Goal: Information Seeking & Learning: Learn about a topic

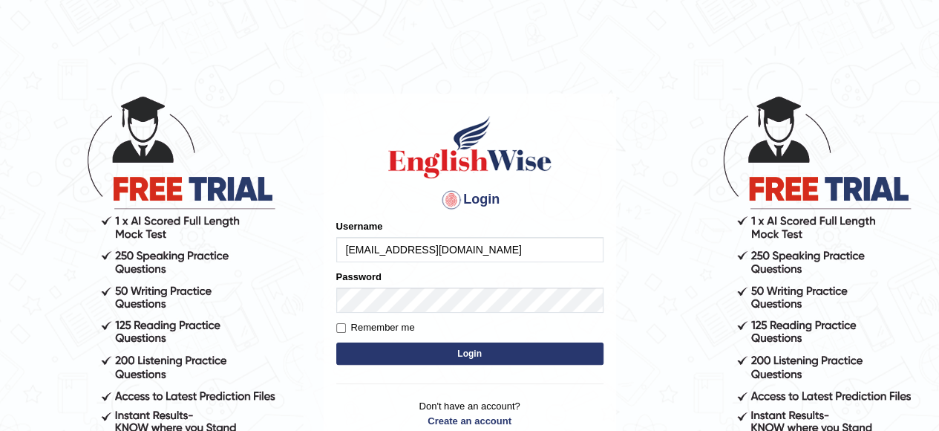
type input "[EMAIL_ADDRESS][DOMAIN_NAME]"
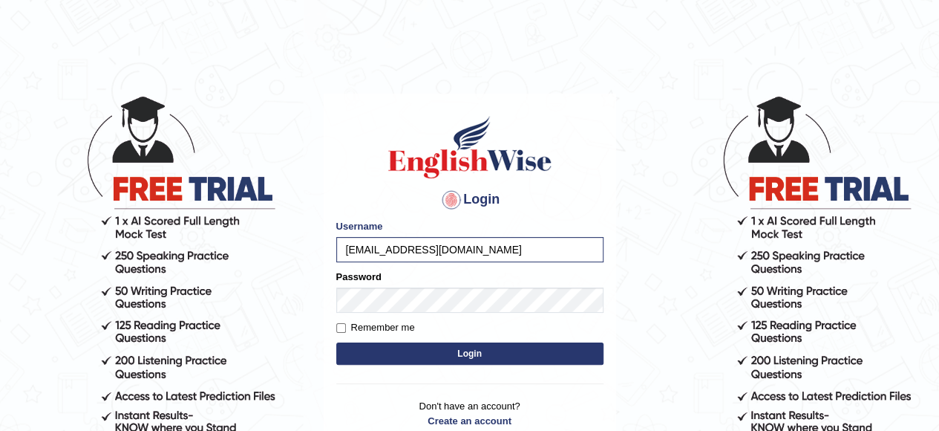
click at [453, 349] on button "Login" at bounding box center [469, 353] width 267 height 22
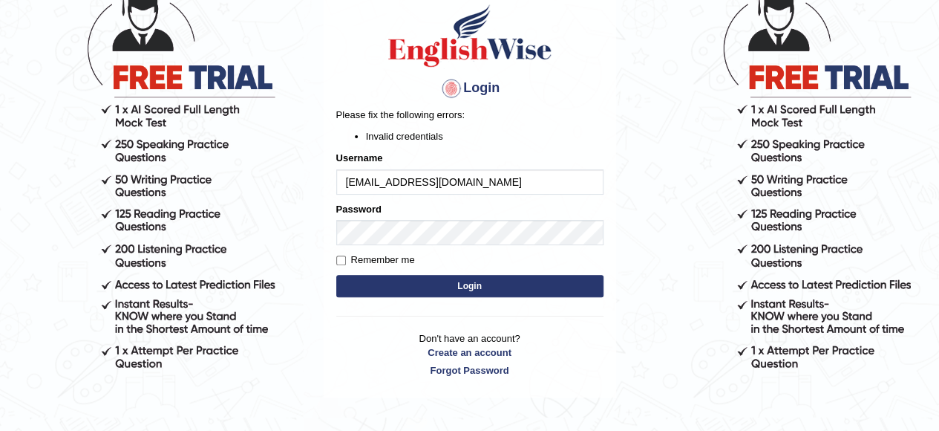
scroll to position [160, 0]
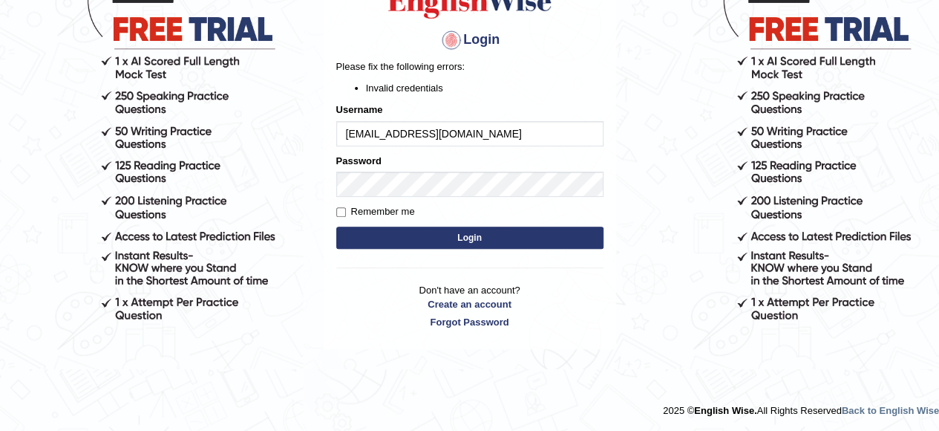
click at [492, 232] on button "Login" at bounding box center [469, 237] width 267 height 22
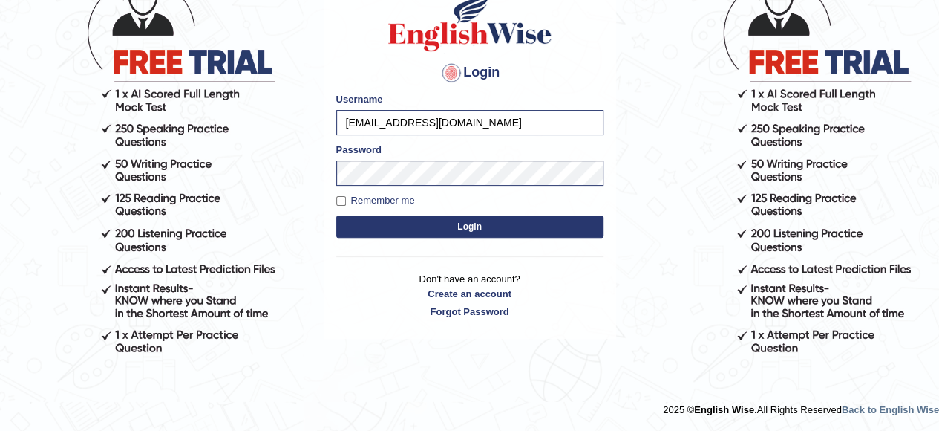
scroll to position [127, 0]
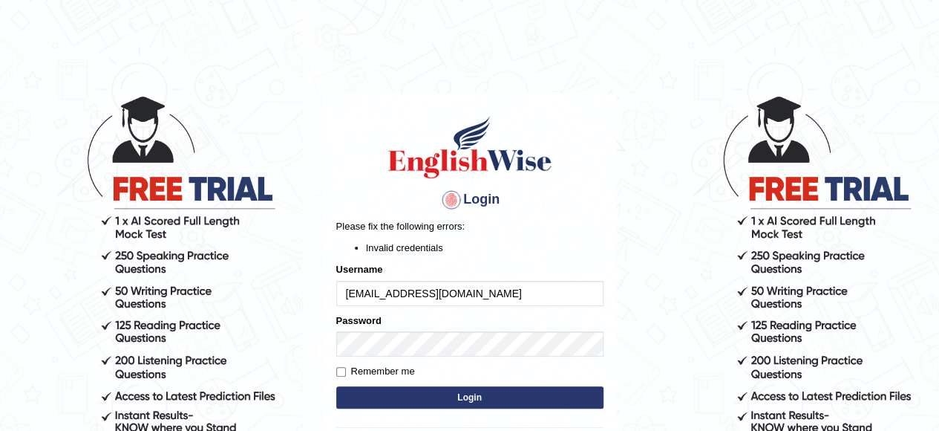
click at [517, 294] on input "sukh_badhan18@yahoo.com" at bounding box center [469, 293] width 267 height 25
type input "s"
type input "SUKHVIRBADHAN"
click at [488, 396] on button "Login" at bounding box center [469, 397] width 267 height 22
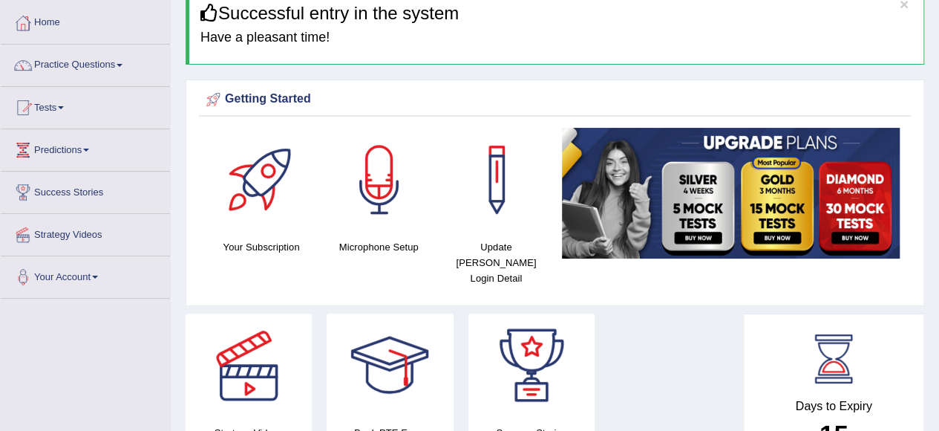
scroll to position [72, 0]
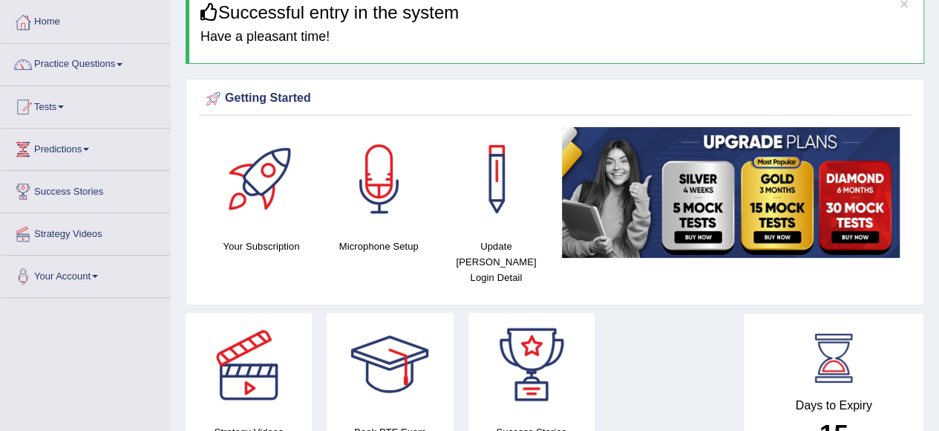
click at [275, 180] on div at bounding box center [262, 179] width 104 height 104
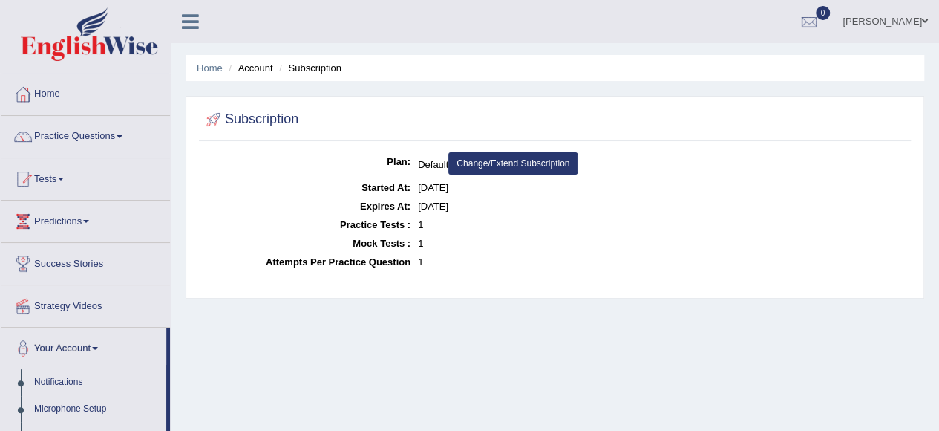
click at [64, 139] on link "Practice Questions" at bounding box center [85, 134] width 169 height 37
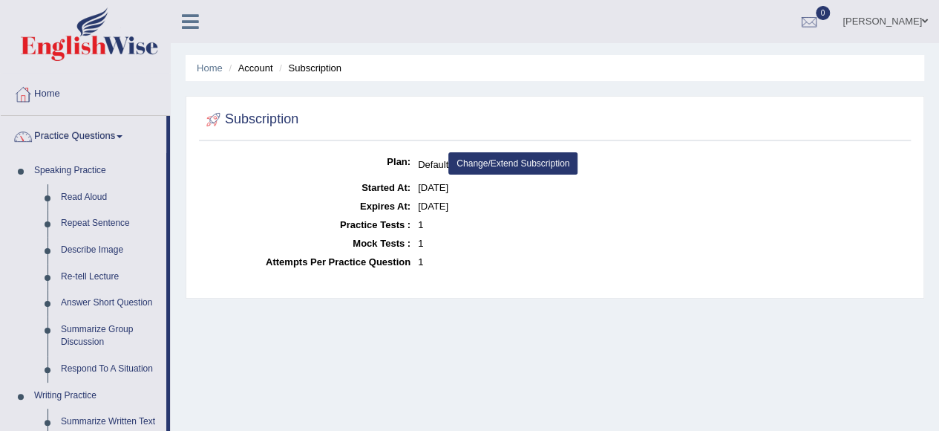
click at [64, 139] on link "Practice Questions" at bounding box center [84, 134] width 166 height 37
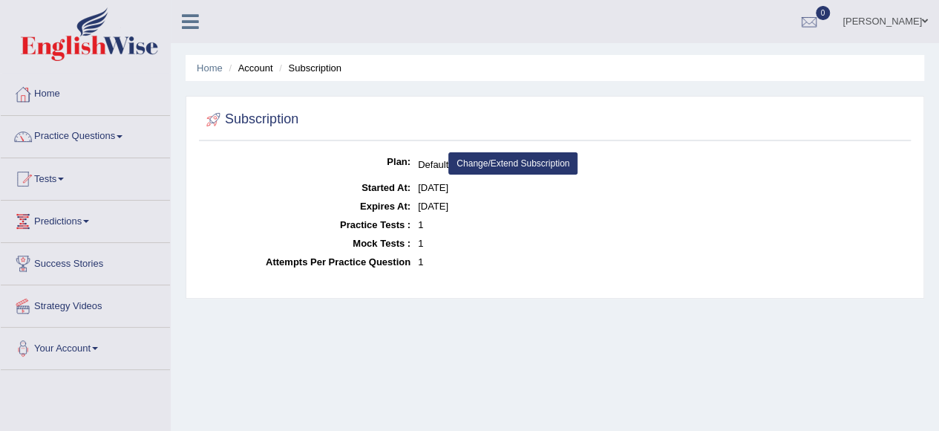
click at [122, 135] on span at bounding box center [120, 136] width 6 height 3
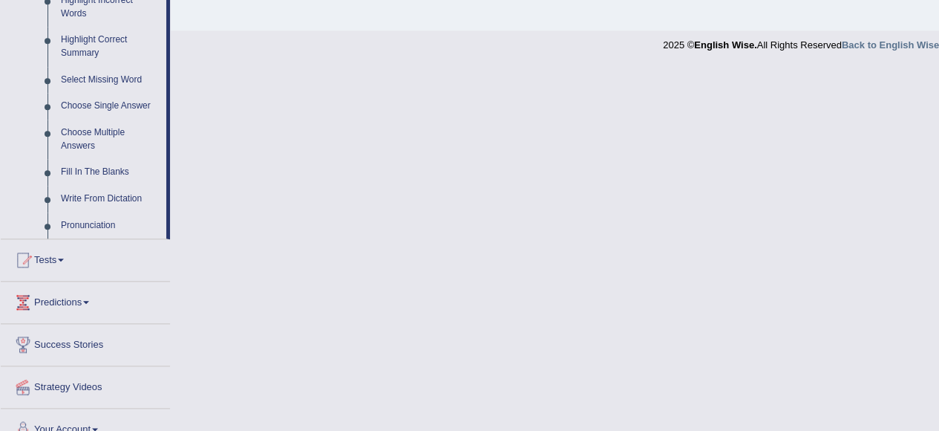
scroll to position [713, 0]
click at [64, 258] on span at bounding box center [61, 259] width 6 height 3
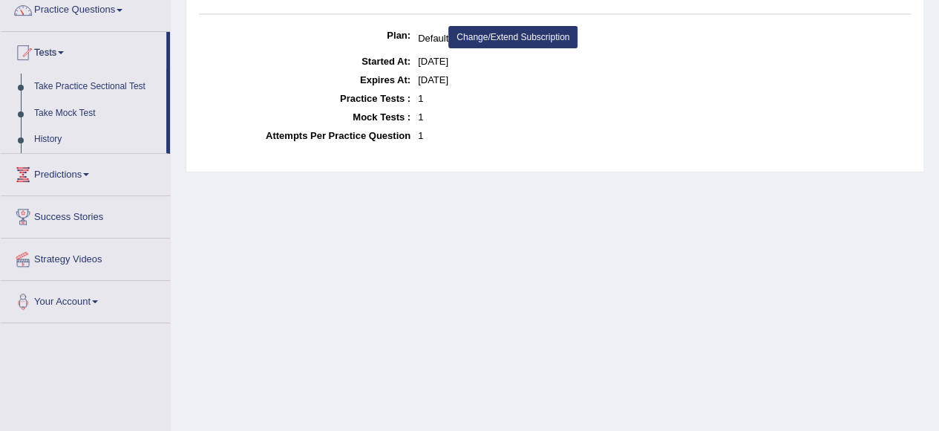
scroll to position [122, 0]
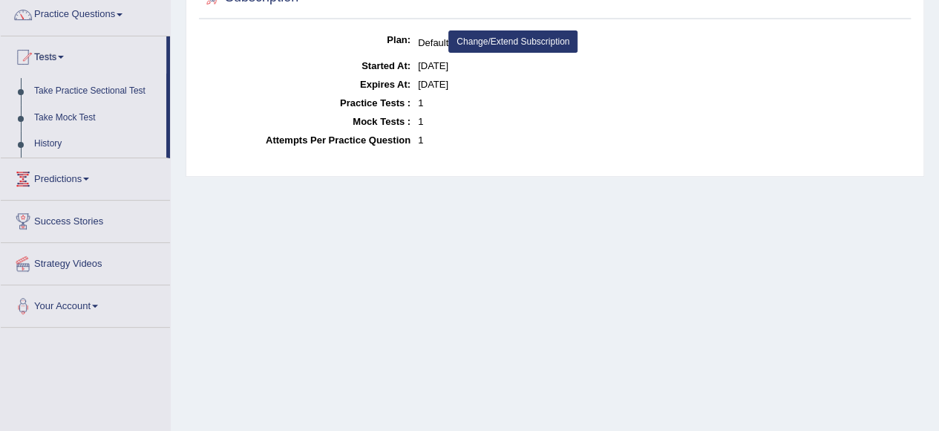
click at [98, 304] on span at bounding box center [95, 305] width 6 height 3
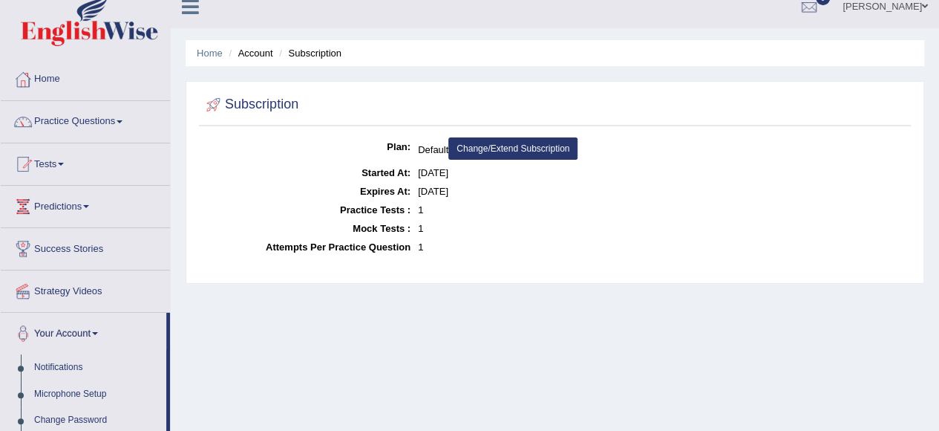
scroll to position [0, 0]
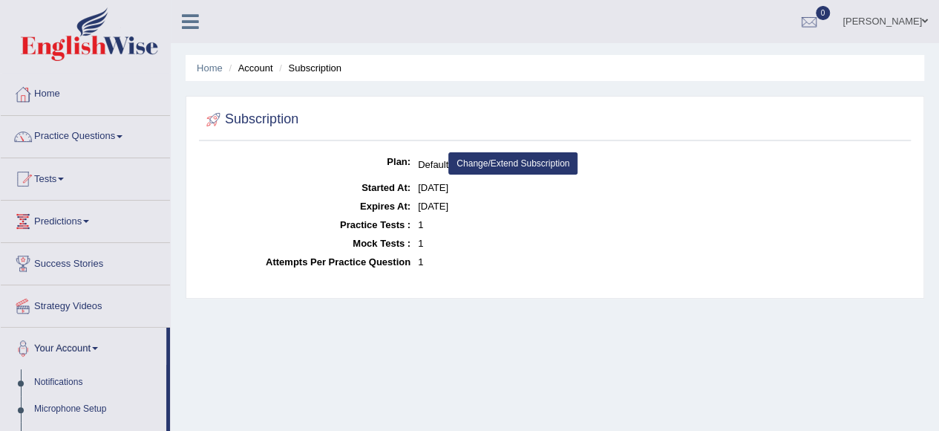
click at [129, 131] on link "Practice Questions" at bounding box center [85, 134] width 169 height 37
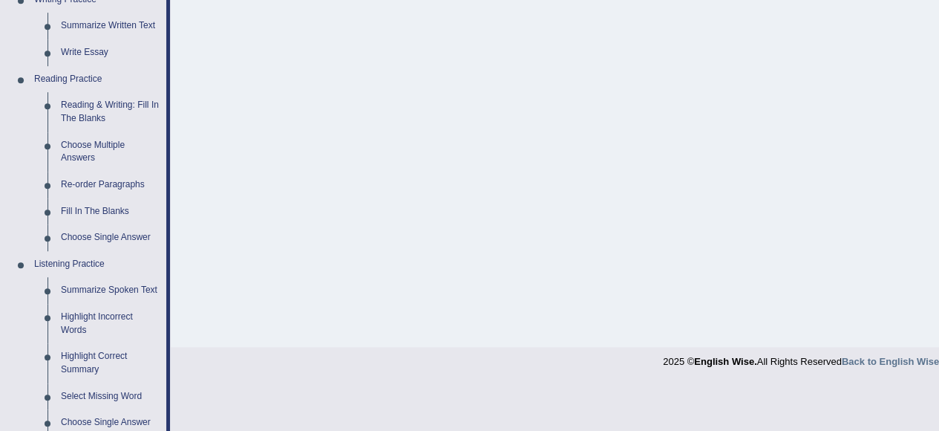
scroll to position [408, 0]
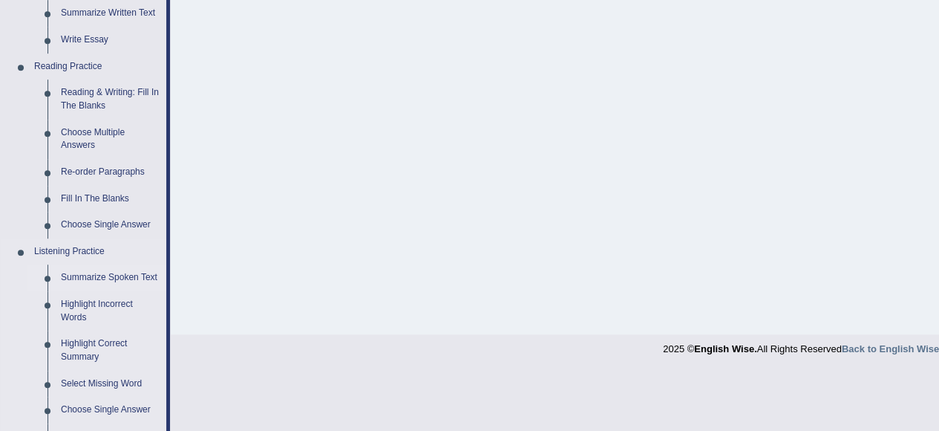
click at [123, 276] on link "Summarize Spoken Text" at bounding box center [110, 277] width 112 height 27
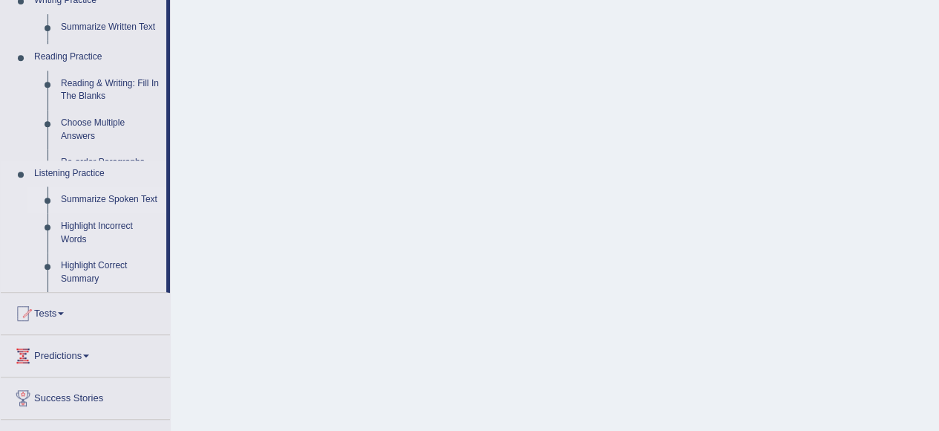
scroll to position [195, 0]
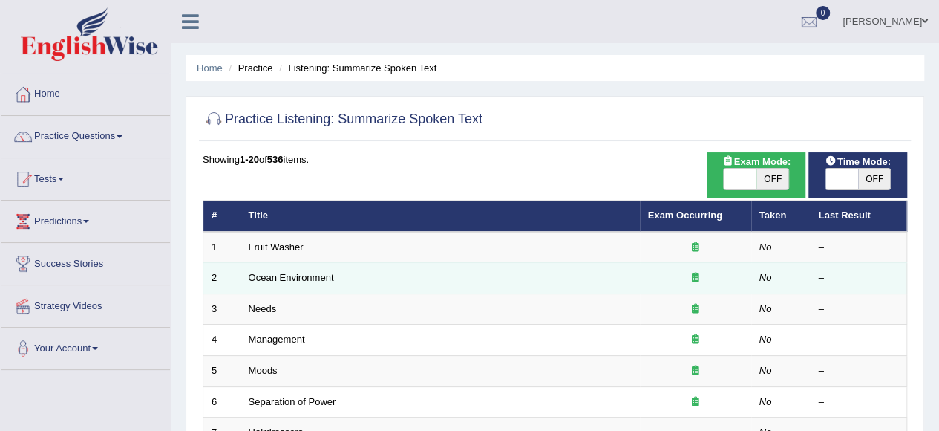
click at [667, 291] on td at bounding box center [695, 278] width 111 height 31
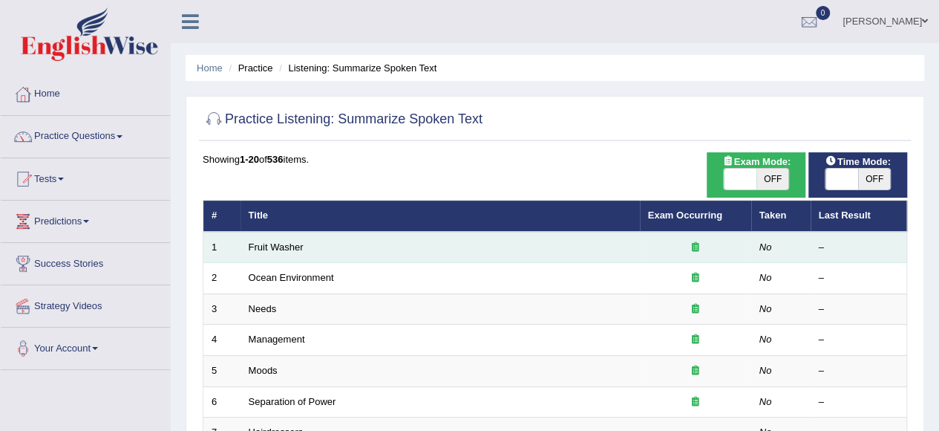
click at [694, 246] on icon at bounding box center [695, 247] width 7 height 10
click at [494, 252] on td "Fruit Washer" at bounding box center [440, 247] width 399 height 31
click at [695, 244] on icon at bounding box center [695, 247] width 7 height 10
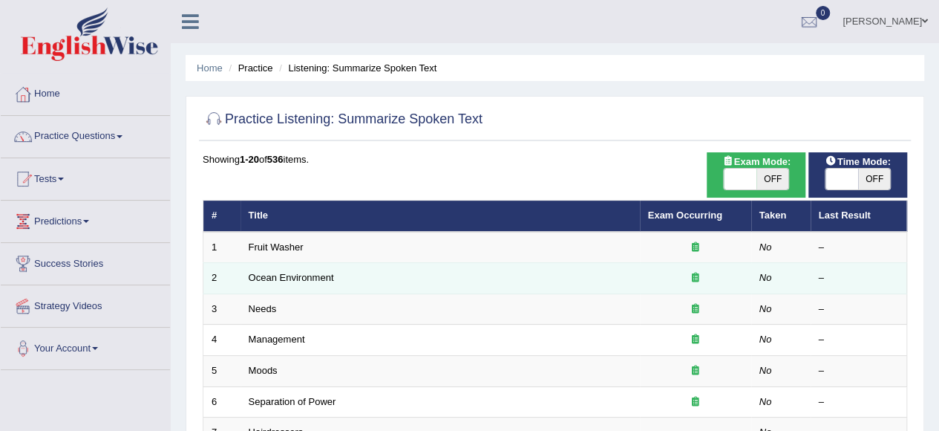
click at [695, 276] on icon at bounding box center [695, 277] width 7 height 10
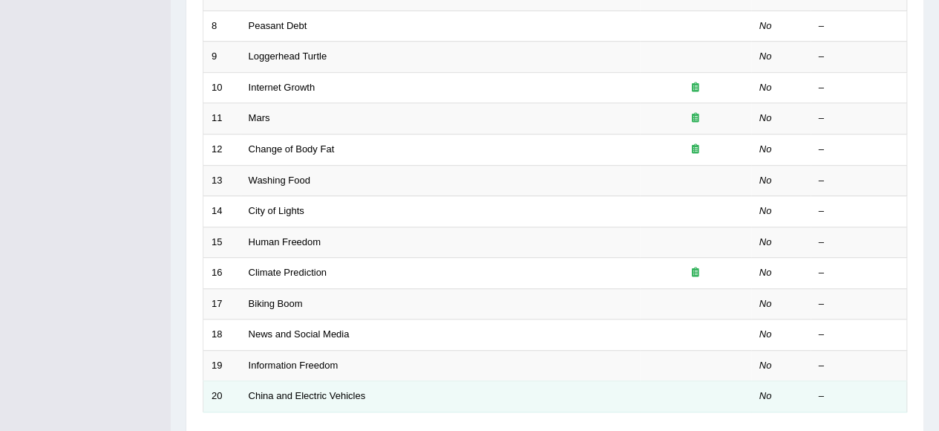
scroll to position [545, 0]
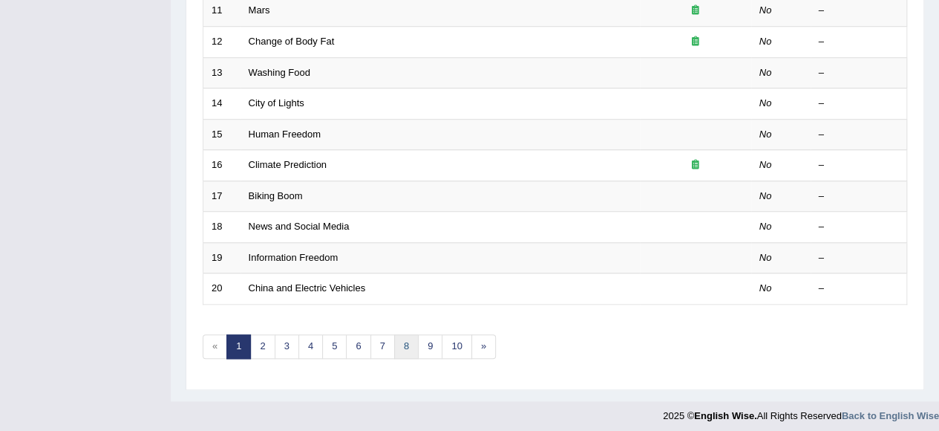
click at [401, 336] on link "8" at bounding box center [406, 346] width 24 height 24
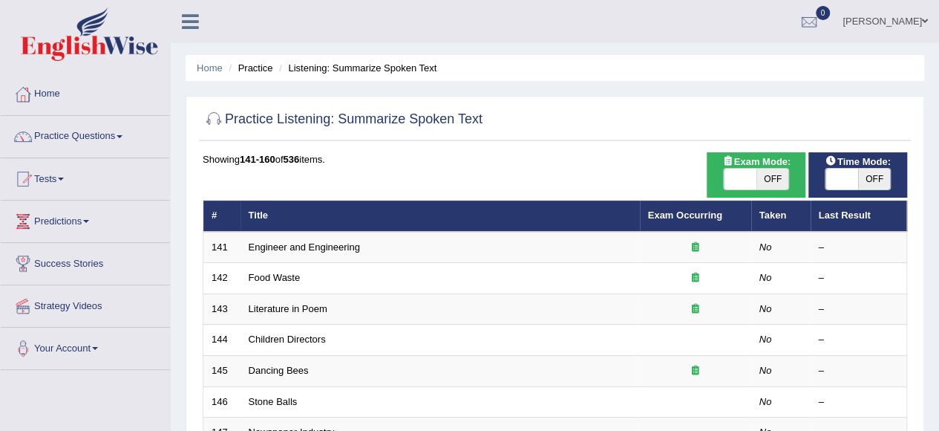
click at [401, 336] on td "Children Directors" at bounding box center [440, 339] width 399 height 31
click at [50, 95] on link "Home" at bounding box center [85, 91] width 169 height 37
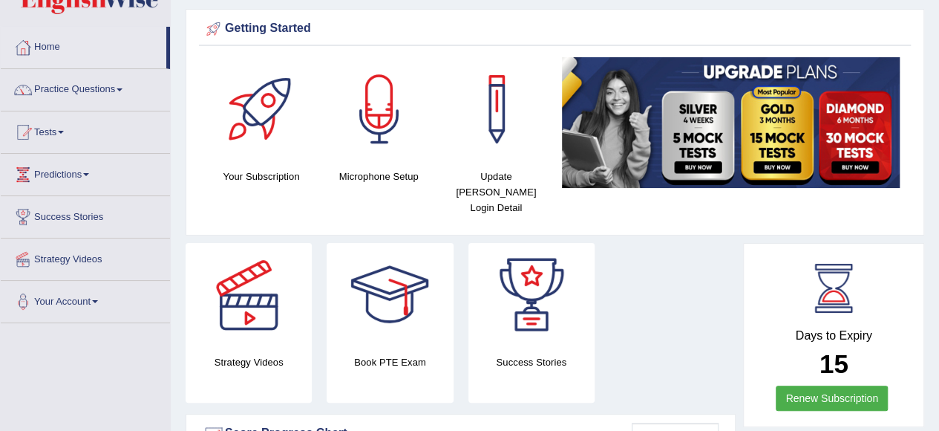
scroll to position [48, 0]
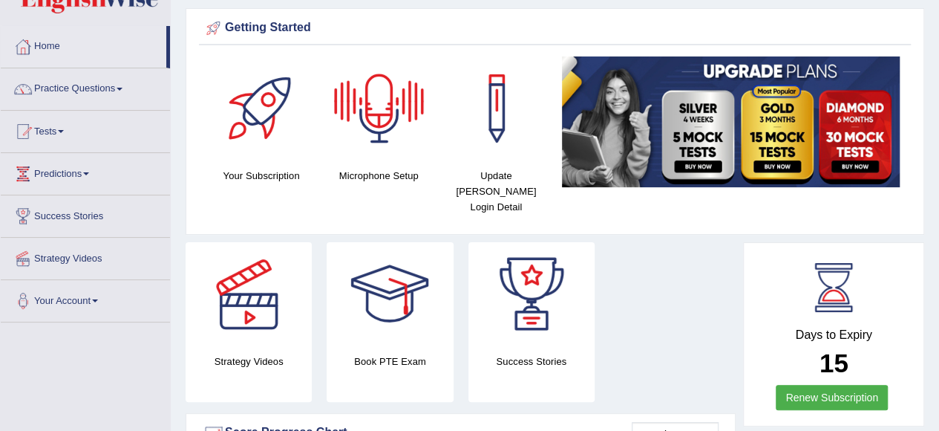
click at [365, 131] on div at bounding box center [379, 108] width 104 height 104
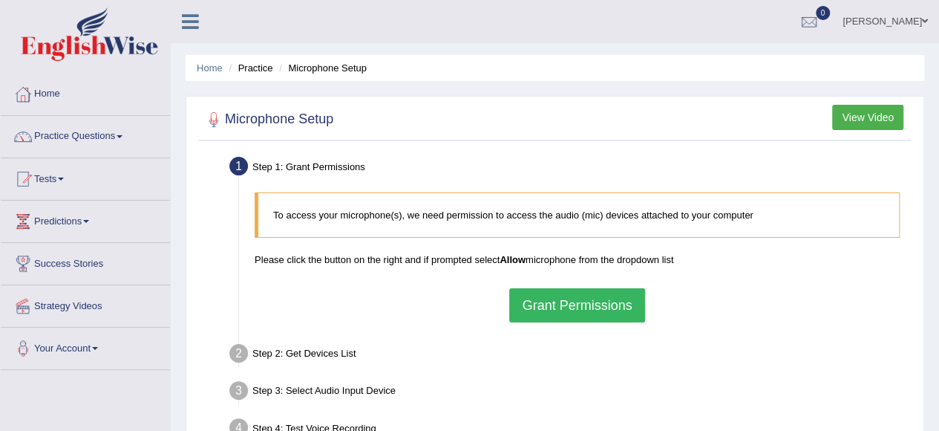
click at [539, 305] on button "Grant Permissions" at bounding box center [576, 305] width 135 height 34
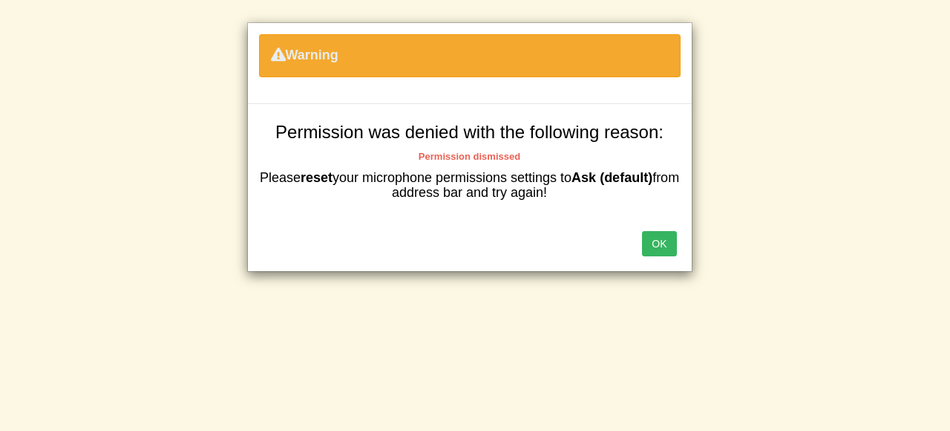
click at [655, 244] on button "OK" at bounding box center [659, 243] width 34 height 25
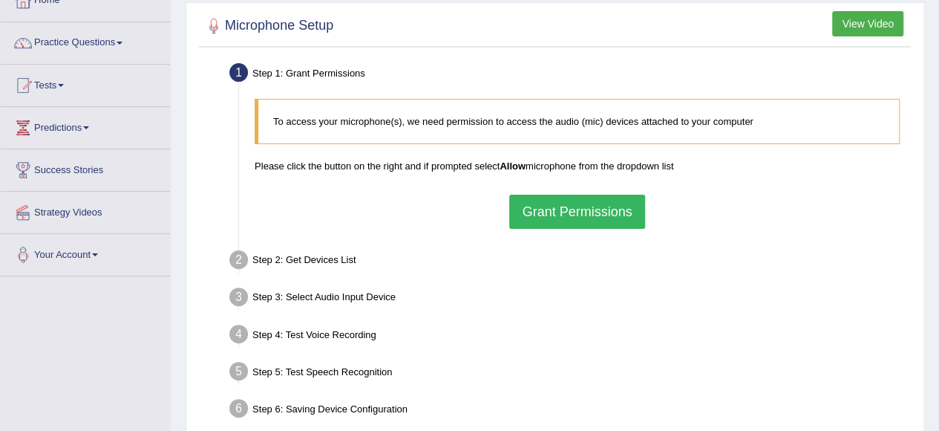
scroll to position [92, 0]
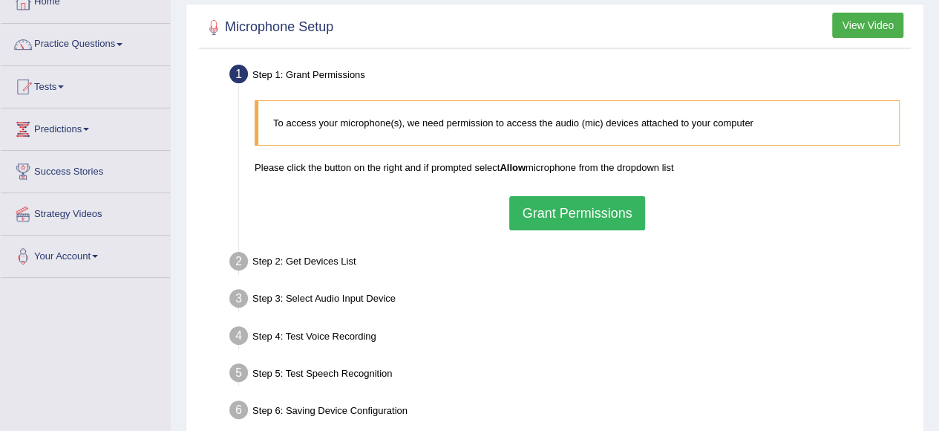
click at [633, 209] on button "Grant Permissions" at bounding box center [576, 213] width 135 height 34
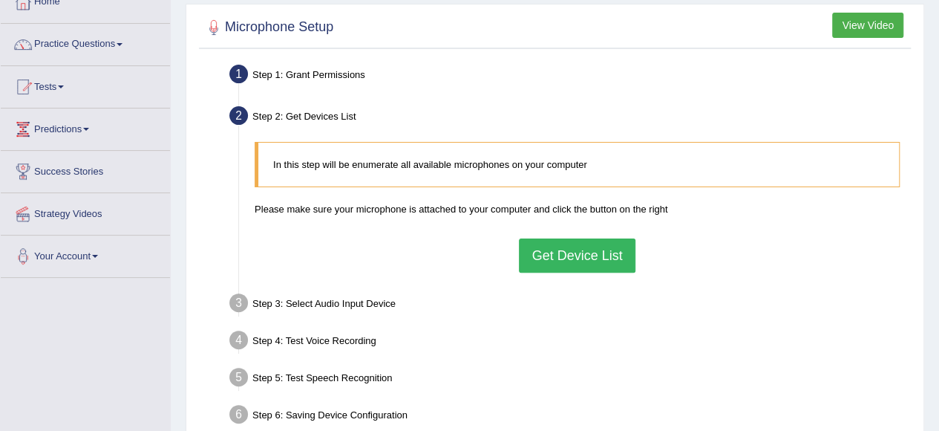
click at [551, 258] on button "Get Device List" at bounding box center [577, 255] width 116 height 34
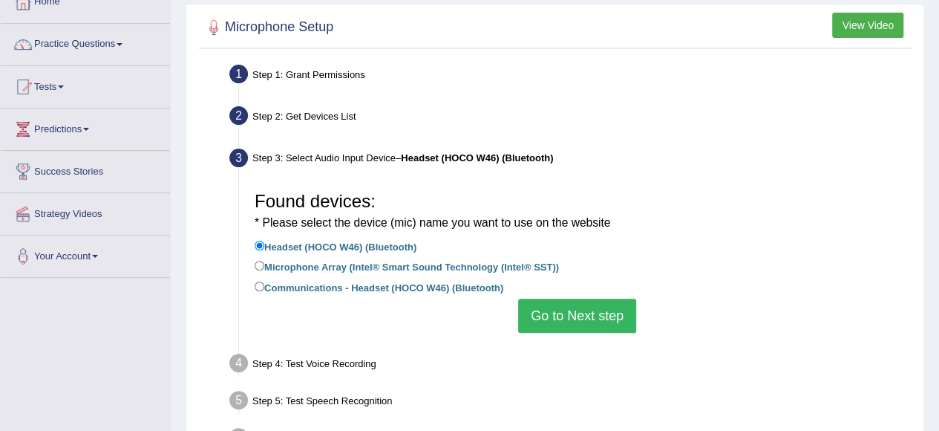
click at [571, 309] on button "Go to Next step" at bounding box center [577, 315] width 118 height 34
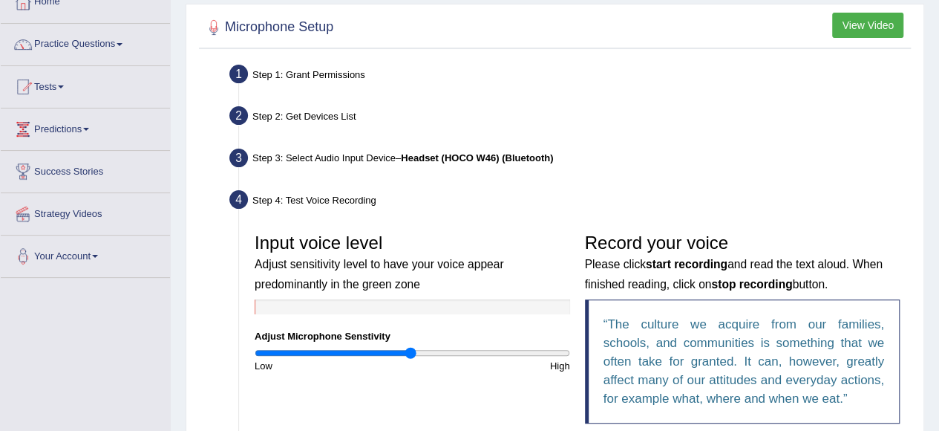
scroll to position [143, 0]
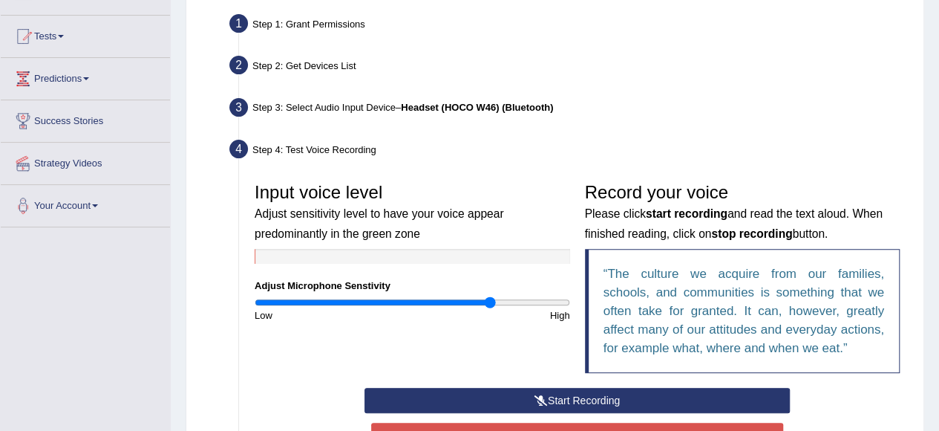
click at [491, 301] on input "range" at bounding box center [413, 302] width 316 height 12
click at [529, 304] on input "range" at bounding box center [413, 302] width 316 height 12
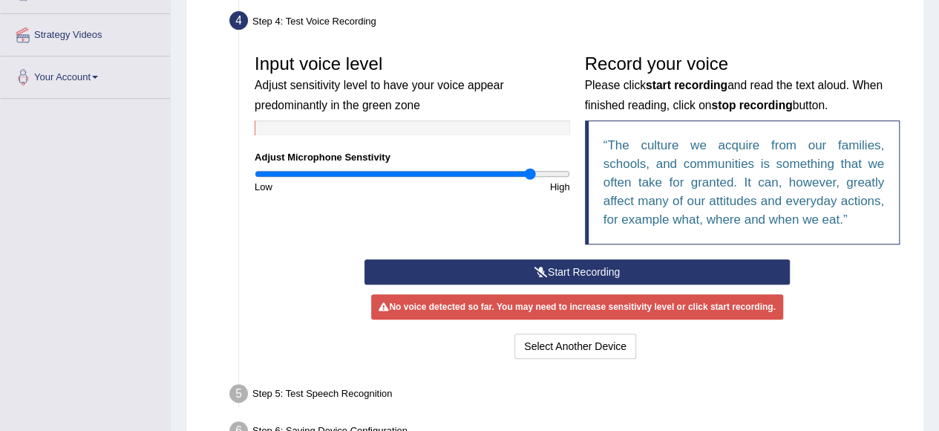
scroll to position [275, 0]
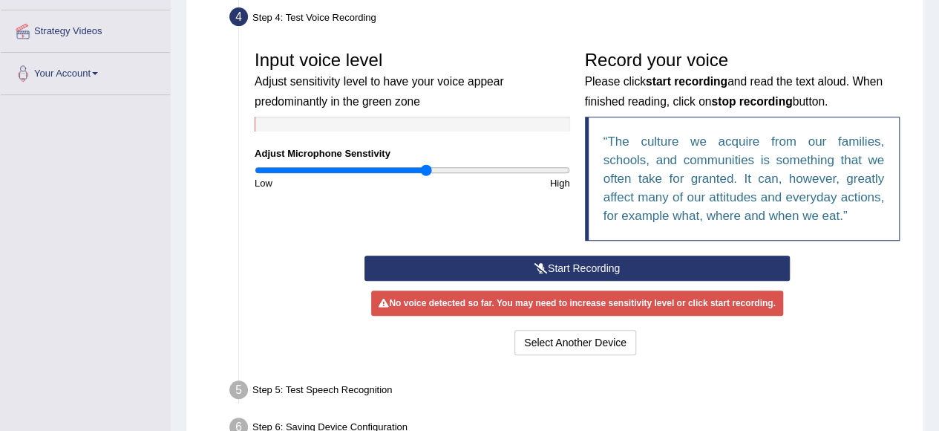
type input "1.1"
click at [425, 170] on input "range" at bounding box center [413, 170] width 316 height 12
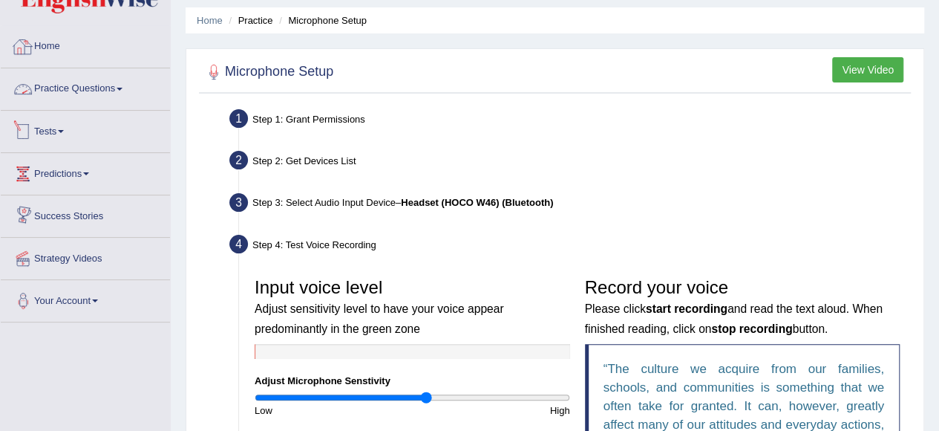
scroll to position [48, 0]
click at [122, 56] on link "Home" at bounding box center [85, 44] width 169 height 37
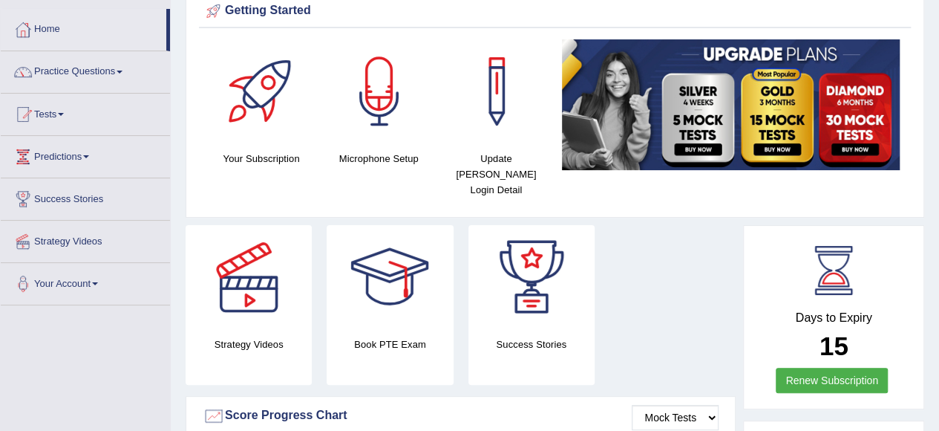
scroll to position [65, 0]
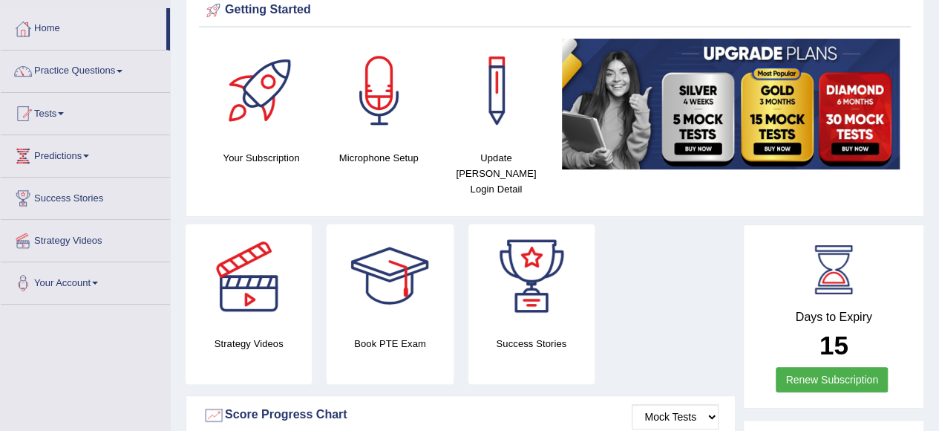
click at [484, 160] on h4 "Update [PERSON_NAME] Login Detail" at bounding box center [496, 173] width 102 height 47
click at [503, 114] on div at bounding box center [497, 91] width 104 height 104
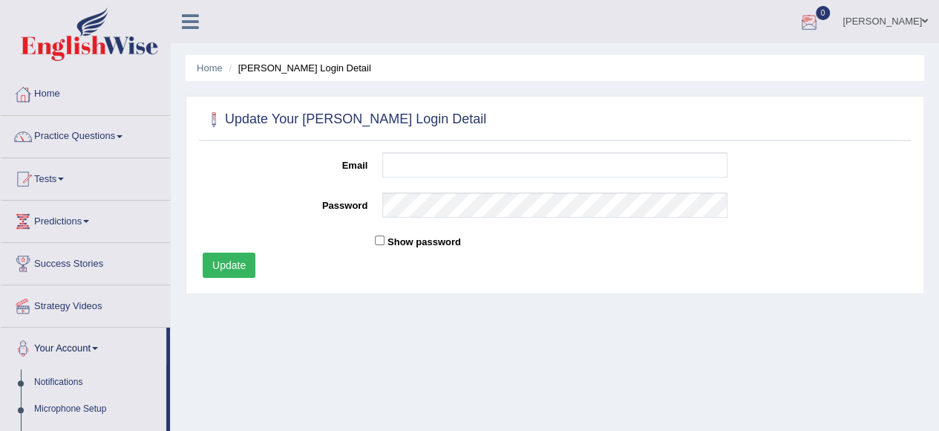
click at [798, 22] on div at bounding box center [809, 22] width 22 height 22
click at [924, 22] on span at bounding box center [925, 21] width 6 height 10
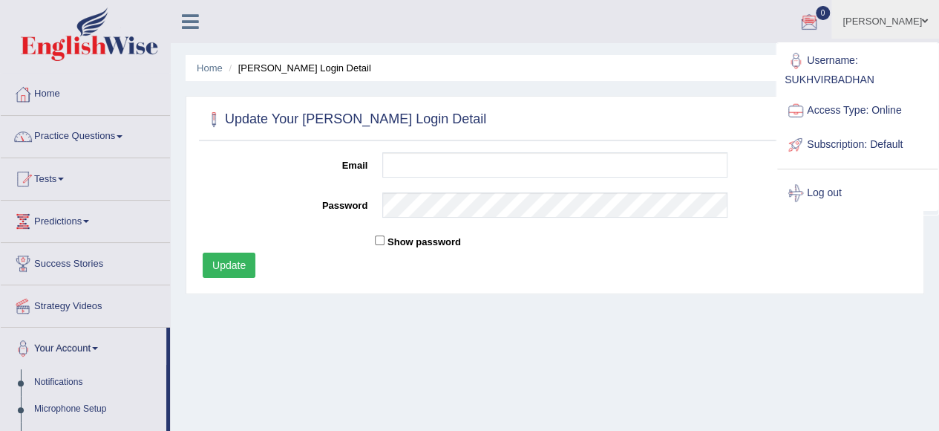
click at [122, 135] on span at bounding box center [120, 136] width 6 height 3
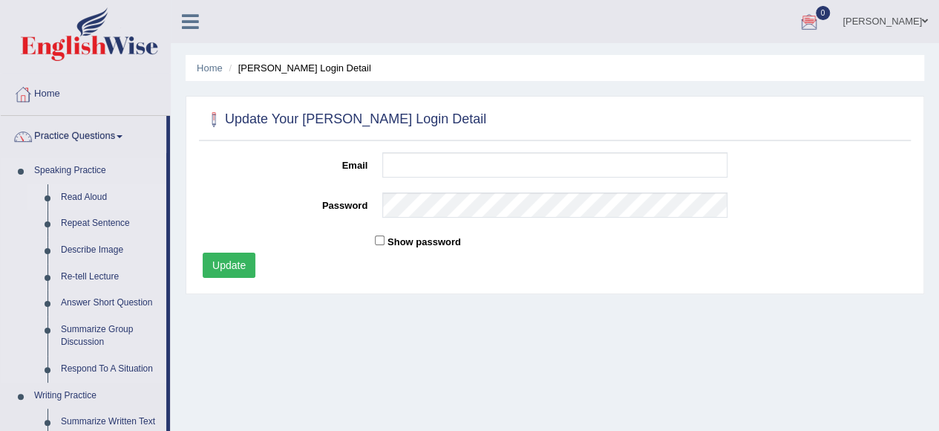
click at [97, 194] on link "Read Aloud" at bounding box center [110, 197] width 112 height 27
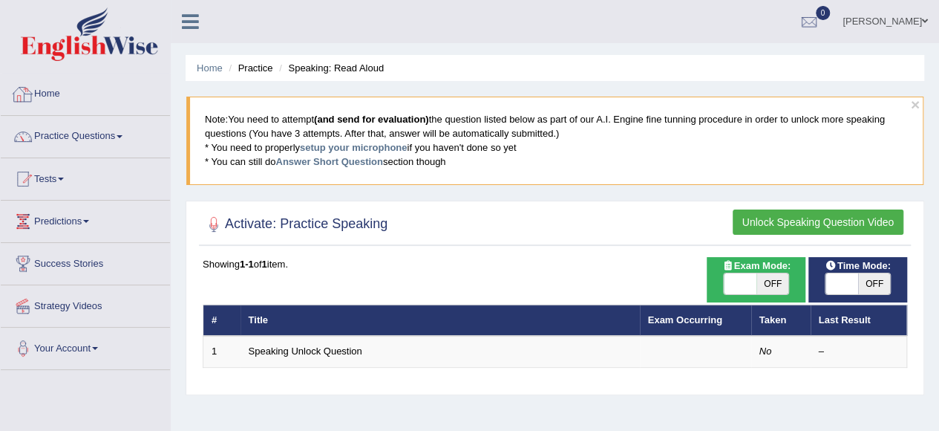
click at [71, 100] on link "Home" at bounding box center [85, 91] width 169 height 37
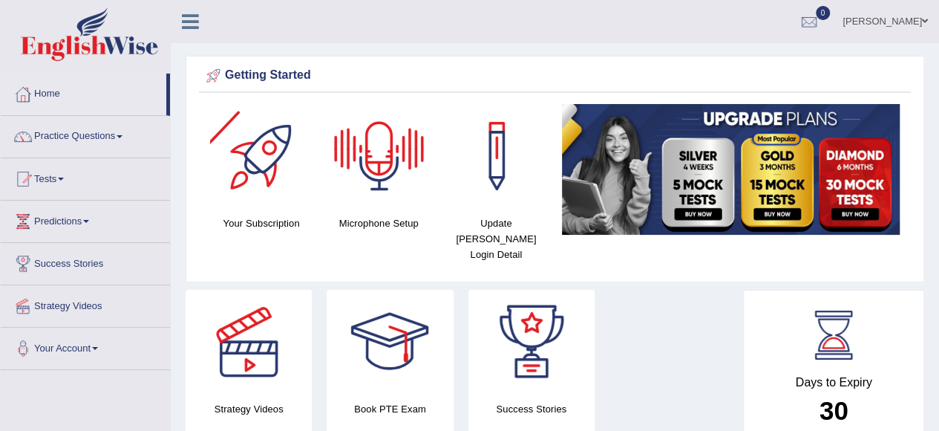
click at [373, 178] on div at bounding box center [379, 156] width 104 height 104
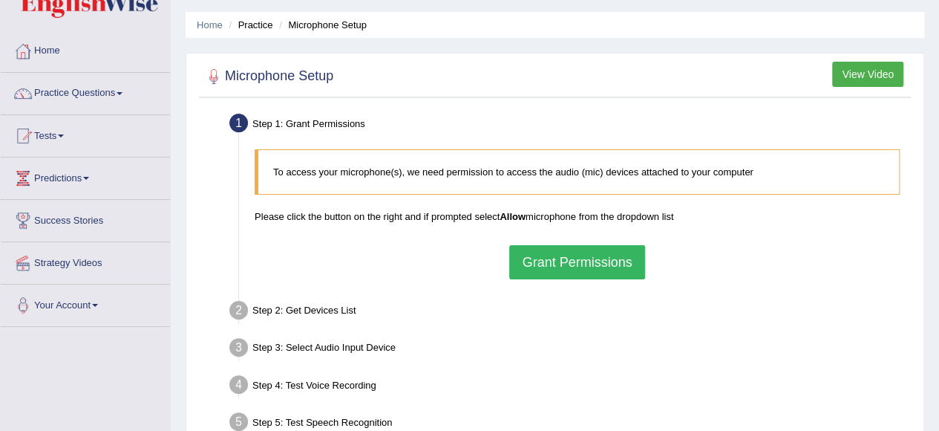
scroll to position [40, 0]
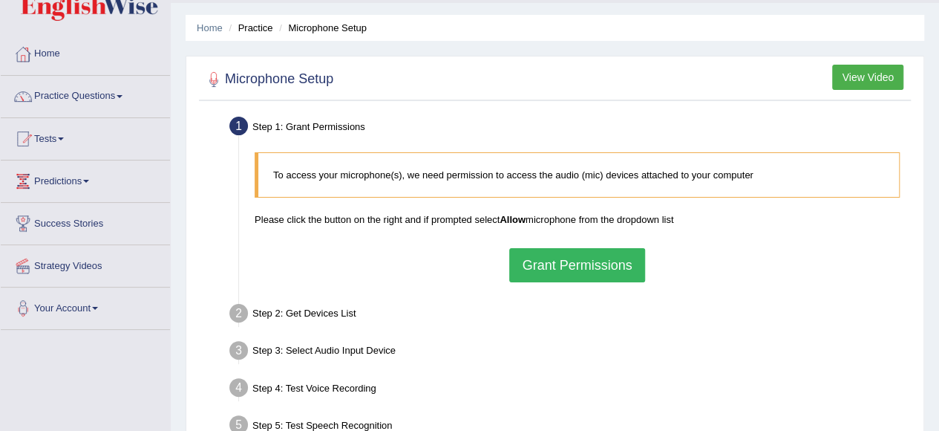
click at [55, 58] on link "Home" at bounding box center [85, 51] width 169 height 37
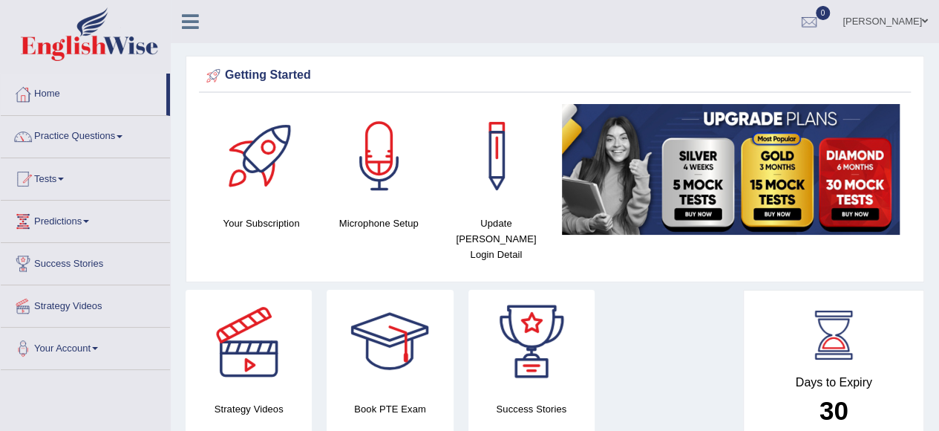
click at [379, 177] on div at bounding box center [379, 156] width 104 height 104
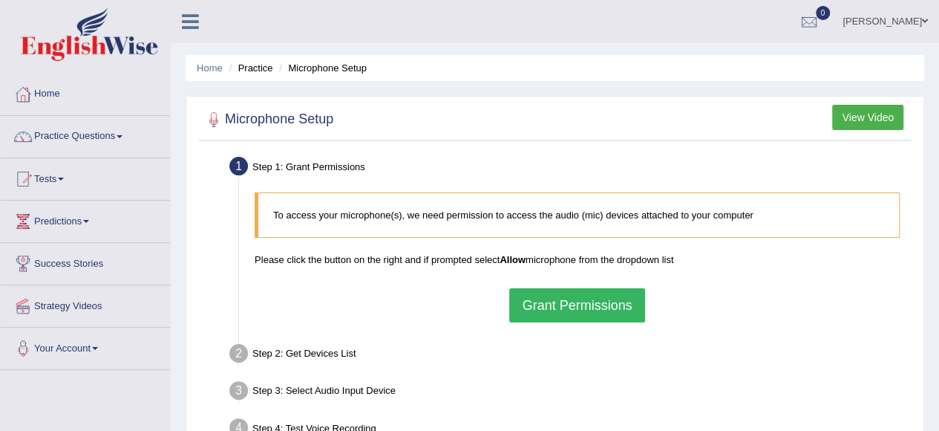
click at [880, 117] on button "View Video" at bounding box center [867, 117] width 71 height 25
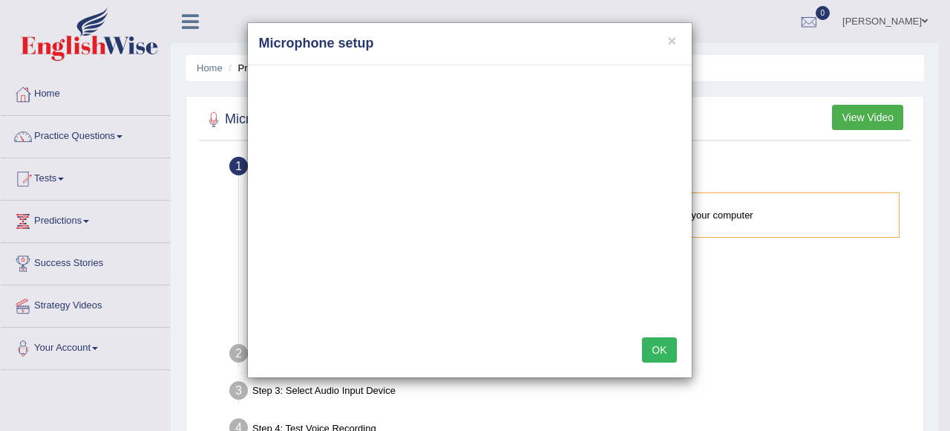
click at [664, 343] on button "OK" at bounding box center [659, 349] width 34 height 25
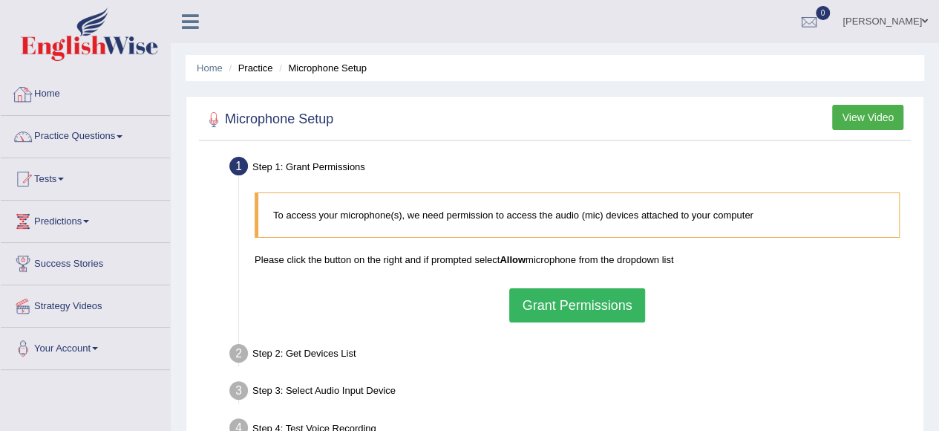
click at [56, 93] on link "Home" at bounding box center [85, 91] width 169 height 37
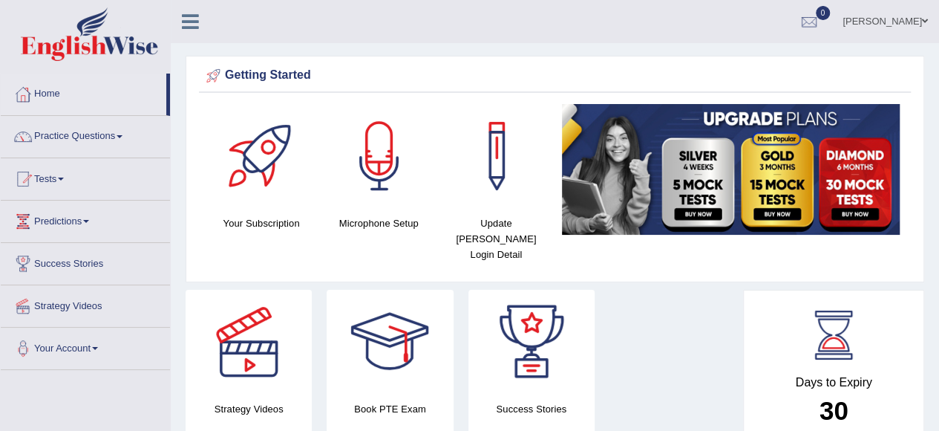
click at [379, 163] on div at bounding box center [379, 156] width 104 height 104
click at [380, 168] on div at bounding box center [379, 156] width 104 height 104
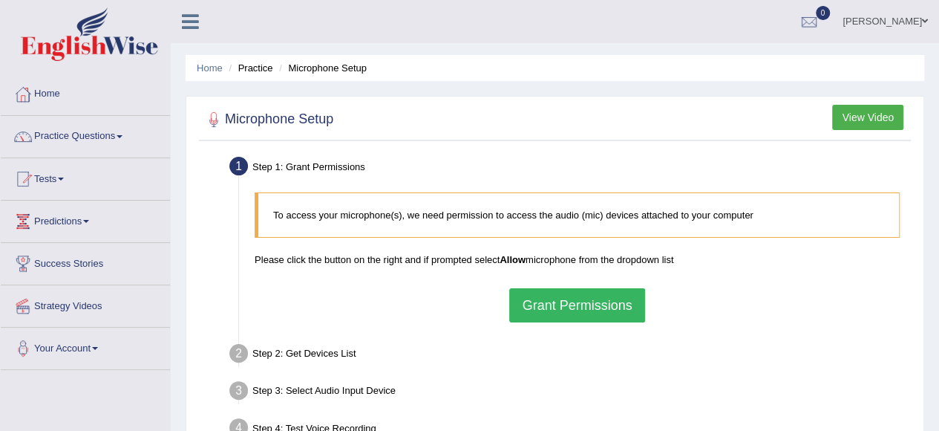
click at [856, 114] on button "View Video" at bounding box center [867, 117] width 71 height 25
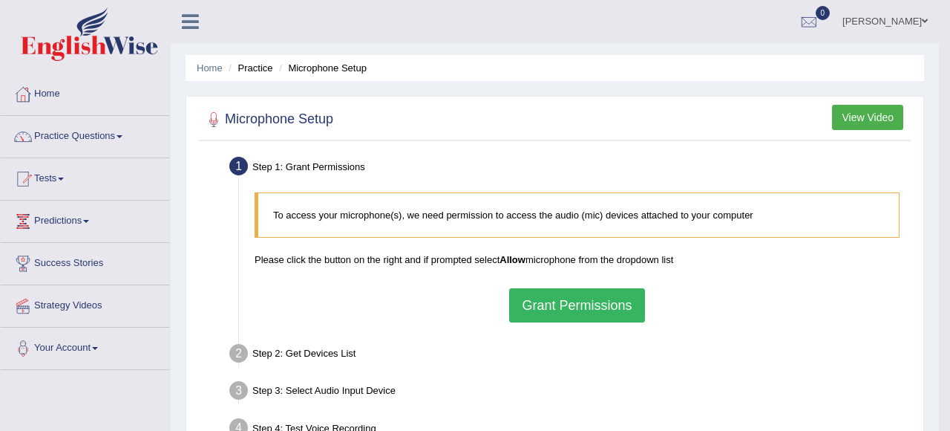
click at [856, 114] on body "Toggle navigation Home Practice Questions Speaking Practice Read Aloud Repeat S…" at bounding box center [475, 215] width 950 height 431
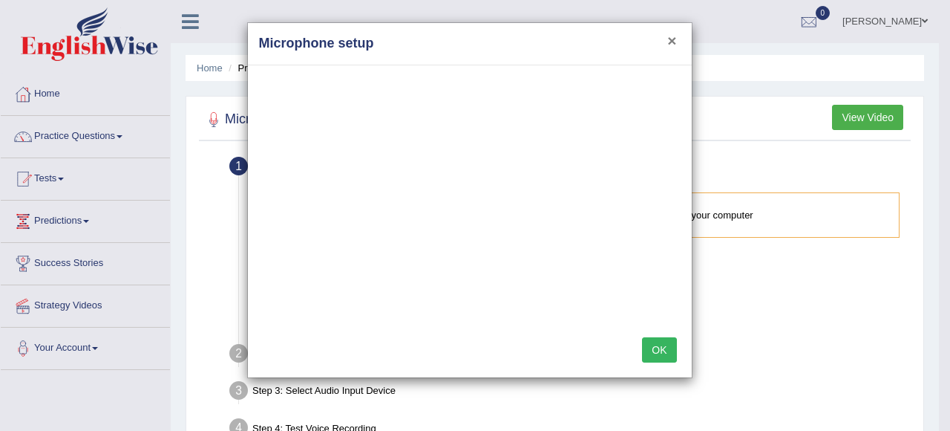
click at [667, 35] on button "×" at bounding box center [671, 41] width 9 height 16
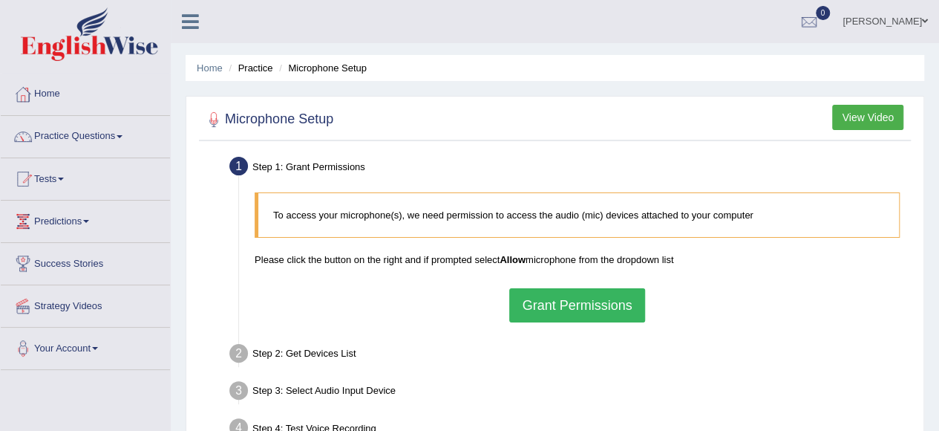
click at [578, 313] on button "Grant Permissions" at bounding box center [576, 305] width 135 height 34
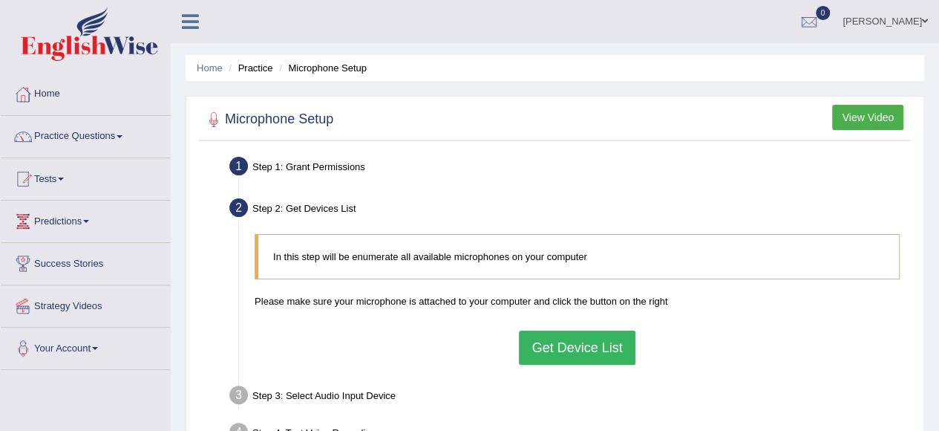
click at [583, 345] on button "Get Device List" at bounding box center [577, 347] width 116 height 34
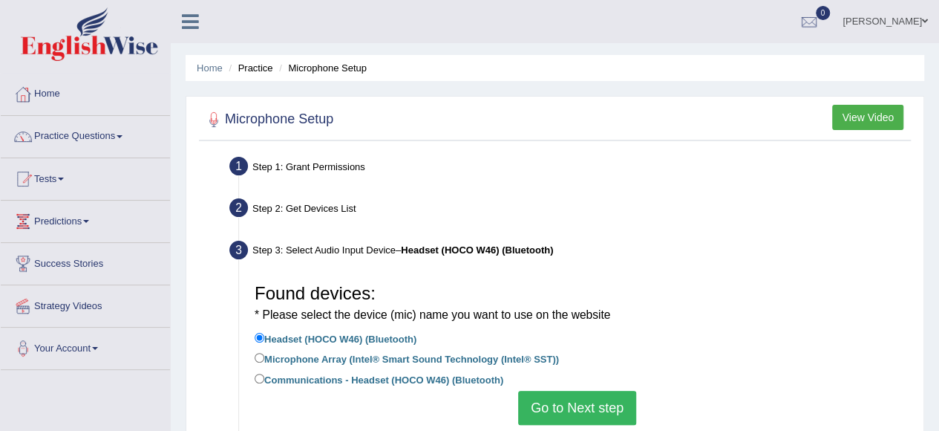
click at [599, 406] on button "Go to Next step" at bounding box center [577, 407] width 118 height 34
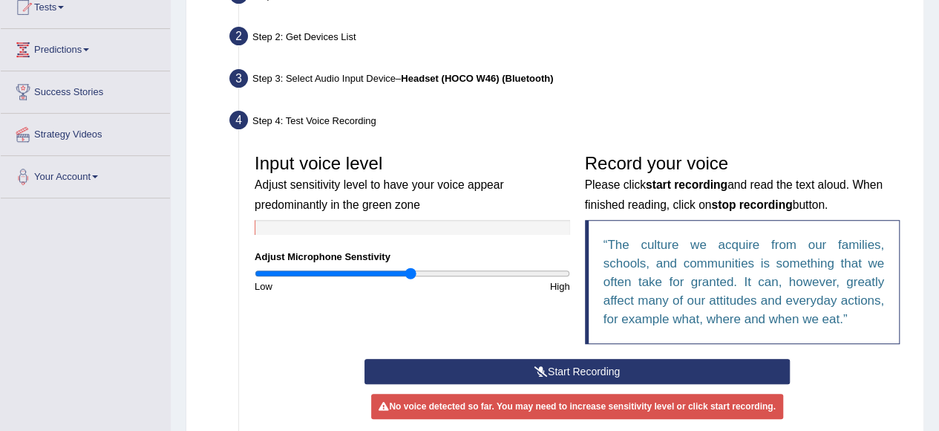
scroll to position [176, 0]
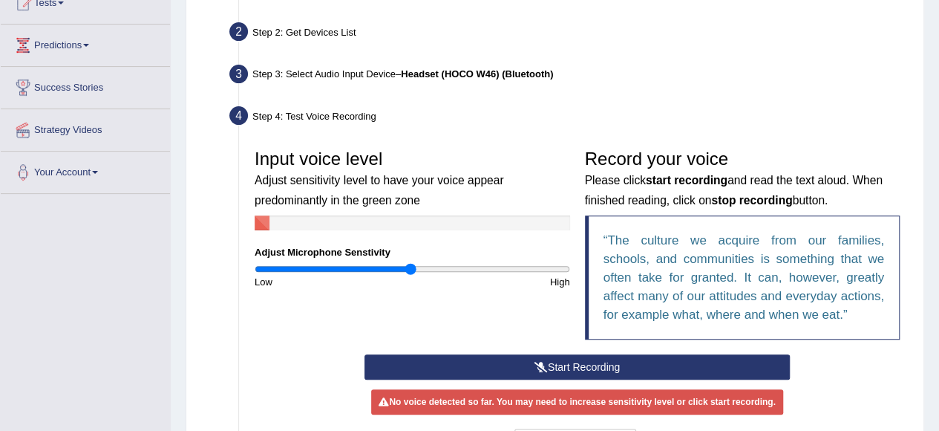
click at [604, 367] on button "Start Recording" at bounding box center [577, 366] width 425 height 25
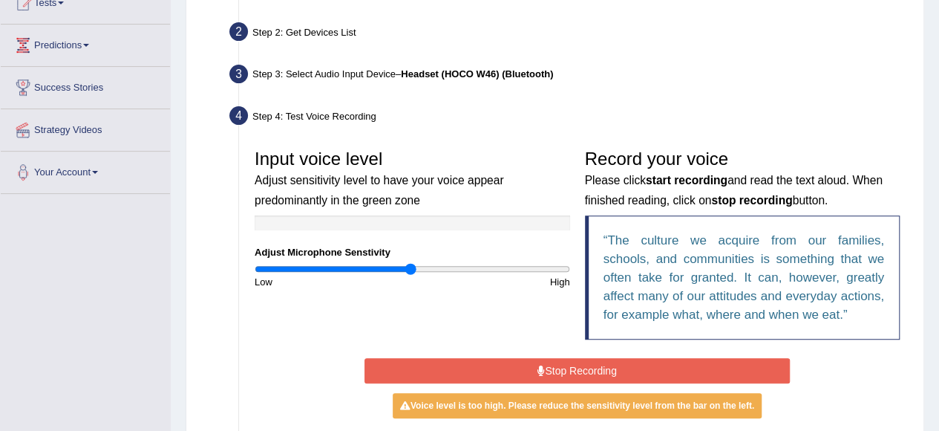
click at [604, 367] on button "Stop Recording" at bounding box center [577, 370] width 425 height 25
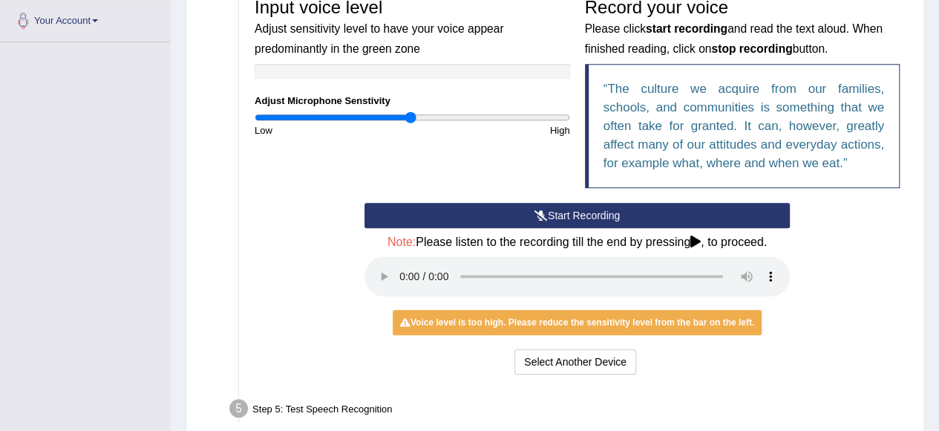
scroll to position [330, 0]
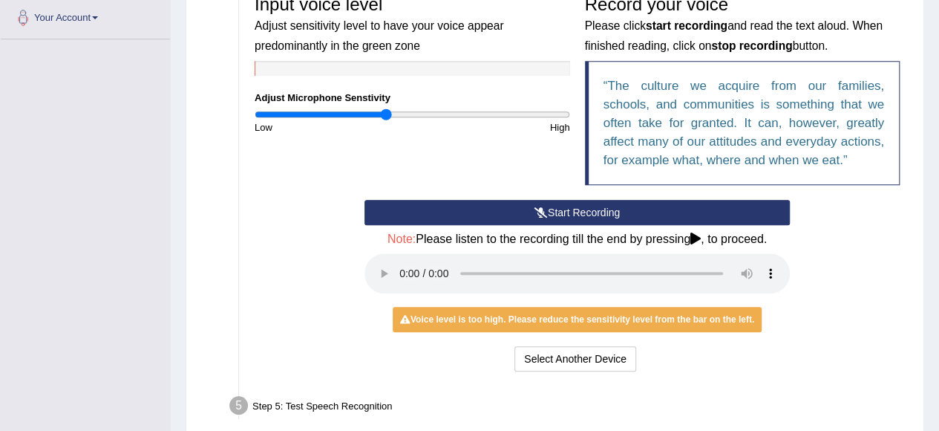
click at [385, 114] on input "range" at bounding box center [413, 114] width 316 height 12
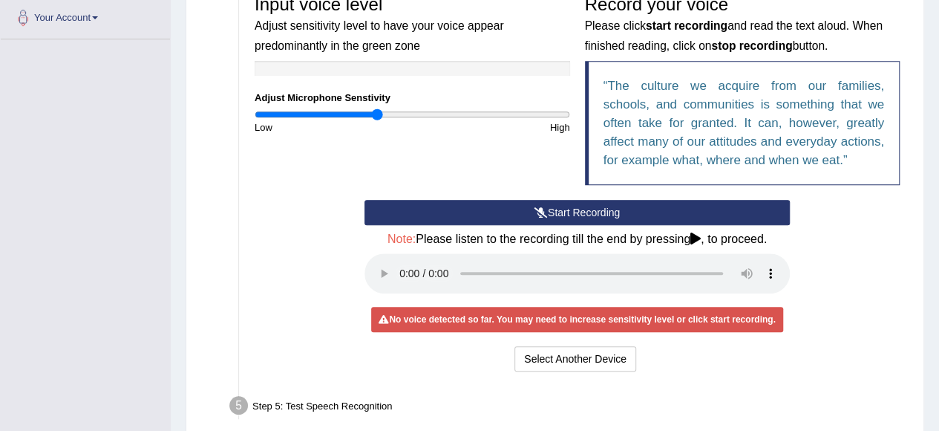
type input "0.78"
click at [376, 115] on input "range" at bounding box center [413, 114] width 316 height 12
click at [563, 206] on button "Start Recording" at bounding box center [577, 212] width 425 height 25
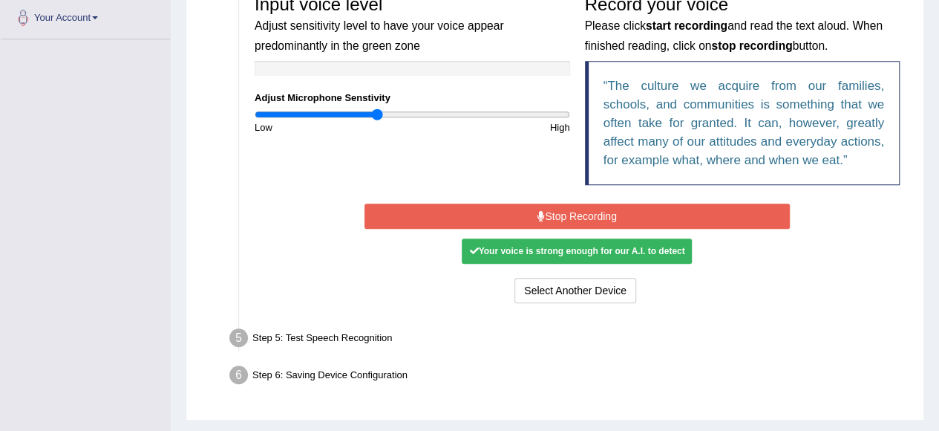
click at [563, 218] on button "Stop Recording" at bounding box center [577, 215] width 425 height 25
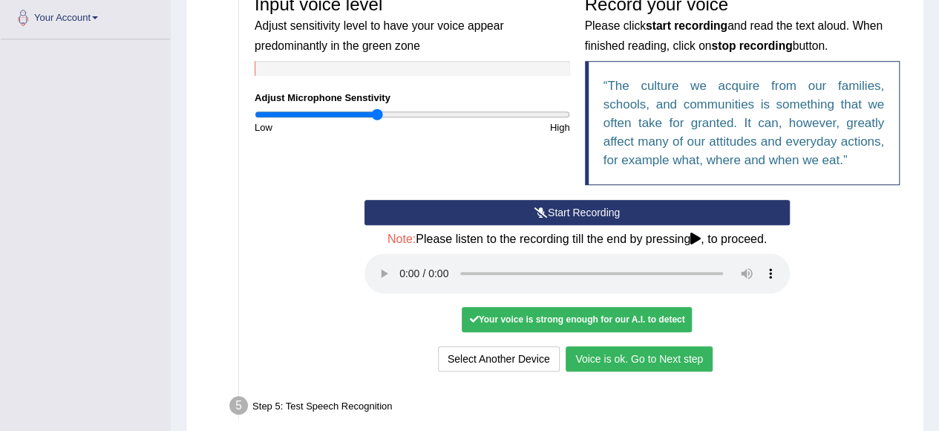
click at [618, 357] on button "Voice is ok. Go to Next step" at bounding box center [639, 358] width 147 height 25
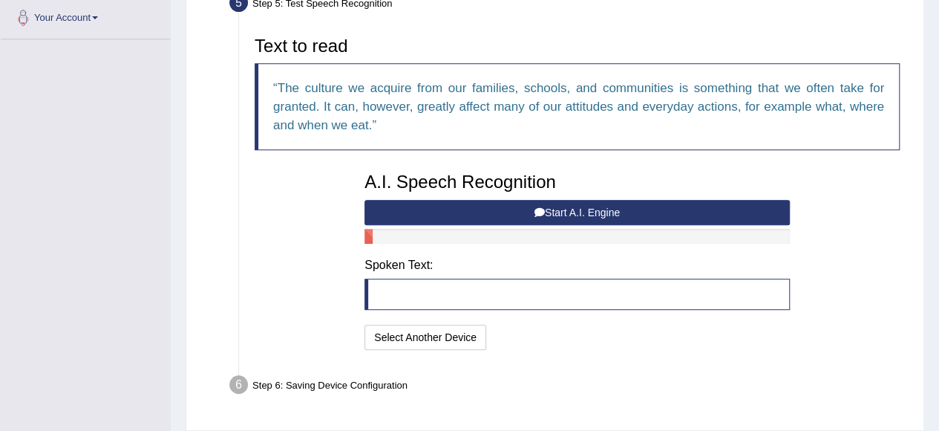
click at [609, 211] on button "Start A.I. Engine" at bounding box center [577, 212] width 425 height 25
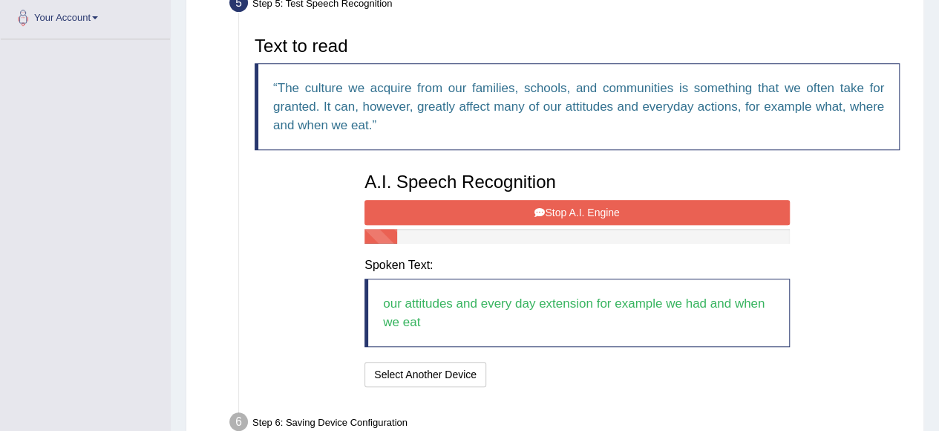
click at [609, 211] on button "Stop A.I. Engine" at bounding box center [577, 212] width 425 height 25
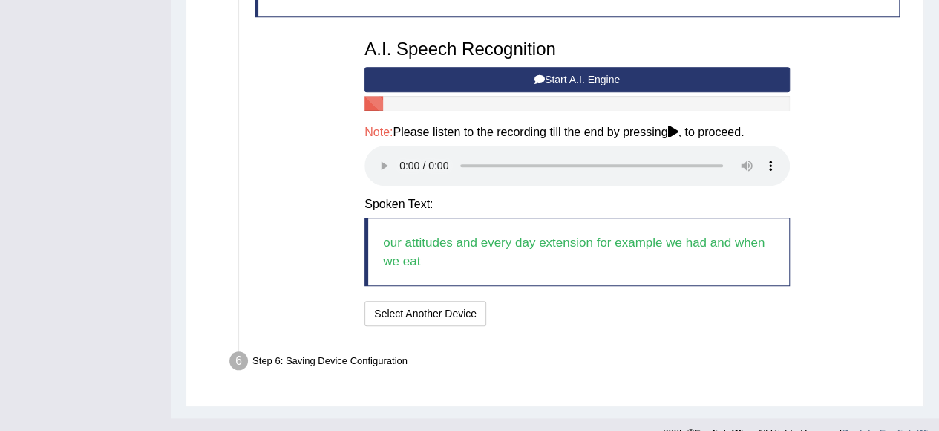
scroll to position [465, 0]
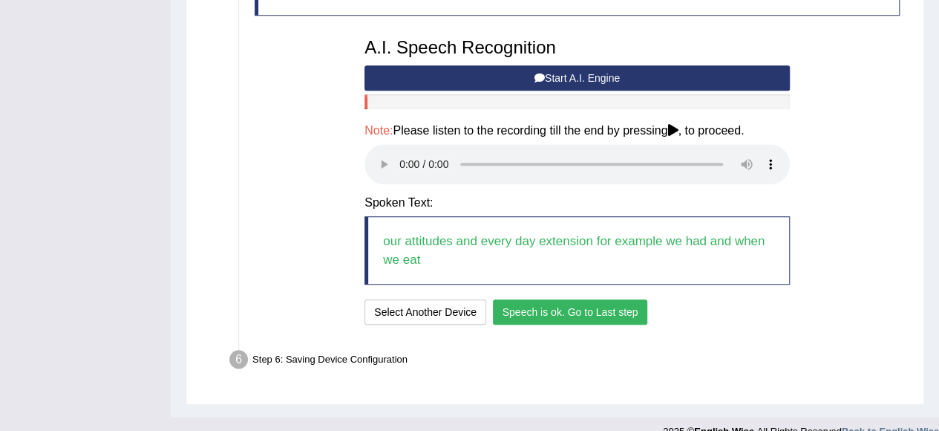
click at [524, 310] on button "Speech is ok. Go to Last step" at bounding box center [570, 311] width 155 height 25
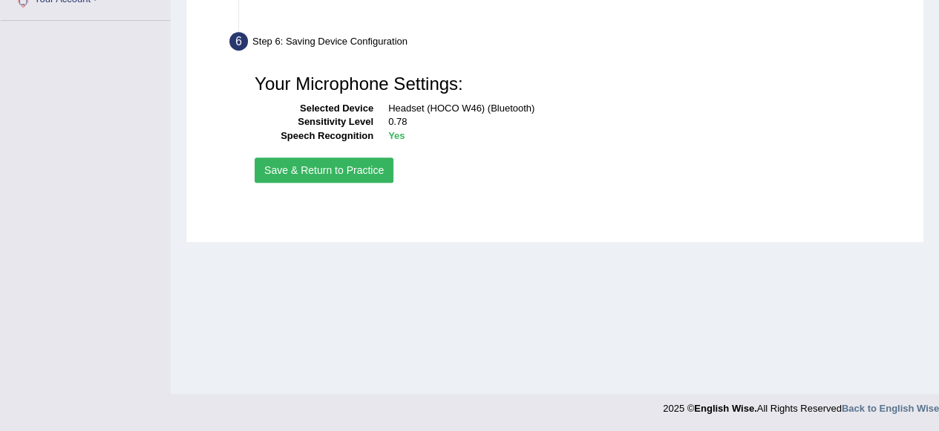
scroll to position [349, 0]
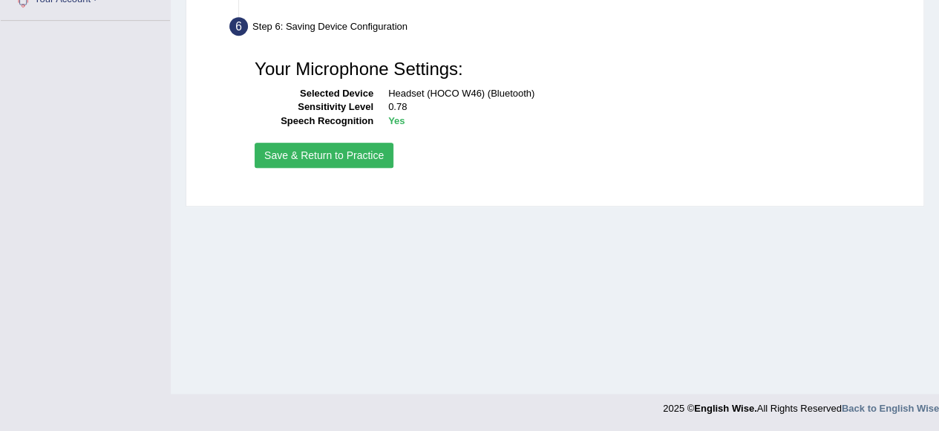
click at [346, 156] on button "Save & Return to Practice" at bounding box center [324, 155] width 139 height 25
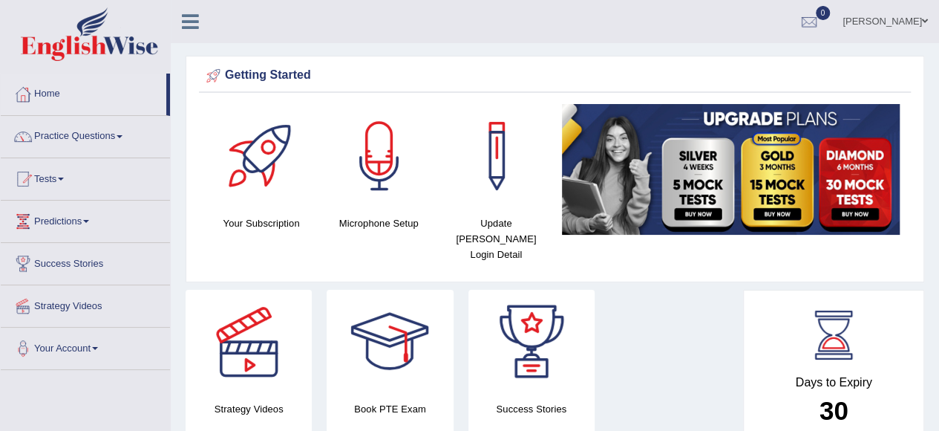
click at [64, 177] on span at bounding box center [61, 178] width 6 height 3
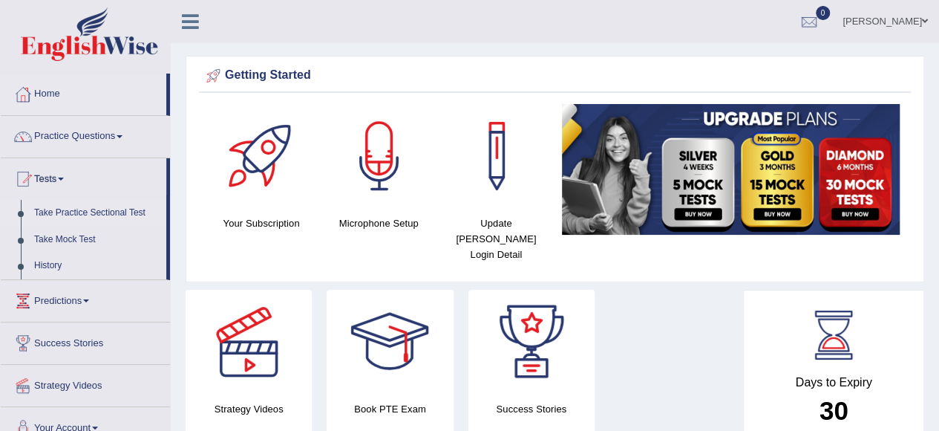
click at [101, 210] on link "Take Practice Sectional Test" at bounding box center [96, 213] width 139 height 27
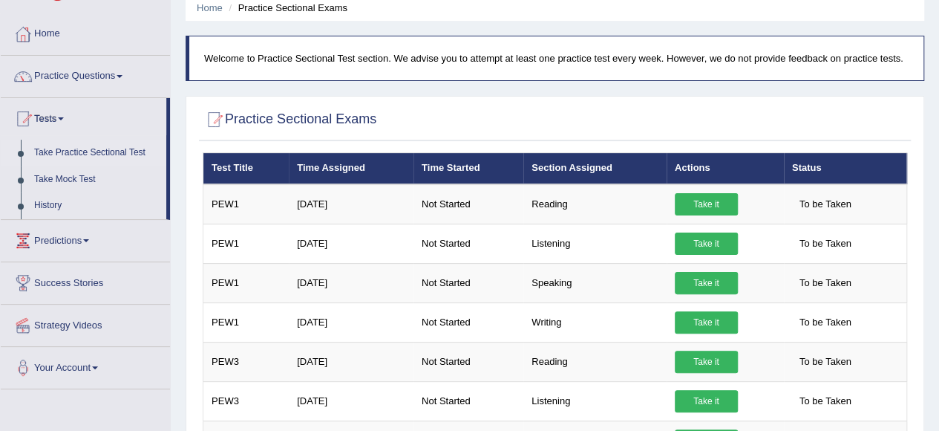
scroll to position [59, 0]
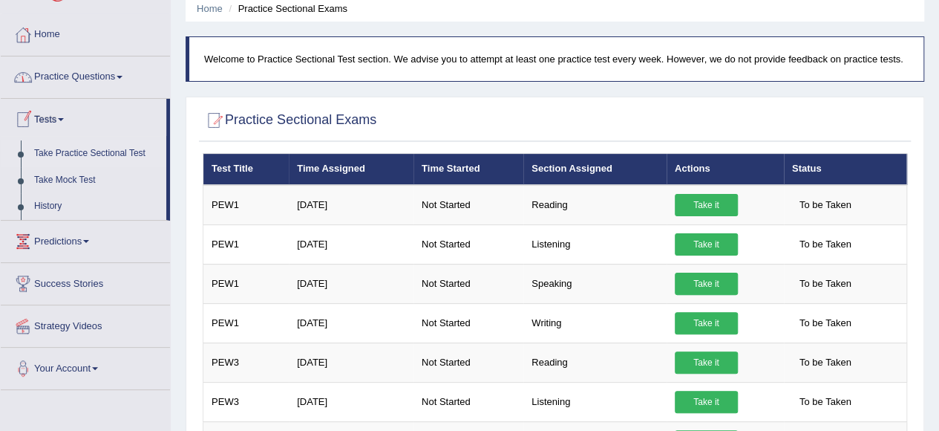
click at [123, 73] on link "Practice Questions" at bounding box center [85, 74] width 169 height 37
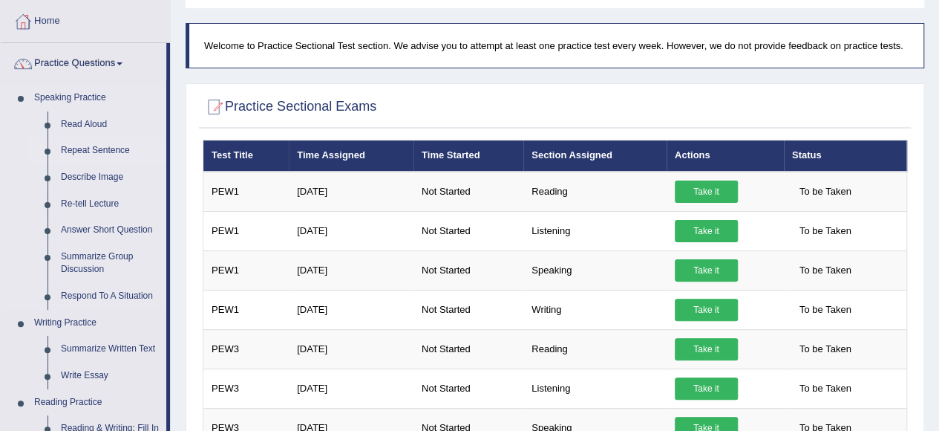
scroll to position [71, 0]
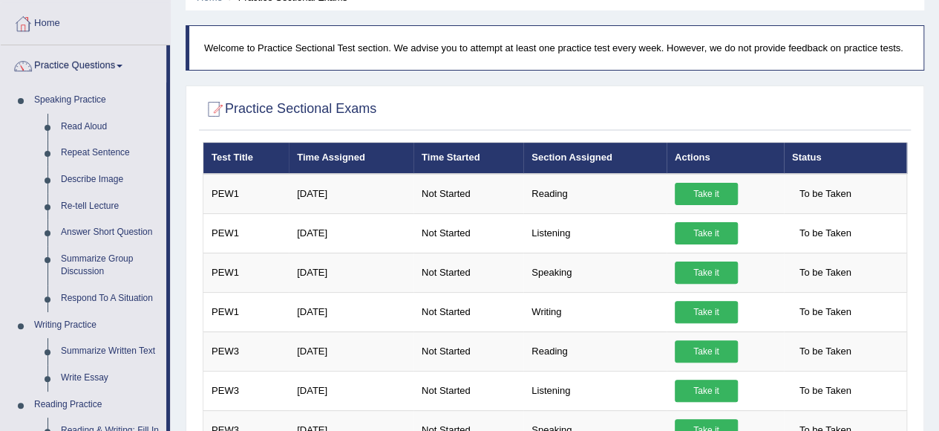
click at [119, 64] on link "Practice Questions" at bounding box center [84, 63] width 166 height 37
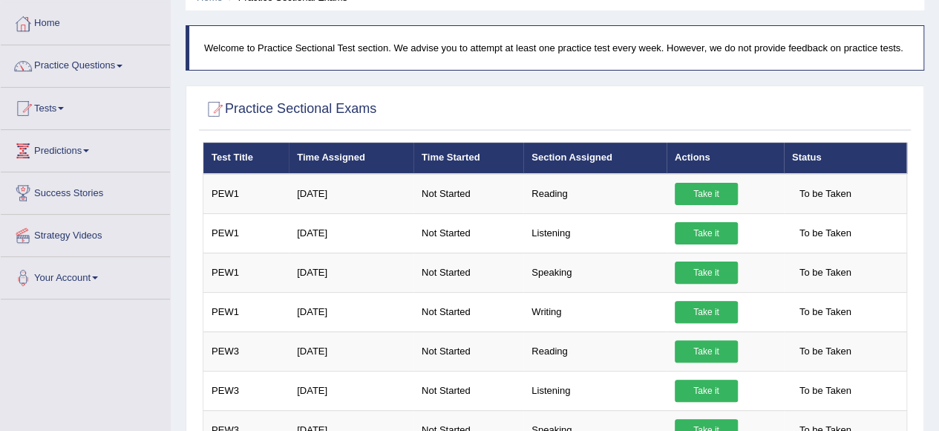
click at [119, 64] on link "Practice Questions" at bounding box center [85, 63] width 169 height 37
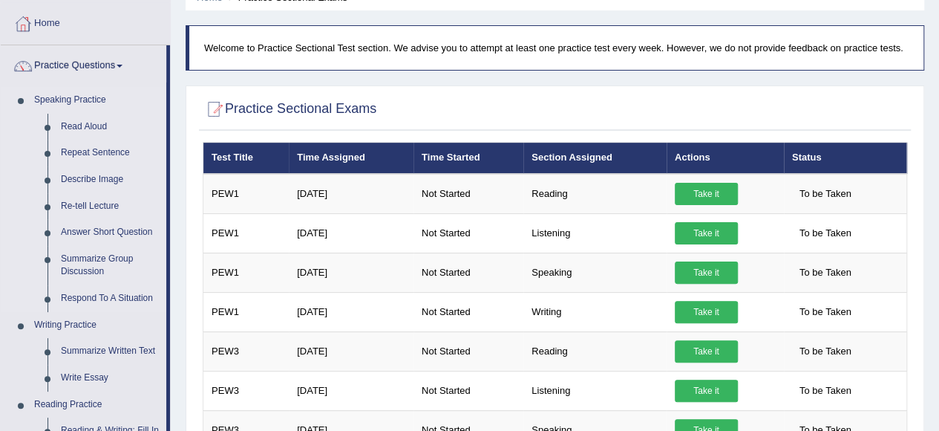
click at [94, 99] on link "Speaking Practice" at bounding box center [96, 100] width 139 height 27
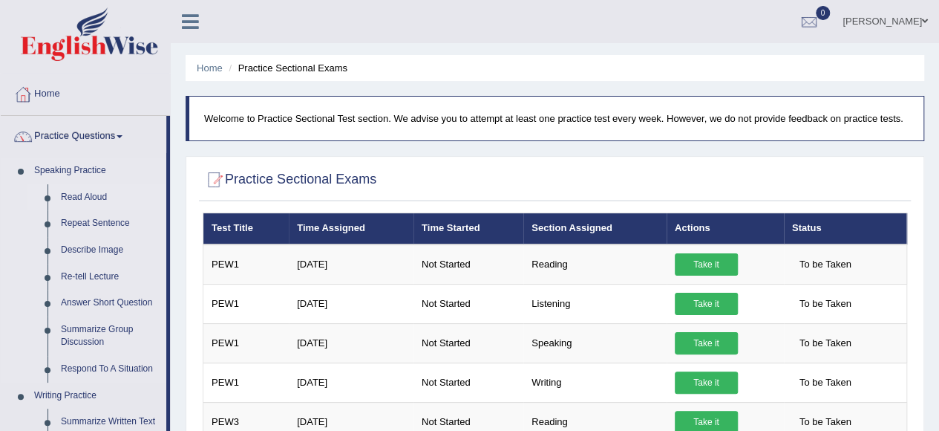
click at [95, 197] on link "Read Aloud" at bounding box center [110, 197] width 112 height 27
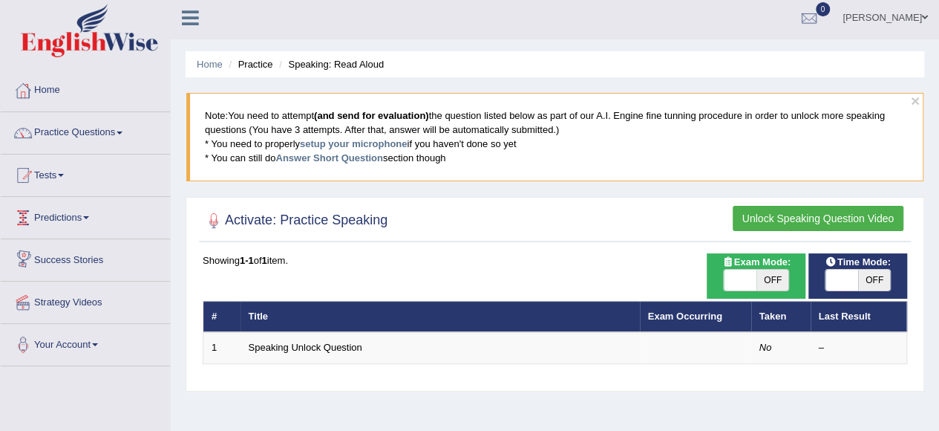
scroll to position [2, 0]
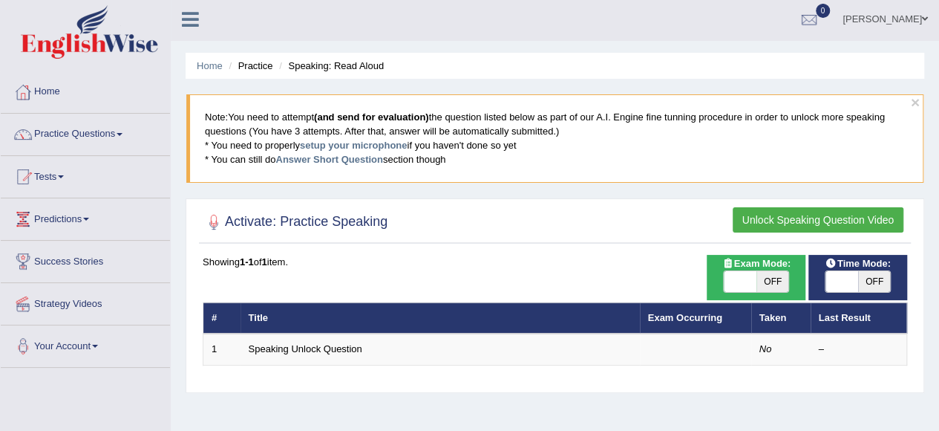
click at [752, 220] on button "Unlock Speaking Question Video" at bounding box center [818, 219] width 171 height 25
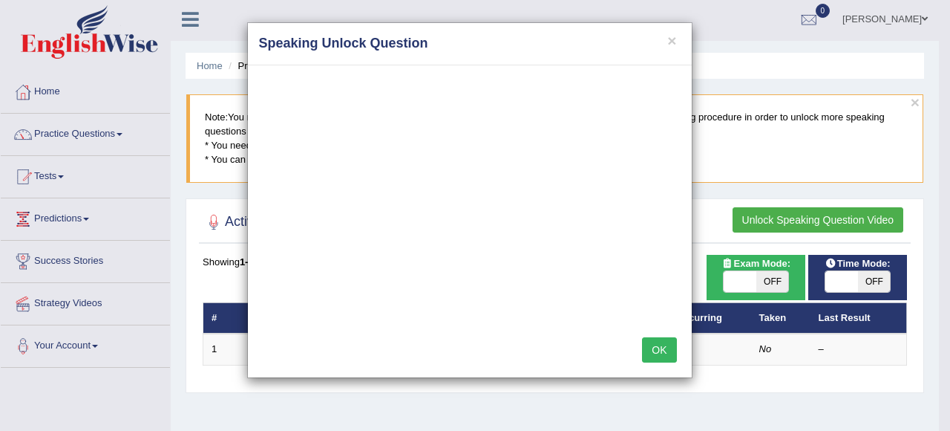
click at [656, 351] on button "OK" at bounding box center [659, 349] width 34 height 25
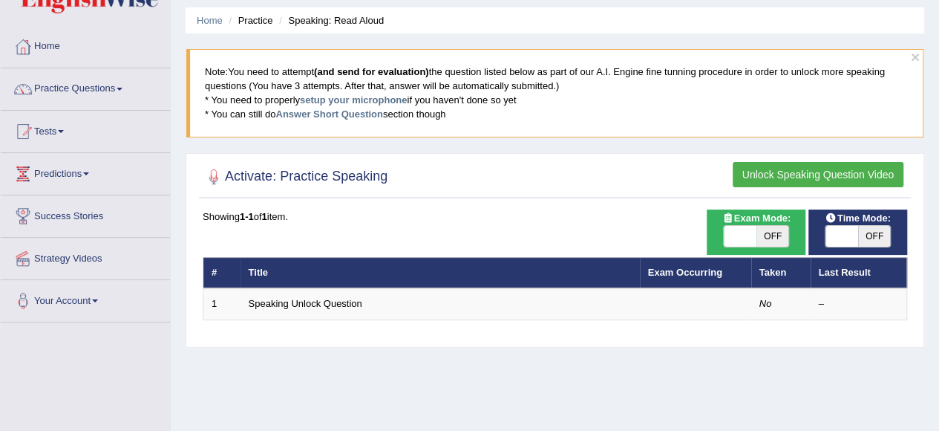
scroll to position [53, 0]
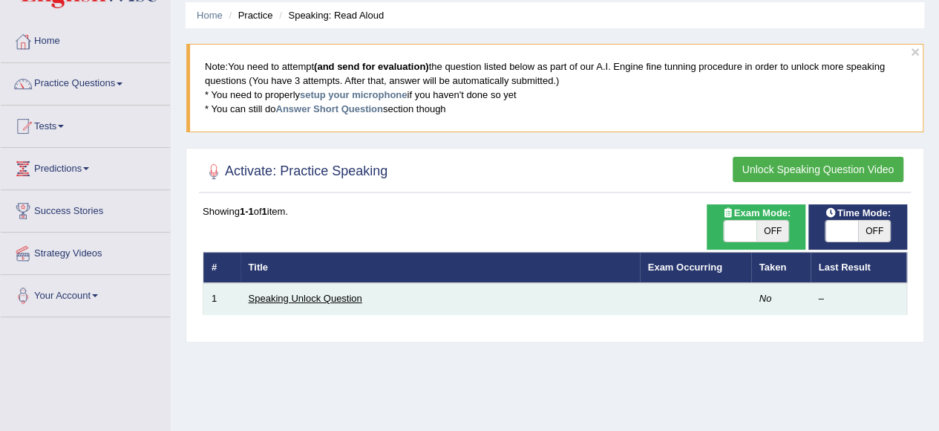
click at [347, 296] on link "Speaking Unlock Question" at bounding box center [306, 297] width 114 height 11
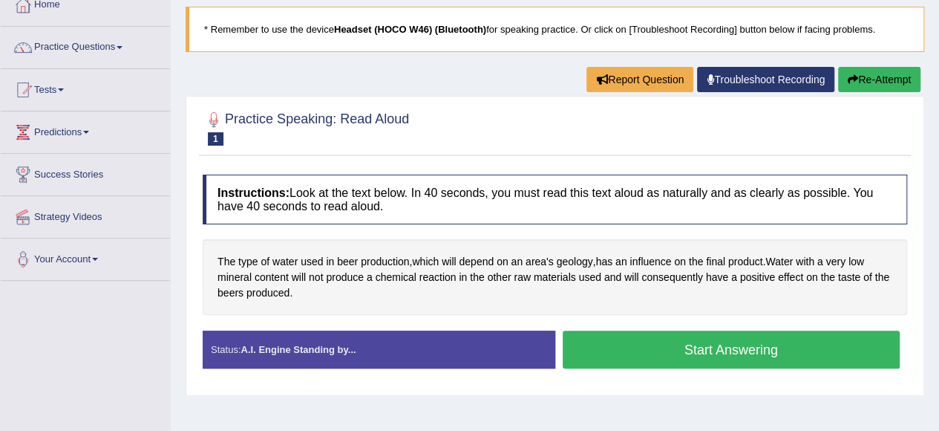
scroll to position [129, 0]
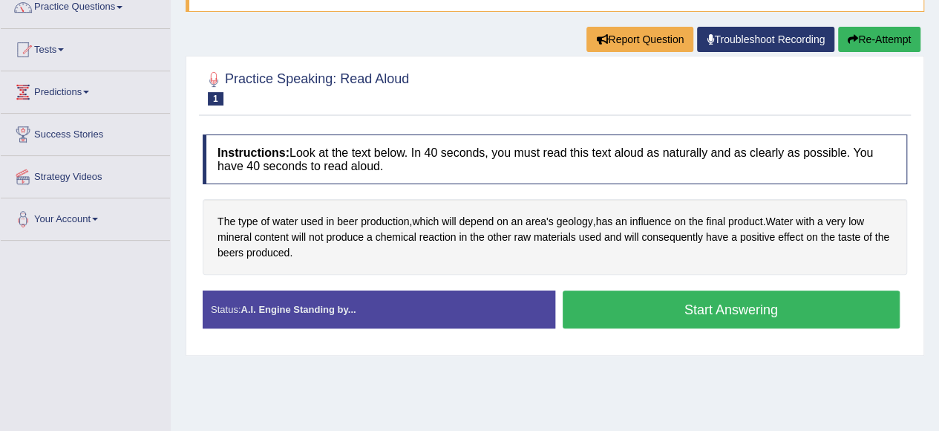
click at [616, 307] on button "Start Answering" at bounding box center [732, 309] width 338 height 38
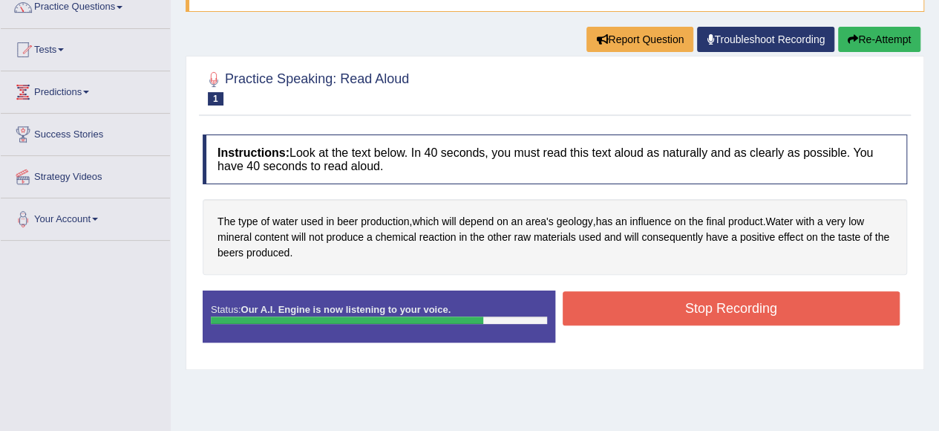
click at [616, 307] on button "Stop Recording" at bounding box center [732, 308] width 338 height 34
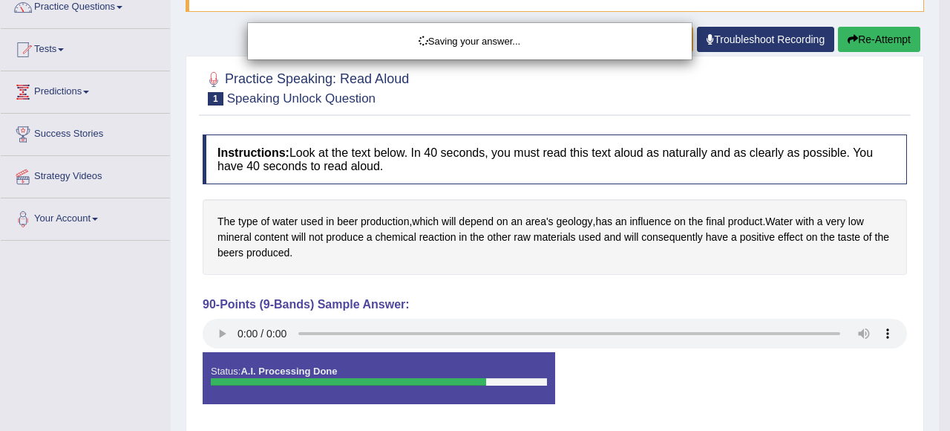
click at [219, 327] on div "Saving your answer..." at bounding box center [475, 215] width 950 height 431
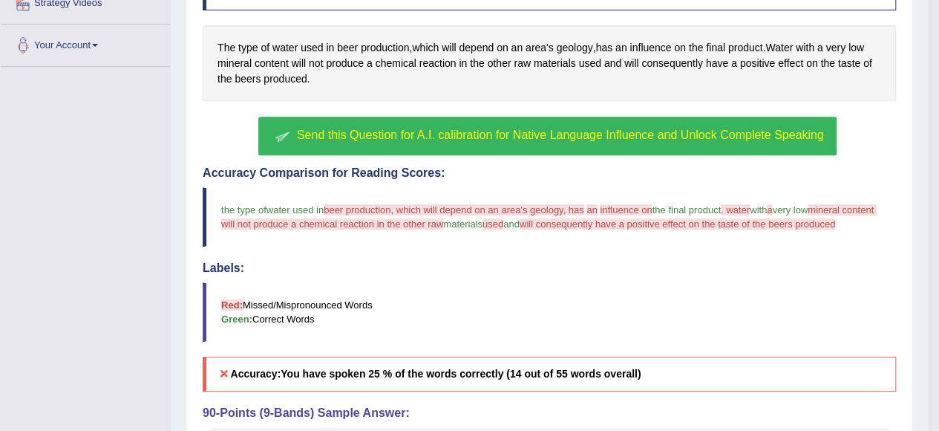
scroll to position [302, 0]
click at [370, 133] on span "Send this Question for A.I. calibration for Native Language Influence and Unloc…" at bounding box center [560, 135] width 527 height 13
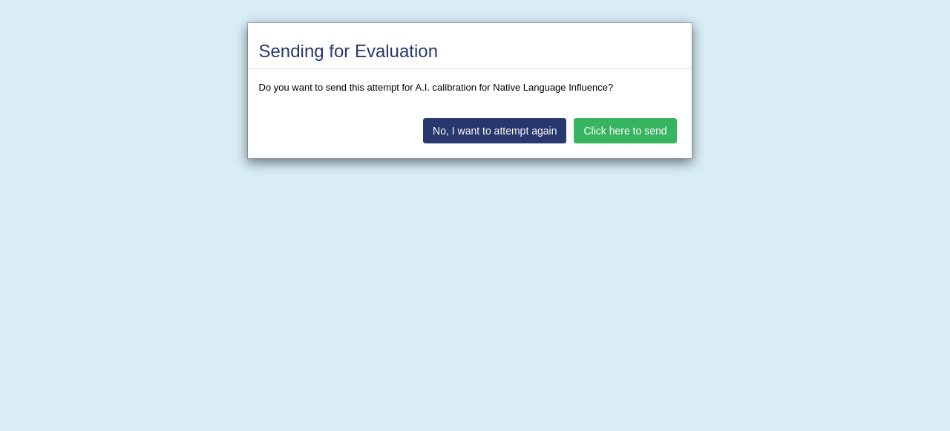
click at [546, 130] on button "No, I want to attempt again" at bounding box center [494, 130] width 143 height 25
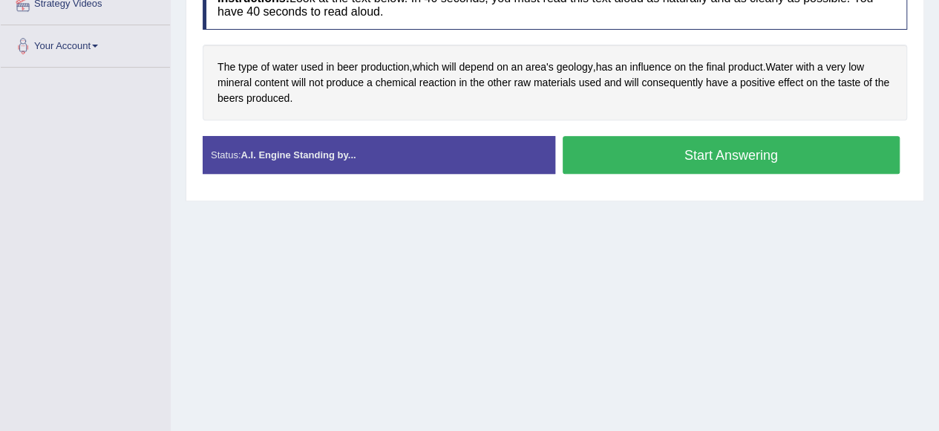
scroll to position [302, 0]
click at [708, 157] on button "Start Answering" at bounding box center [732, 155] width 338 height 38
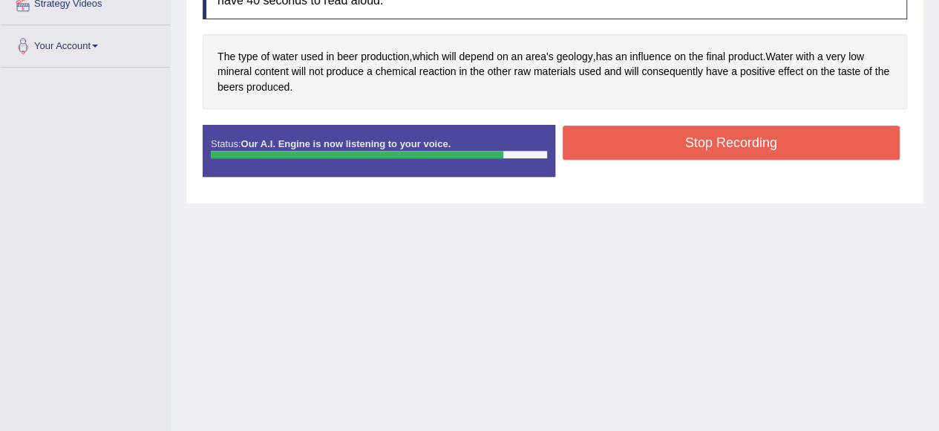
click at [728, 145] on button "Stop Recording" at bounding box center [732, 142] width 338 height 34
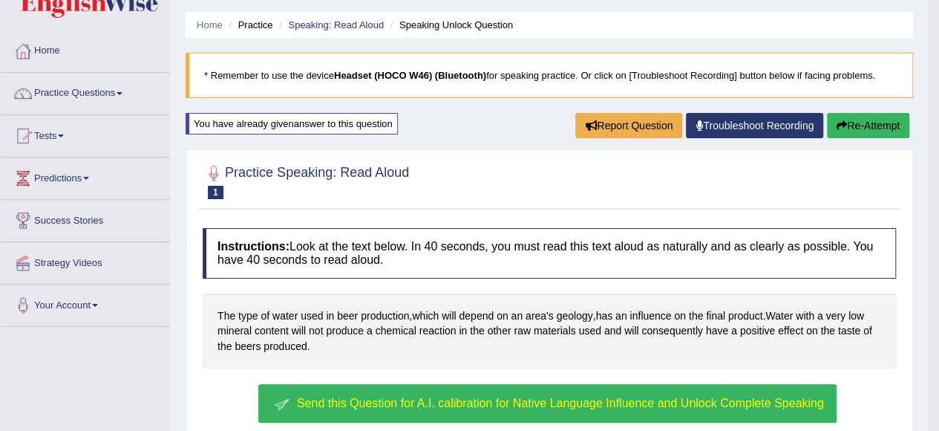
scroll to position [42, 0]
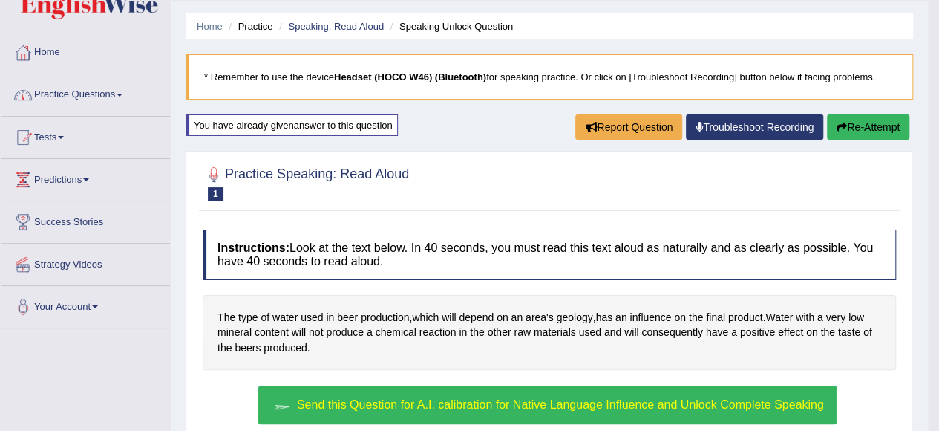
click at [122, 94] on span at bounding box center [120, 95] width 6 height 3
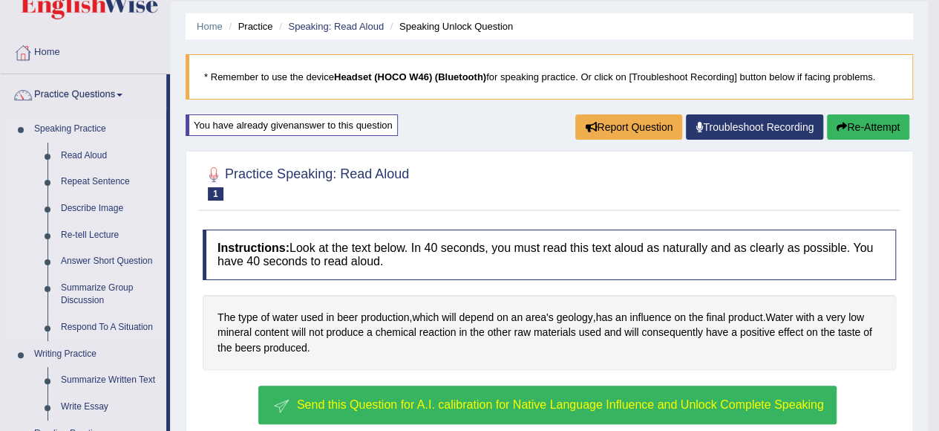
click at [108, 179] on link "Repeat Sentence" at bounding box center [110, 182] width 112 height 27
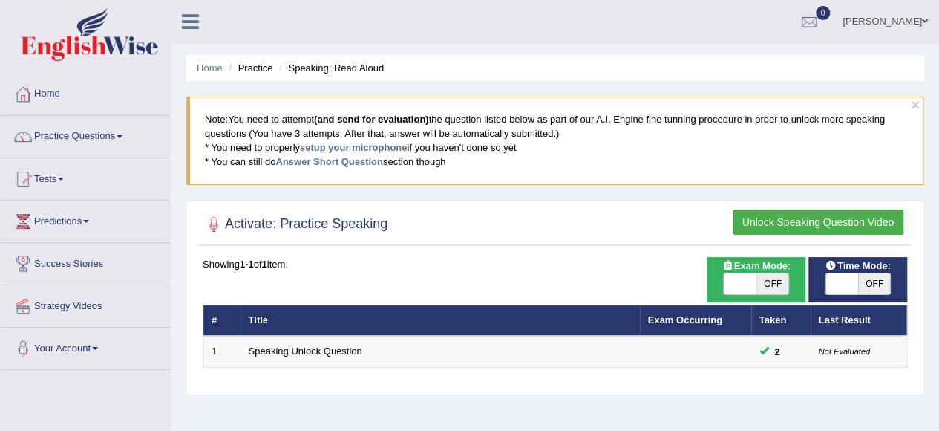
click at [774, 221] on button "Unlock Speaking Question Video" at bounding box center [818, 221] width 171 height 25
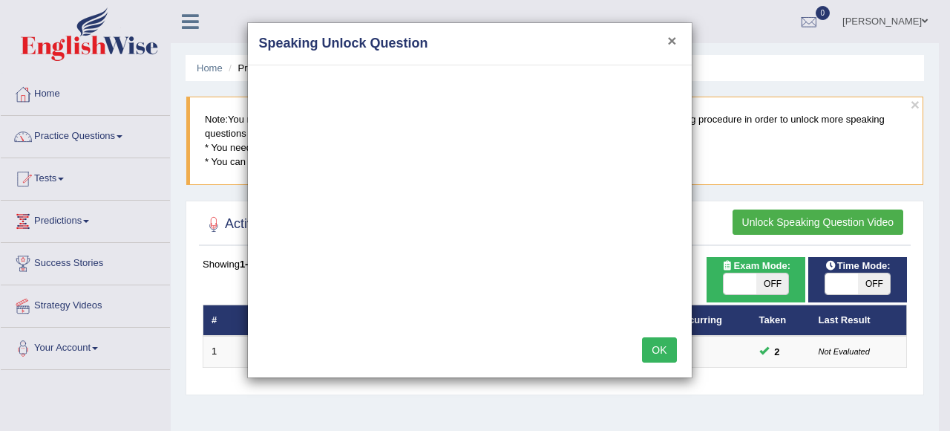
click at [673, 39] on button "×" at bounding box center [671, 41] width 9 height 16
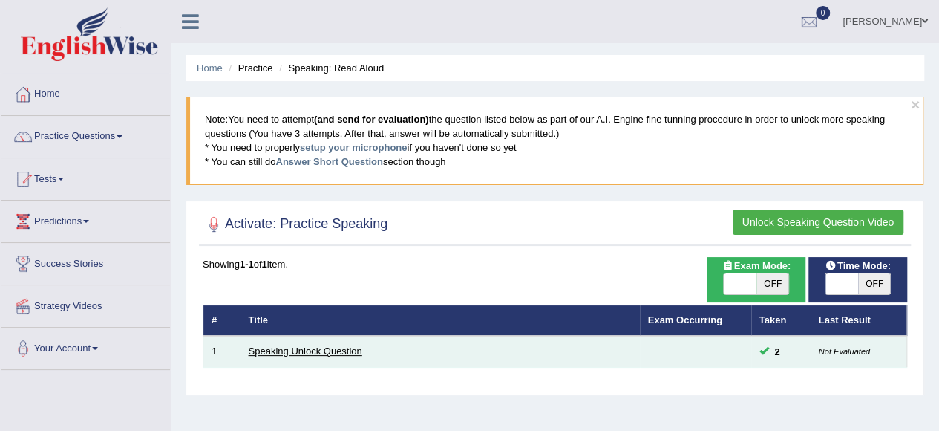
click at [318, 345] on link "Speaking Unlock Question" at bounding box center [306, 350] width 114 height 11
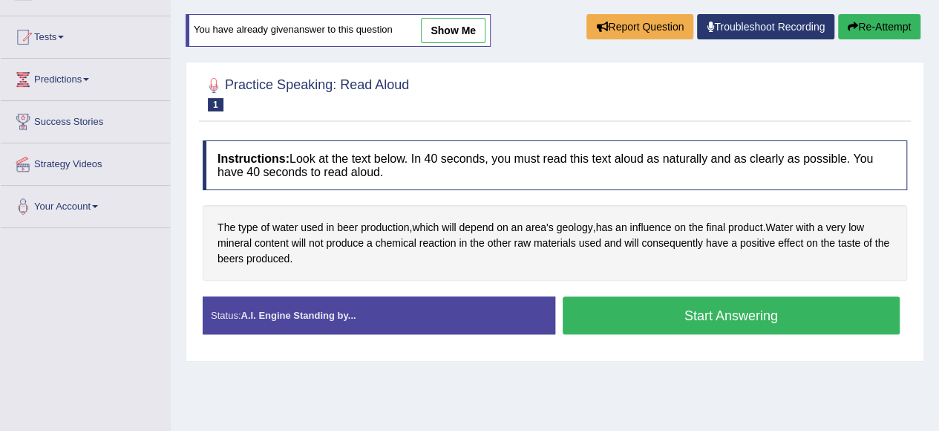
scroll to position [135, 0]
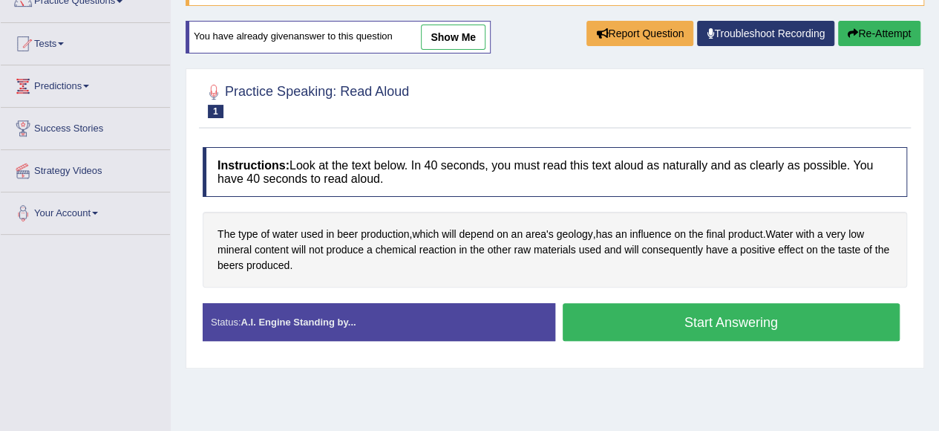
click at [609, 324] on button "Start Answering" at bounding box center [732, 322] width 338 height 38
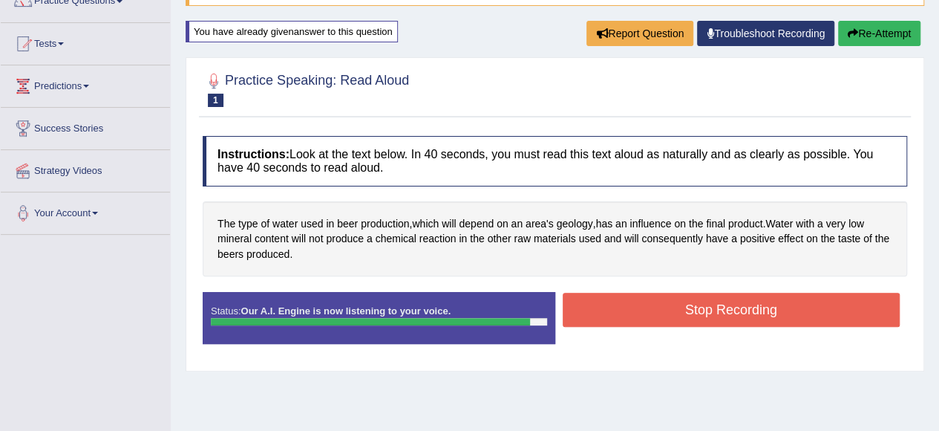
click at [723, 304] on button "Stop Recording" at bounding box center [732, 309] width 338 height 34
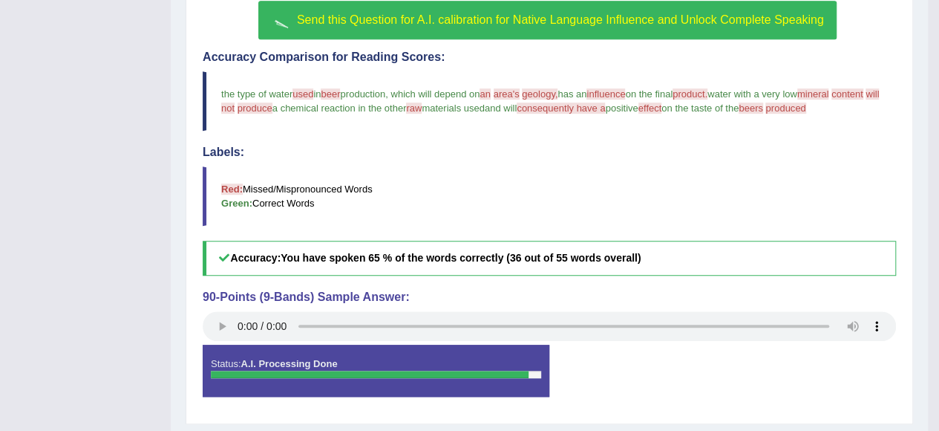
scroll to position [463, 0]
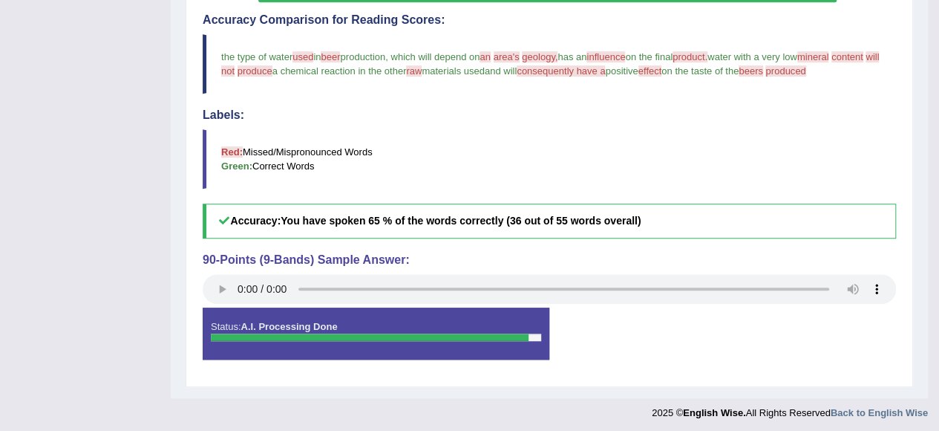
click at [218, 338] on div "Status: A.I. Processing Done" at bounding box center [376, 333] width 347 height 52
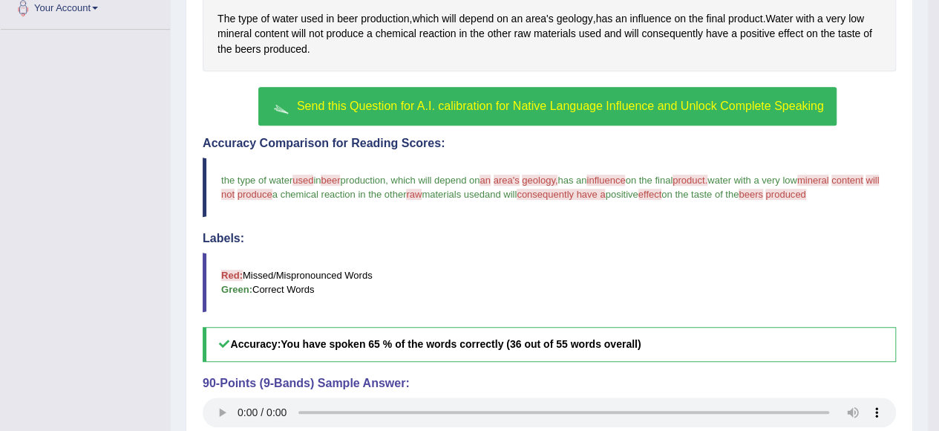
scroll to position [338, 0]
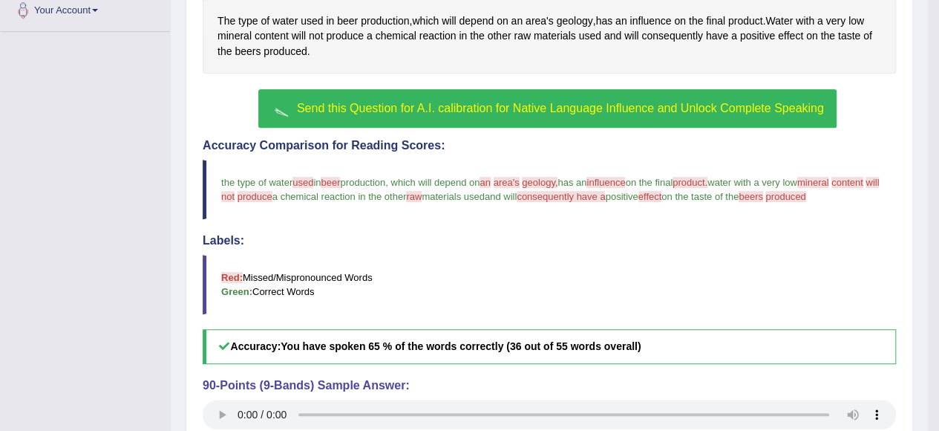
click at [353, 109] on span "Send this Question for A.I. calibration for Native Language Influence and Unloc…" at bounding box center [560, 108] width 527 height 13
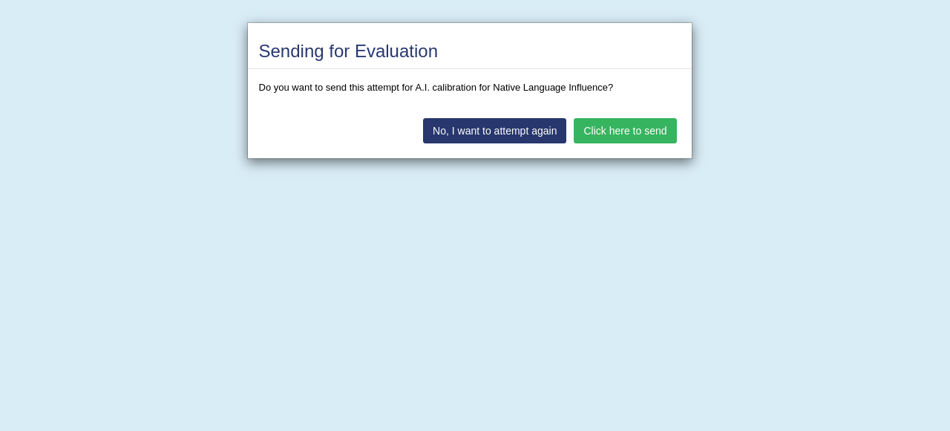
click at [616, 131] on button "Click here to send" at bounding box center [625, 130] width 102 height 25
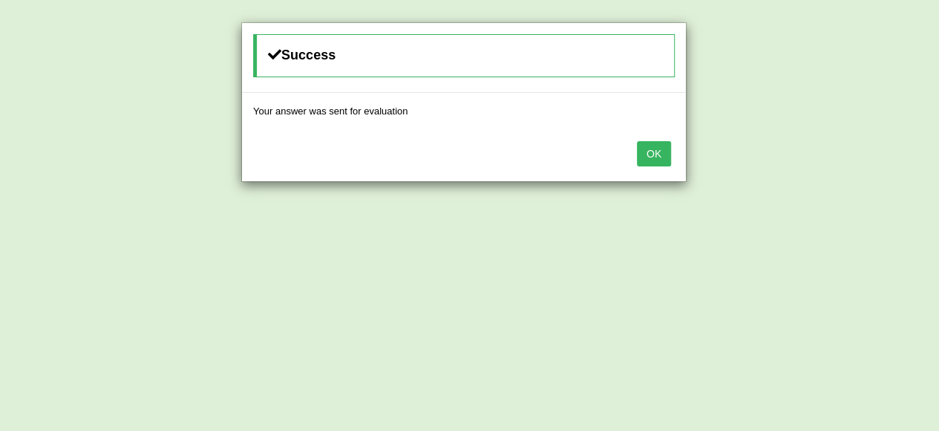
click at [653, 148] on button "OK" at bounding box center [654, 153] width 34 height 25
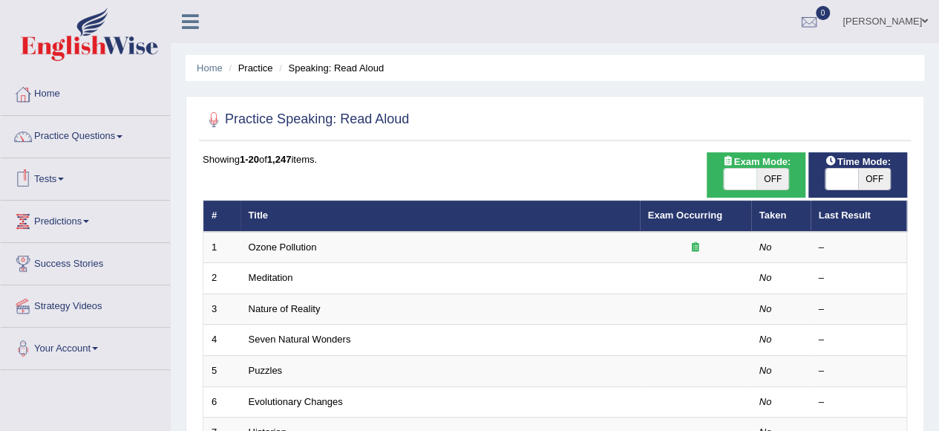
click at [120, 137] on link "Practice Questions" at bounding box center [85, 134] width 169 height 37
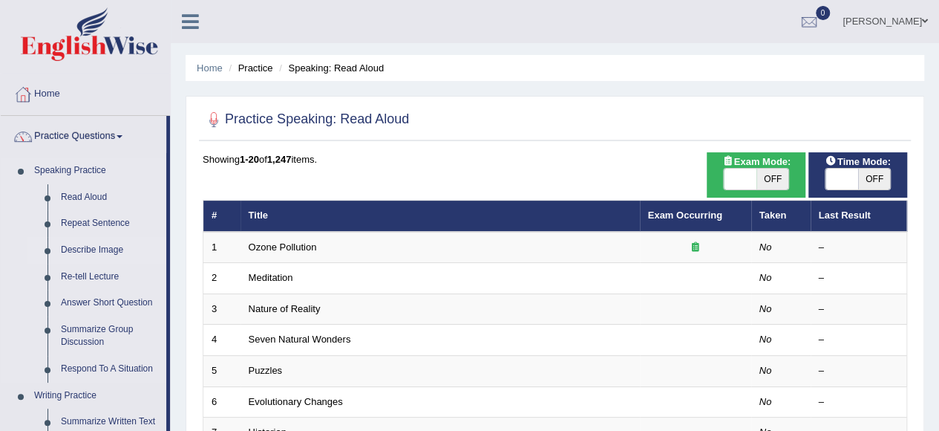
click at [116, 247] on link "Describe Image" at bounding box center [110, 250] width 112 height 27
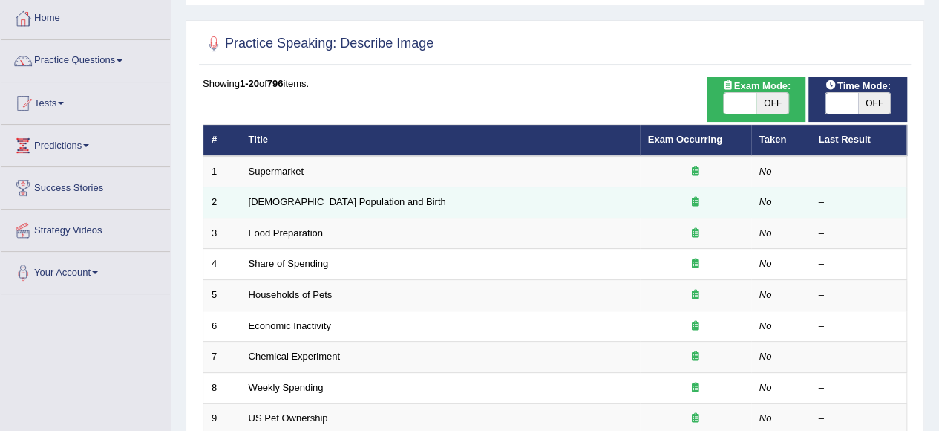
scroll to position [76, 0]
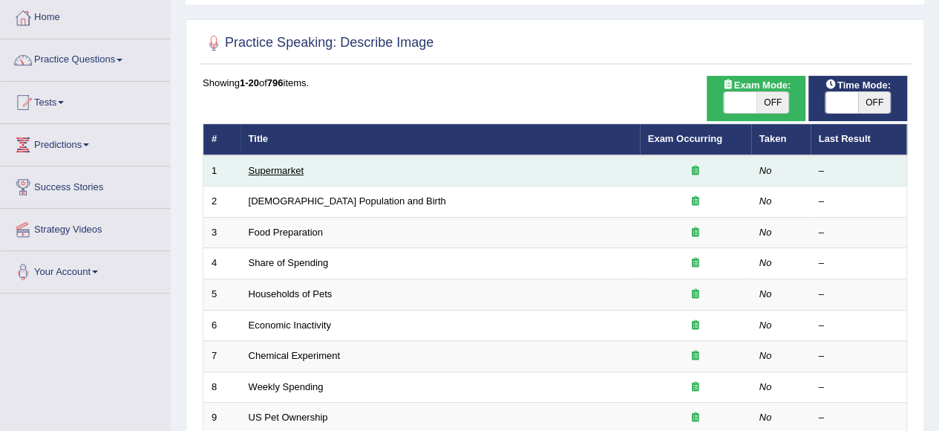
click at [288, 173] on link "Supermarket" at bounding box center [276, 170] width 55 height 11
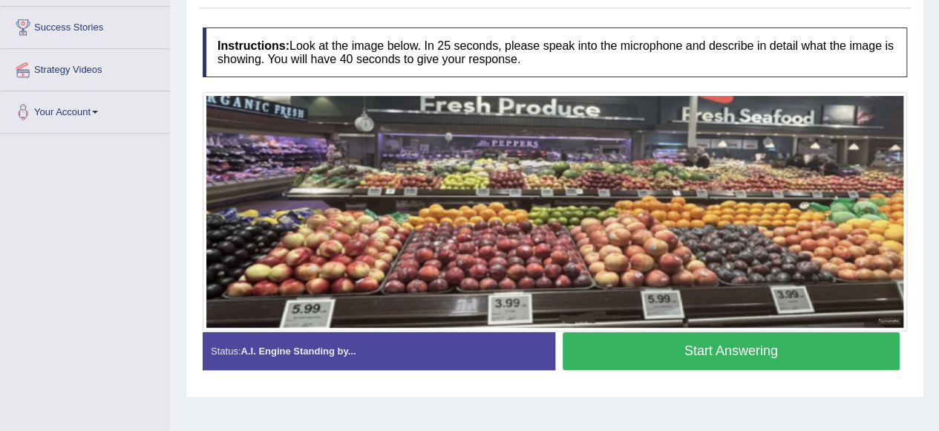
scroll to position [236, 0]
click at [652, 341] on button "Start Answering" at bounding box center [732, 351] width 338 height 38
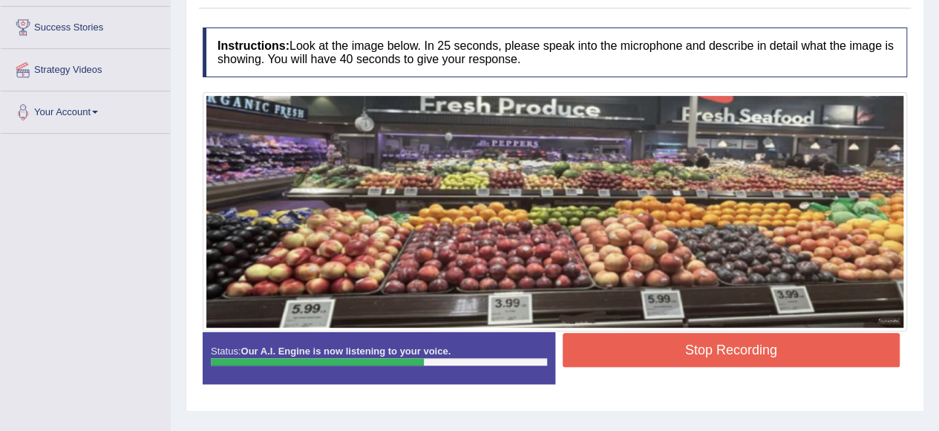
click at [652, 341] on button "Stop Recording" at bounding box center [732, 350] width 338 height 34
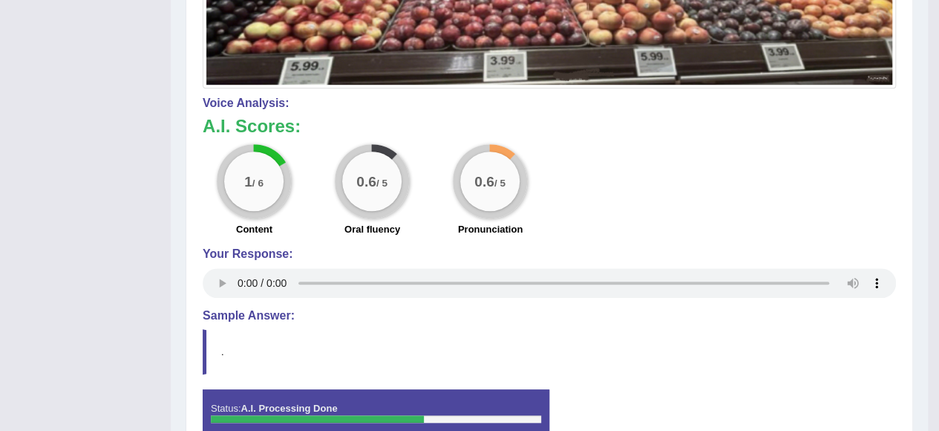
scroll to position [558, 0]
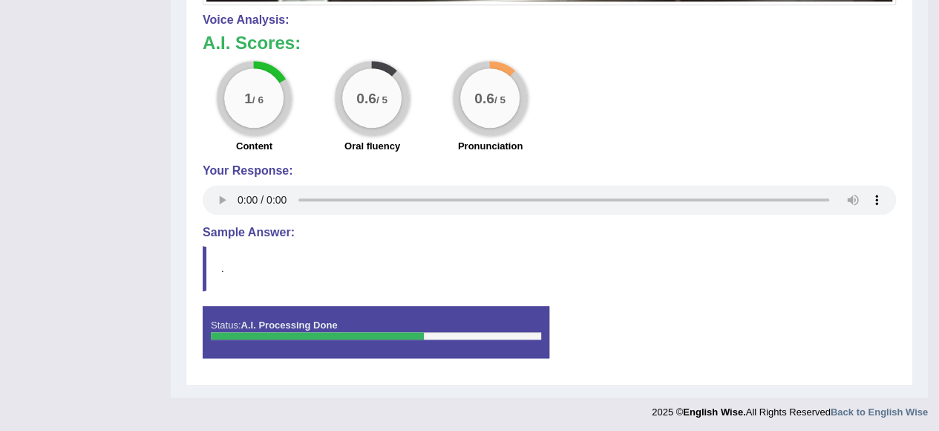
click at [373, 293] on div "Instructions: Look at the image below. In 25 seconds, please speak into the mic…" at bounding box center [549, 37] width 701 height 679
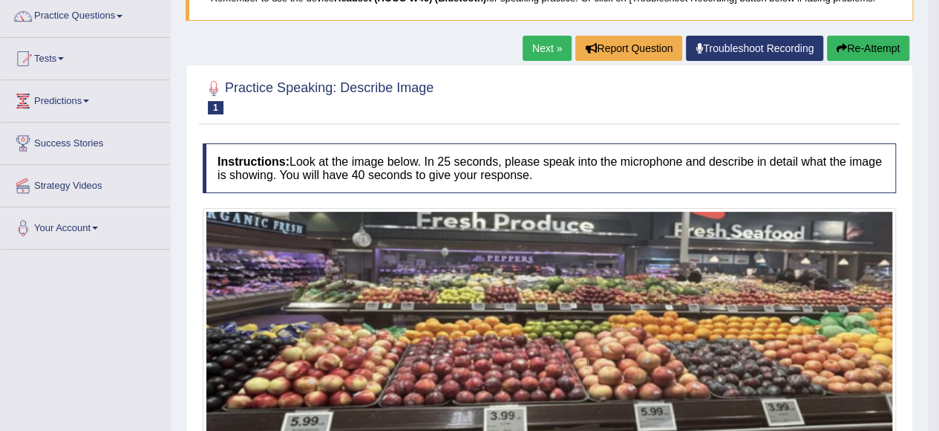
scroll to position [117, 0]
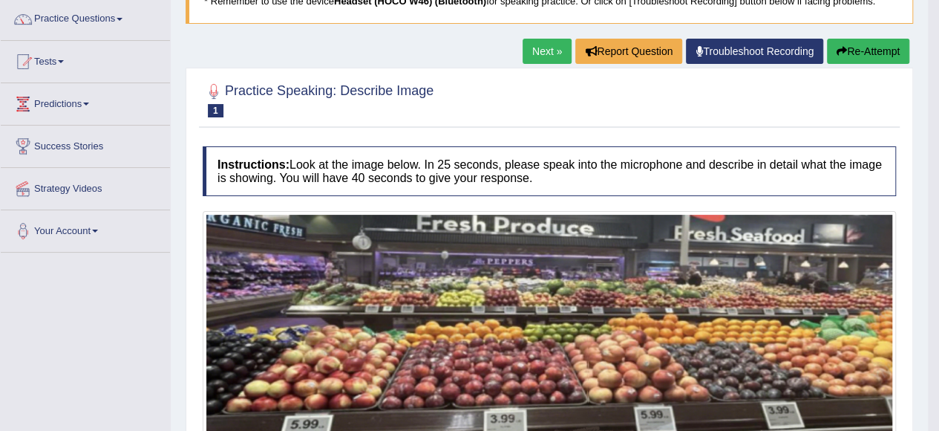
click at [0, 0] on small "Supermarket" at bounding box center [0, 0] width 0 height 0
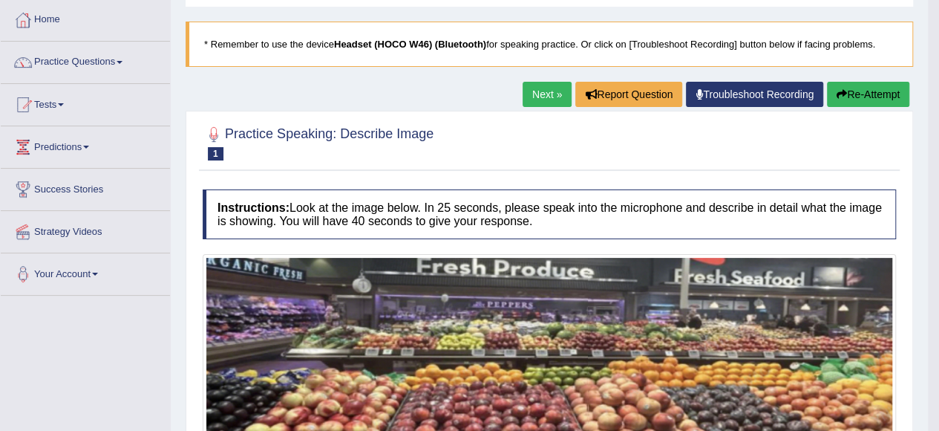
scroll to position [0, 0]
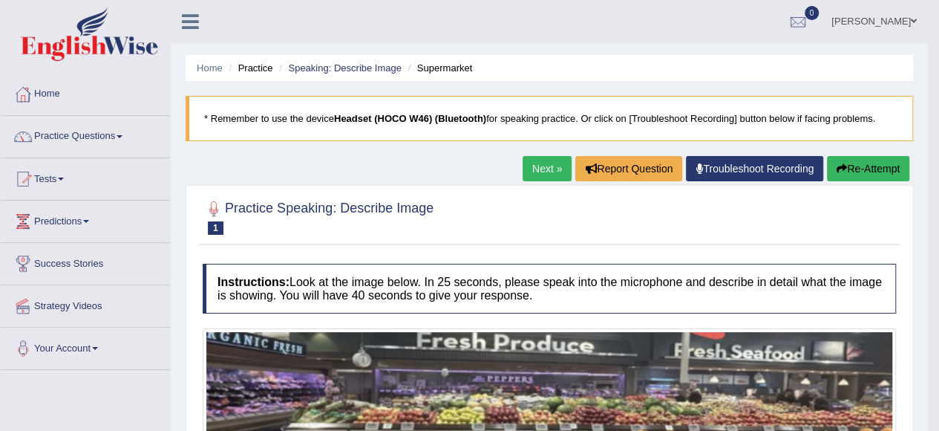
click at [120, 131] on link "Practice Questions" at bounding box center [85, 134] width 169 height 37
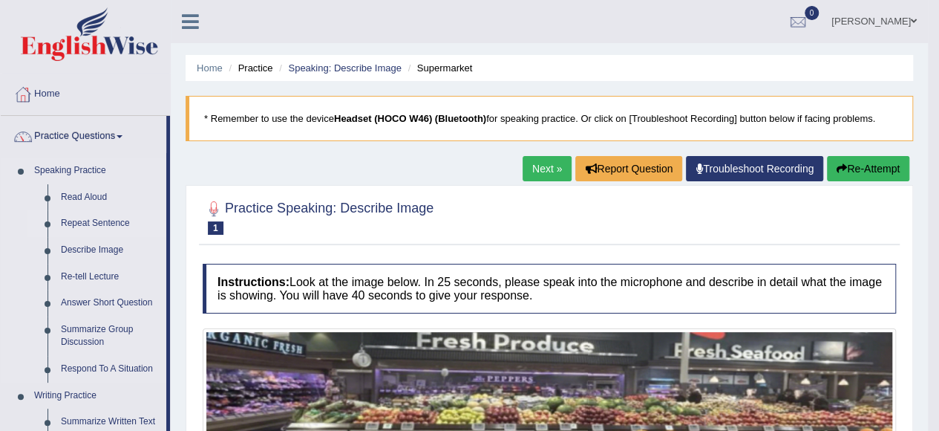
click at [99, 220] on link "Repeat Sentence" at bounding box center [110, 223] width 112 height 27
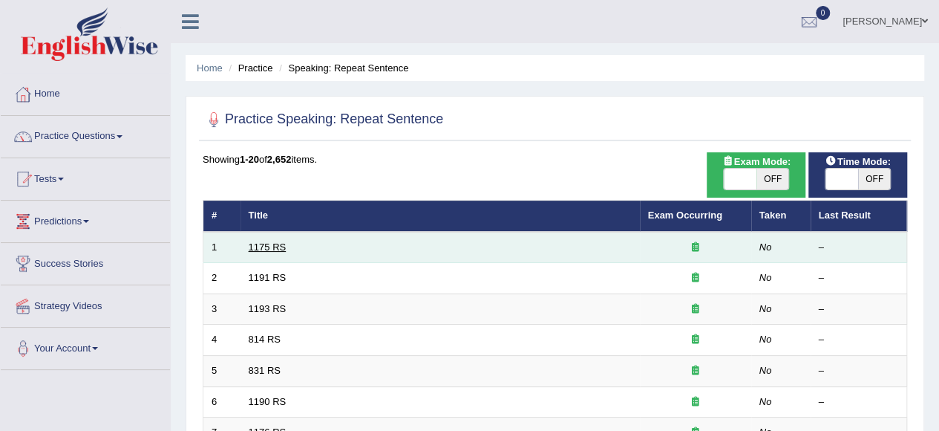
click at [284, 241] on link "1175 RS" at bounding box center [268, 246] width 38 height 11
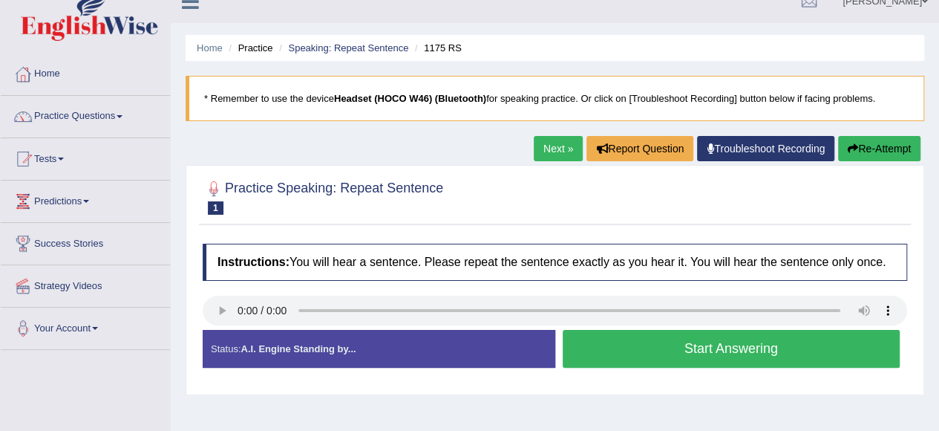
scroll to position [29, 0]
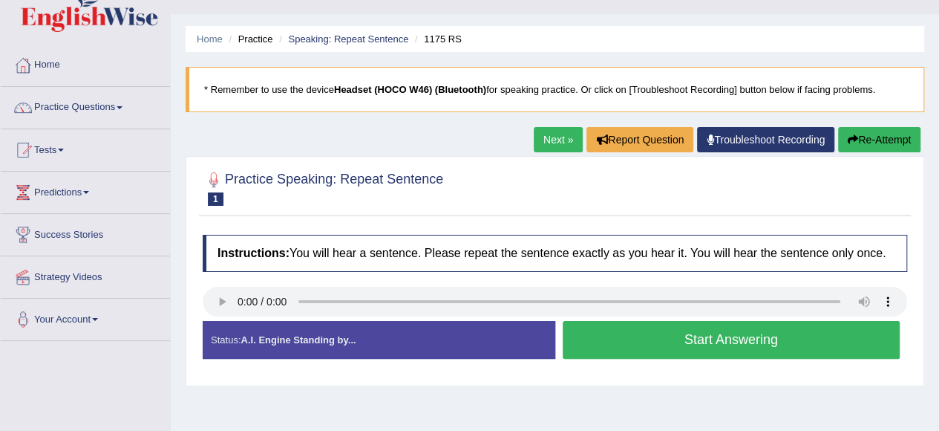
click at [603, 345] on button "Start Answering" at bounding box center [732, 340] width 338 height 38
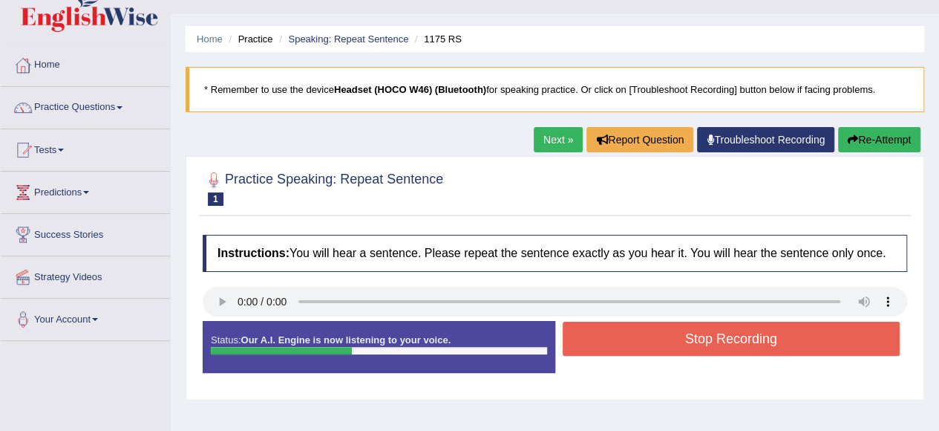
click at [603, 345] on button "Stop Recording" at bounding box center [732, 338] width 338 height 34
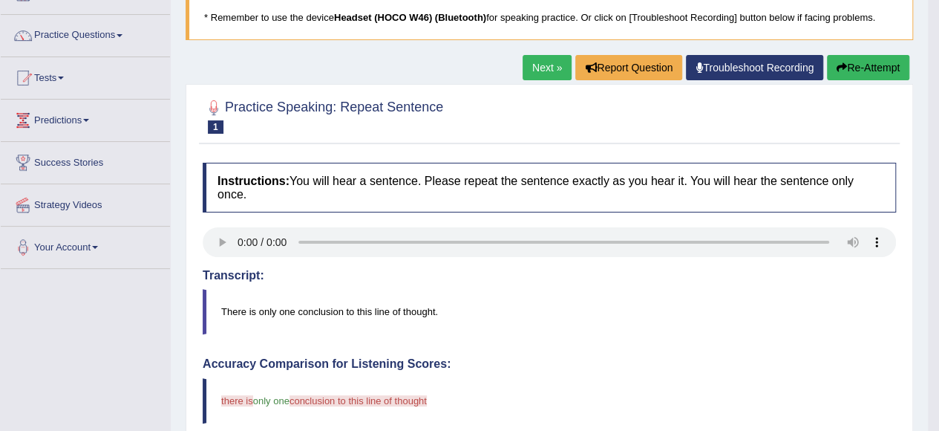
scroll to position [99, 0]
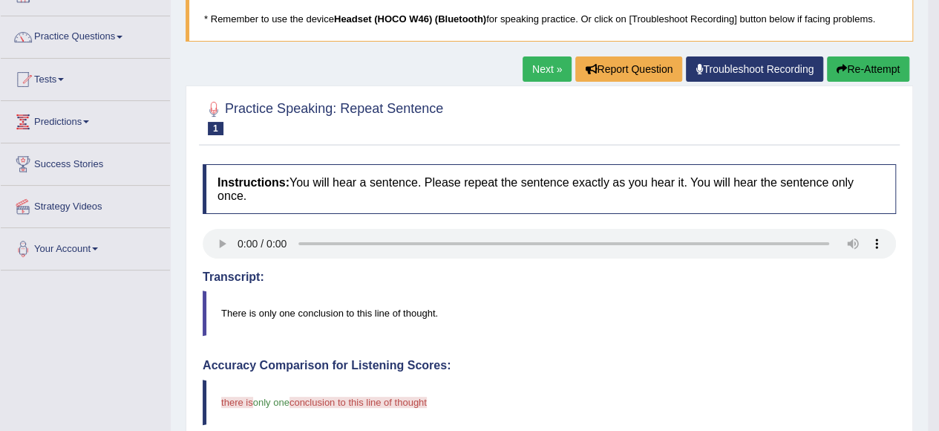
click at [0, 0] on icon at bounding box center [0, 0] width 0 height 0
click at [0, 0] on small "1175 RS" at bounding box center [0, 0] width 0 height 0
click at [208, 128] on span "1" at bounding box center [216, 128] width 16 height 13
click at [535, 73] on link "Next »" at bounding box center [547, 68] width 49 height 25
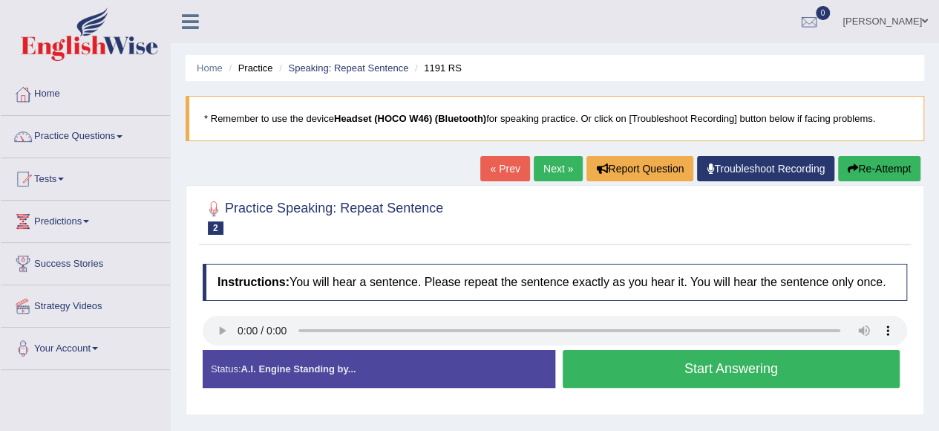
click at [372, 197] on h2 "Practice Speaking: Repeat Sentence 2 1191 RS" at bounding box center [323, 215] width 241 height 37
click at [648, 359] on button "Start Answering" at bounding box center [732, 369] width 338 height 38
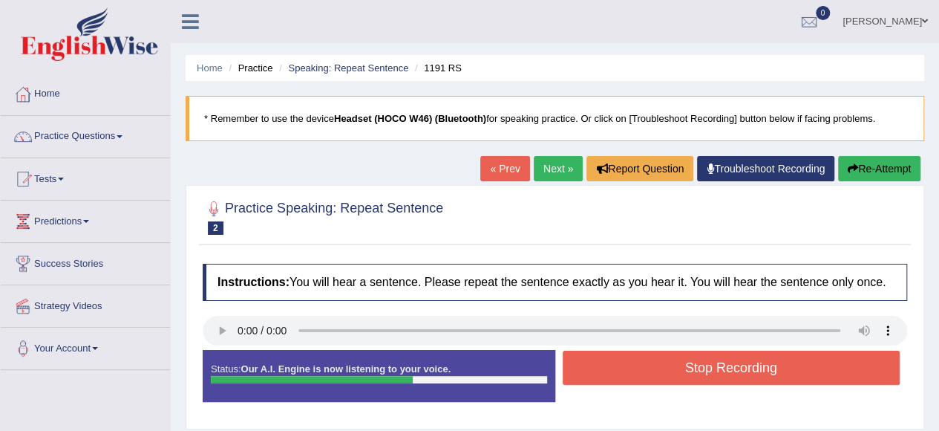
click at [648, 359] on button "Stop Recording" at bounding box center [732, 367] width 338 height 34
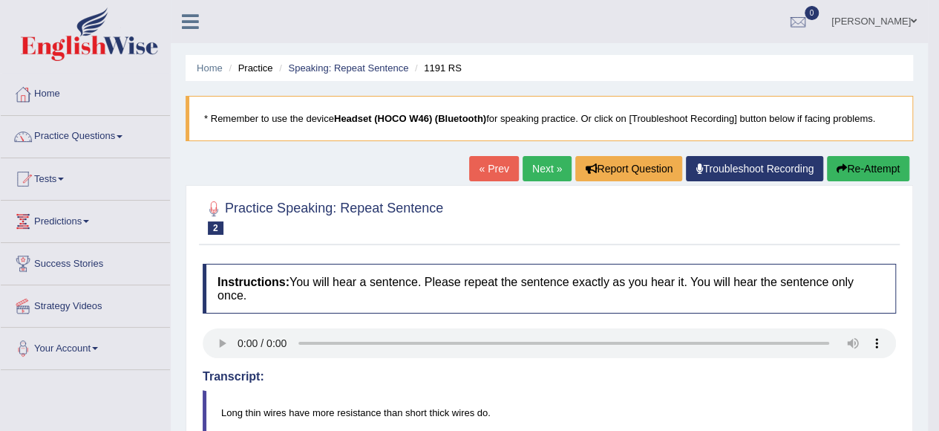
click at [545, 170] on link "Next »" at bounding box center [547, 168] width 49 height 25
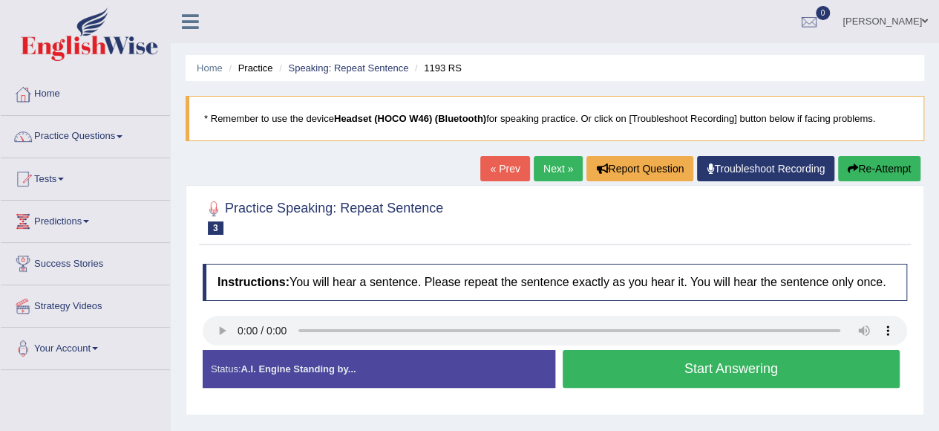
click at [613, 378] on button "Start Answering" at bounding box center [732, 369] width 338 height 38
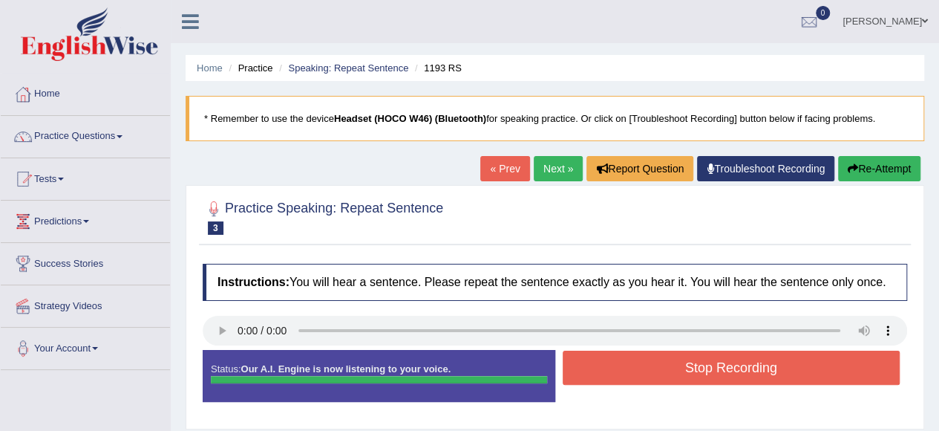
click at [613, 378] on div "Status: Our A.I. Engine is now listening to your voice. Start Answering Stop Re…" at bounding box center [555, 383] width 705 height 67
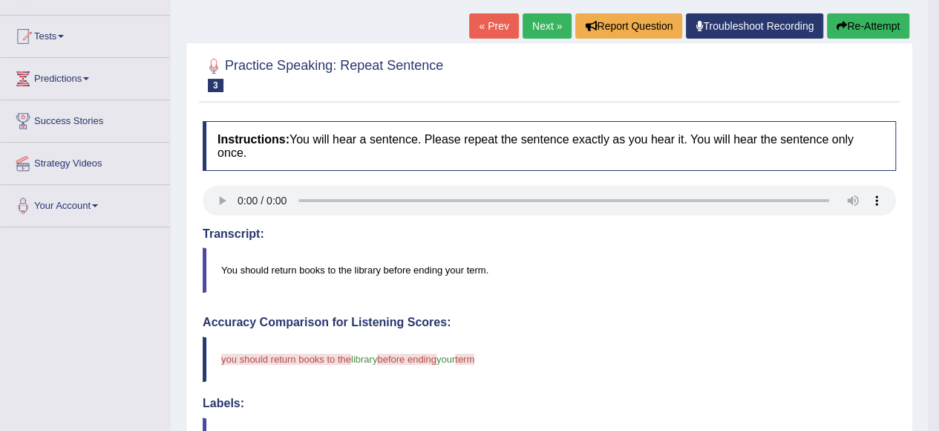
scroll to position [141, 0]
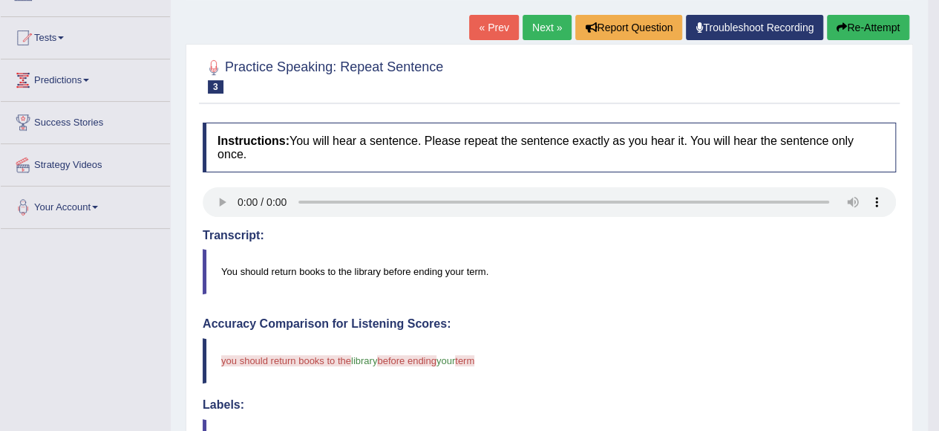
click at [541, 20] on link "Next »" at bounding box center [547, 27] width 49 height 25
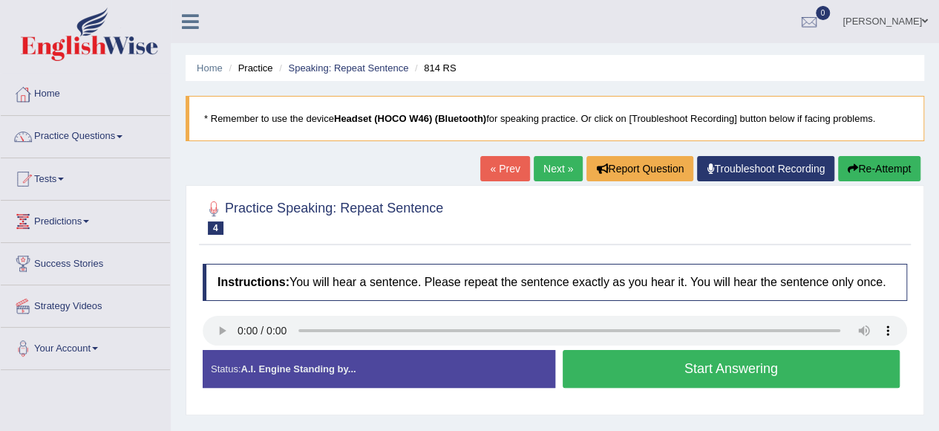
click at [610, 360] on button "Start Answering" at bounding box center [732, 369] width 338 height 38
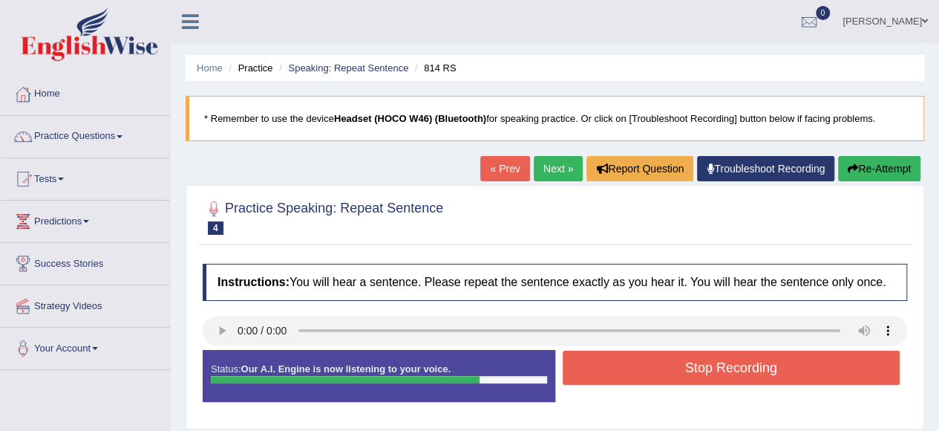
click at [610, 360] on button "Stop Recording" at bounding box center [732, 367] width 338 height 34
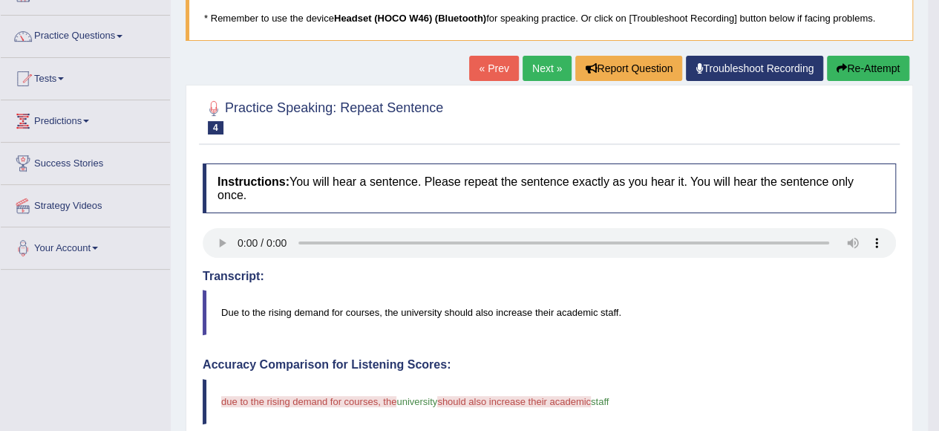
scroll to position [101, 0]
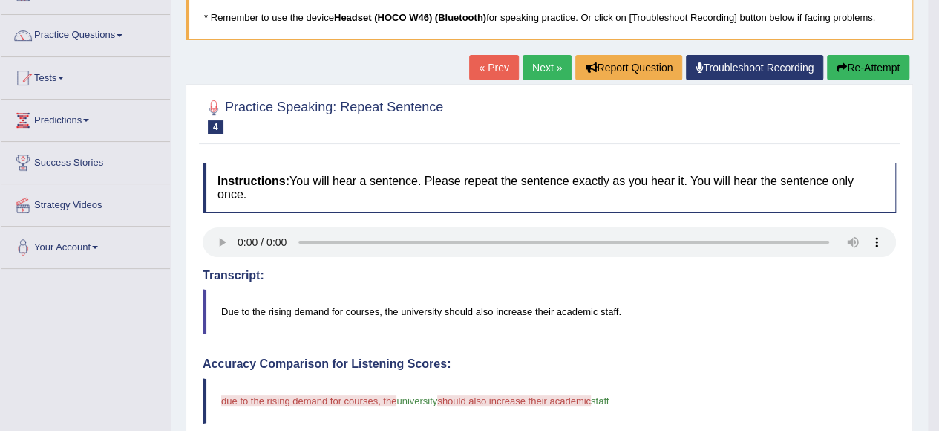
click at [705, 63] on link "Troubleshoot Recording" at bounding box center [754, 67] width 137 height 25
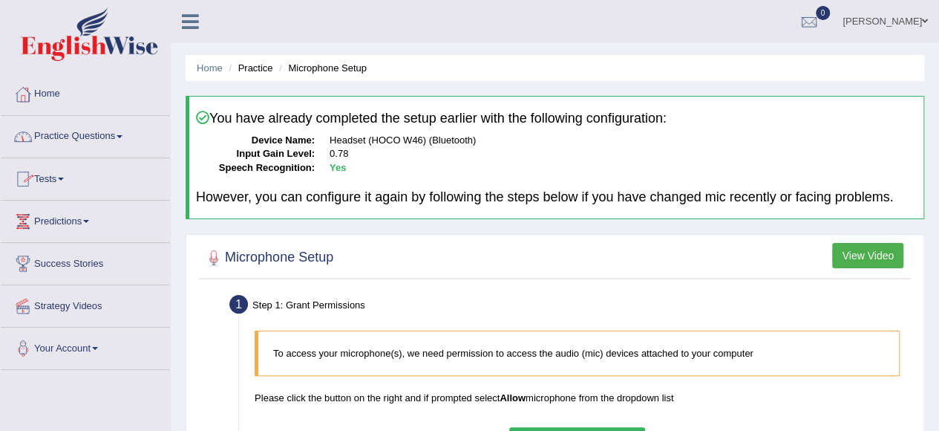
click at [114, 136] on link "Practice Questions" at bounding box center [85, 134] width 169 height 37
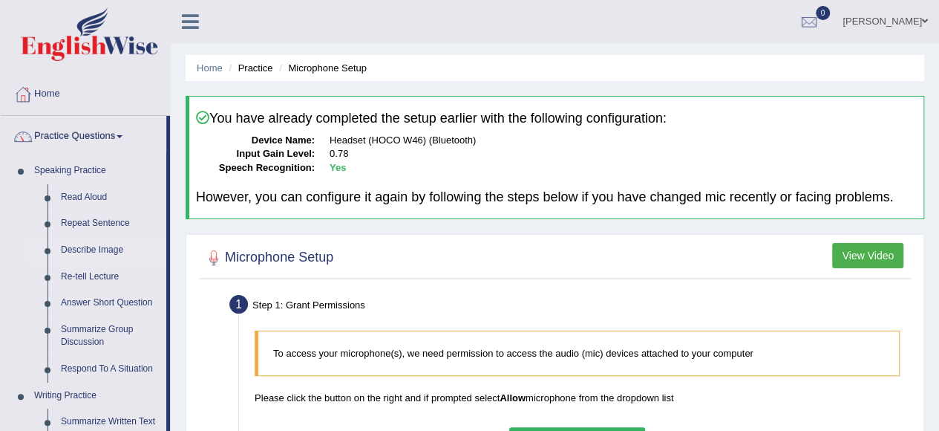
click at [88, 249] on link "Describe Image" at bounding box center [110, 250] width 112 height 27
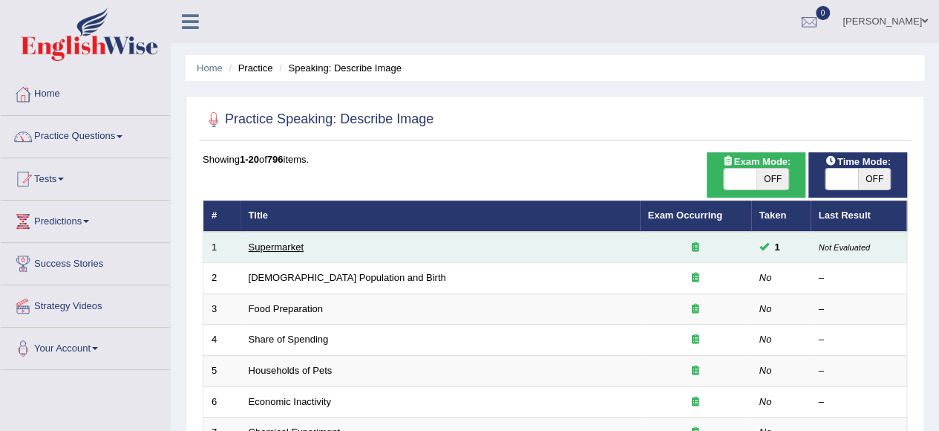
click at [269, 249] on link "Supermarket" at bounding box center [276, 246] width 55 height 11
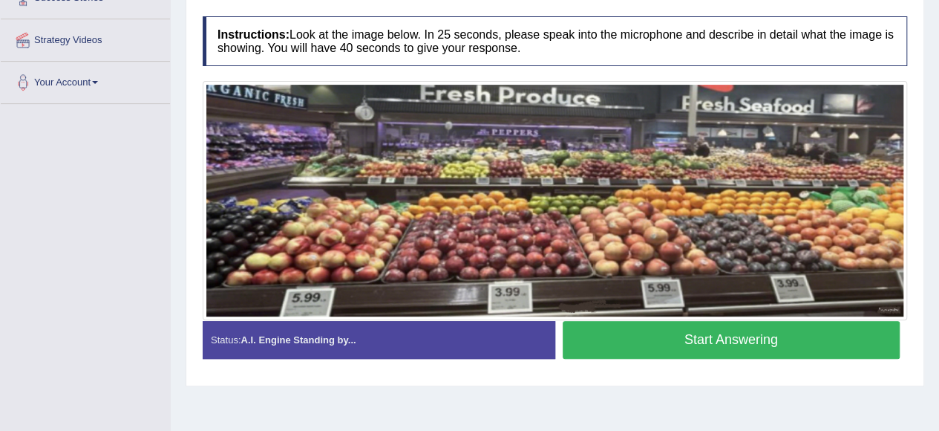
scroll to position [265, 0]
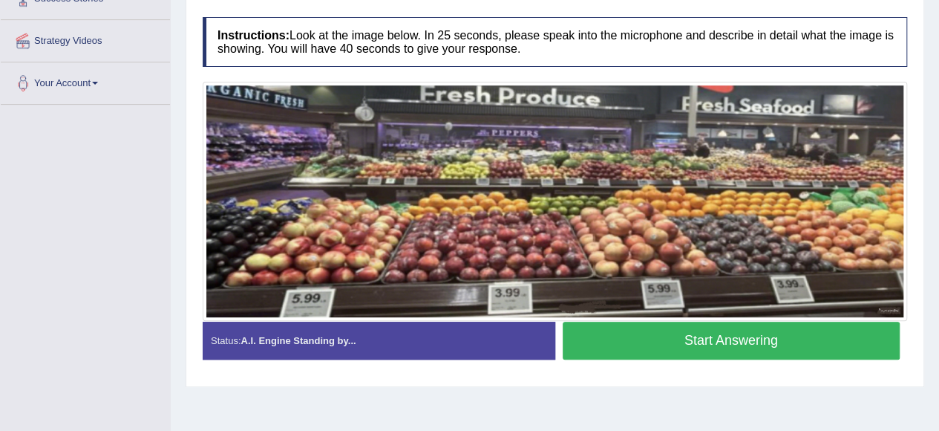
click at [705, 341] on button "Start Answering" at bounding box center [732, 340] width 338 height 38
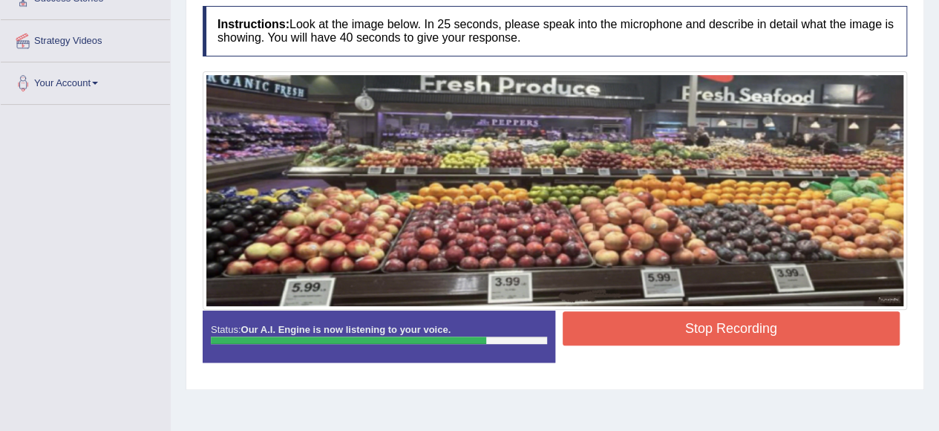
click at [705, 320] on button "Stop Recording" at bounding box center [732, 328] width 338 height 34
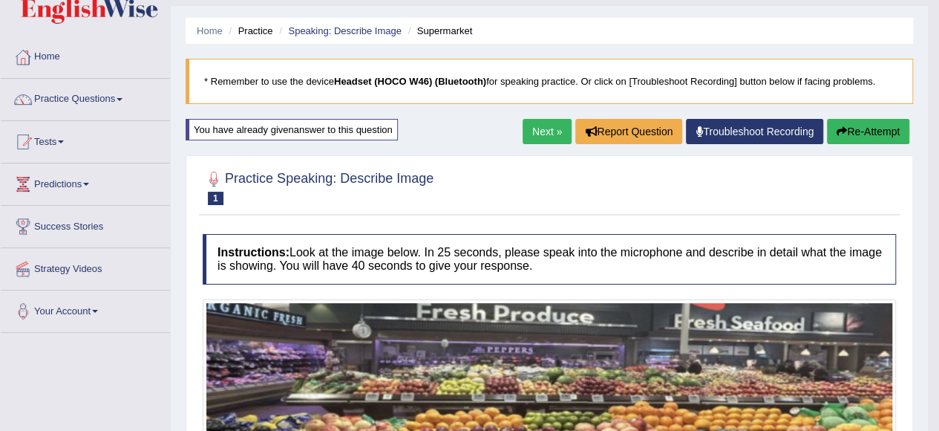
scroll to position [0, 0]
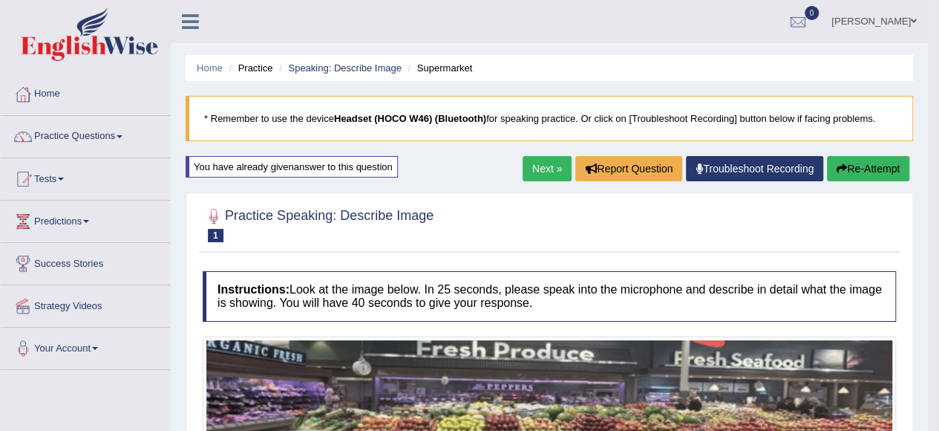
click at [536, 169] on link "Next »" at bounding box center [547, 168] width 49 height 25
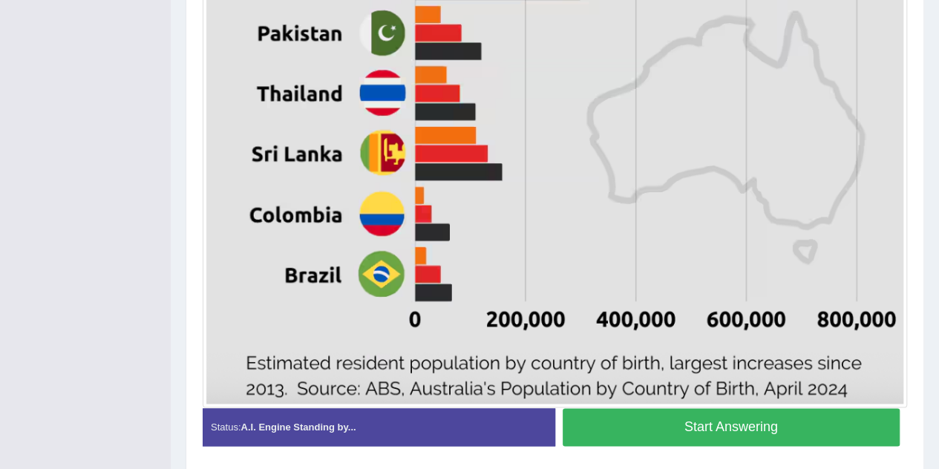
scroll to position [867, 0]
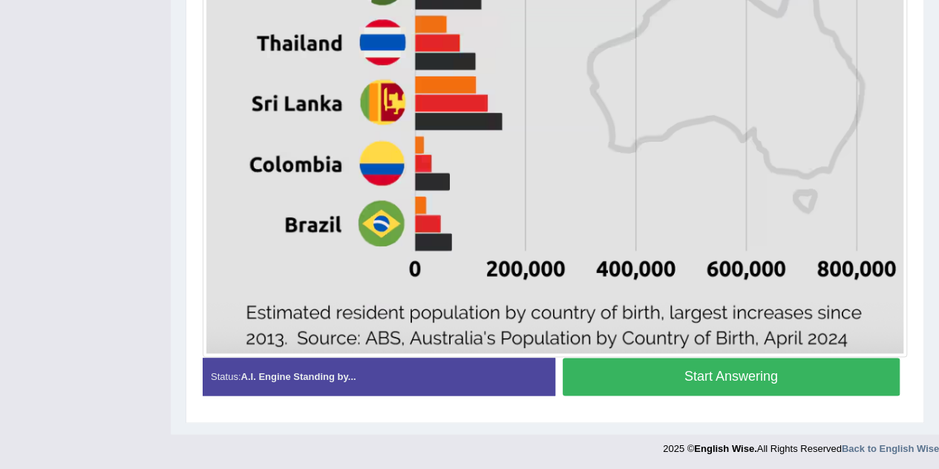
click at [636, 370] on button "Start Answering" at bounding box center [732, 377] width 338 height 38
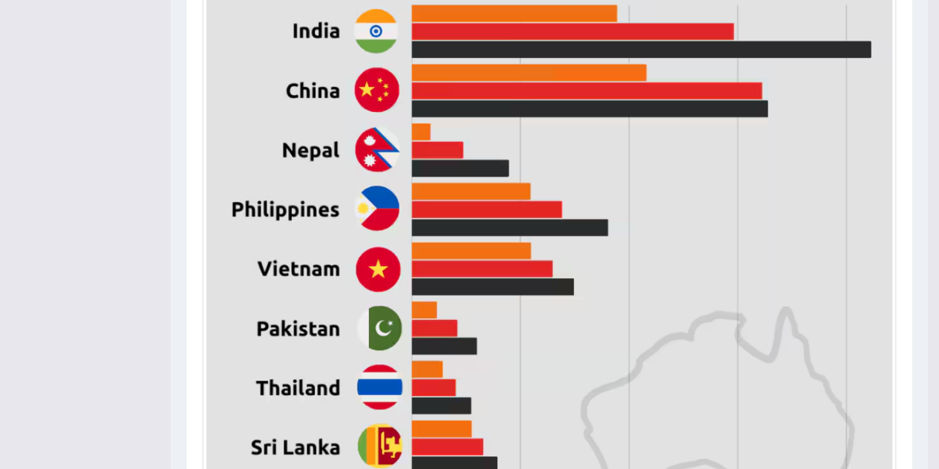
scroll to position [575, 0]
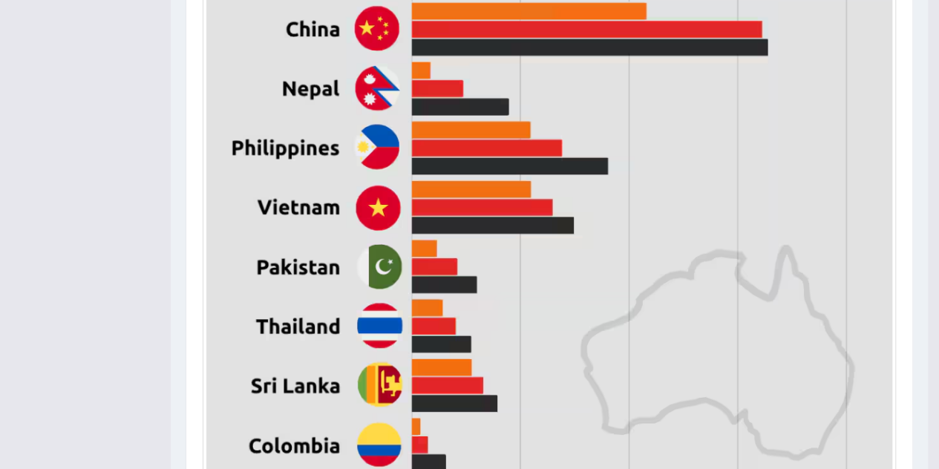
click at [679, 288] on img at bounding box center [549, 194] width 686 height 874
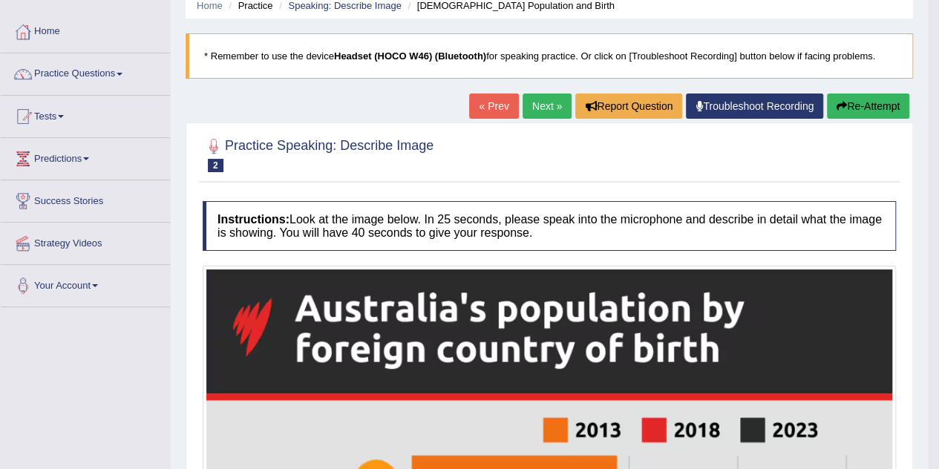
scroll to position [62, 0]
click at [542, 109] on link "Next »" at bounding box center [547, 106] width 49 height 25
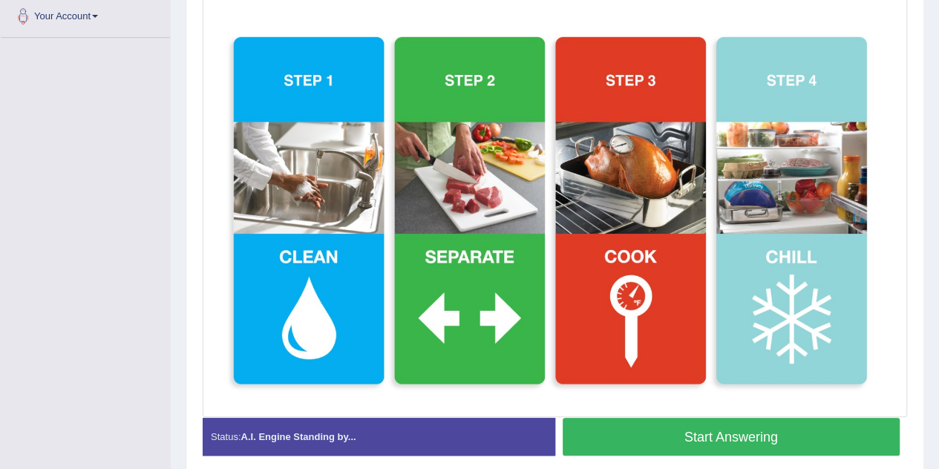
scroll to position [339, 0]
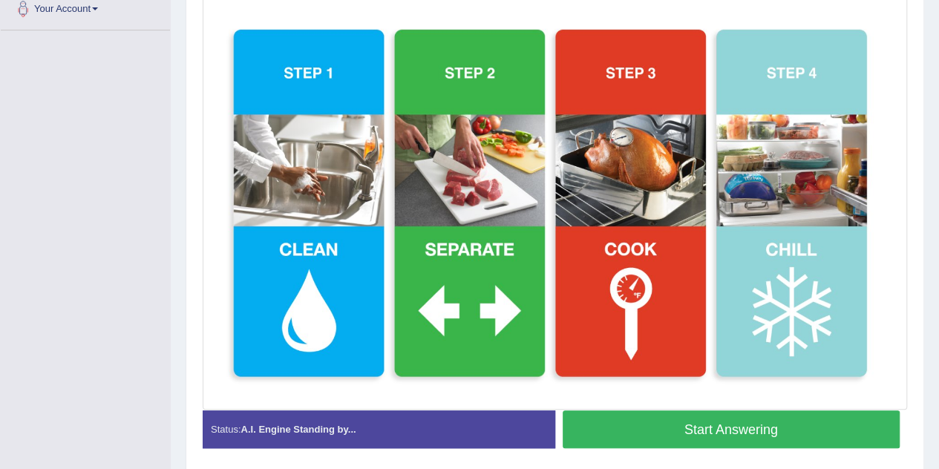
click at [759, 424] on button "Start Answering" at bounding box center [732, 430] width 338 height 38
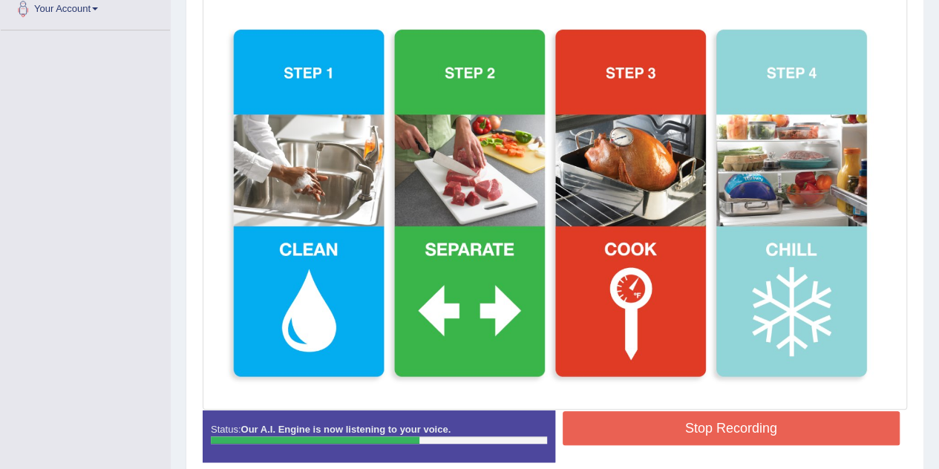
click at [768, 423] on button "Stop Recording" at bounding box center [732, 428] width 338 height 34
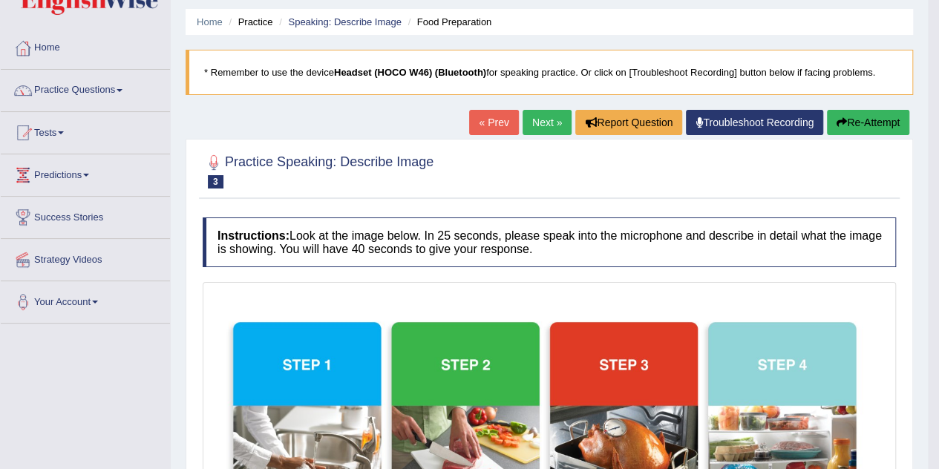
scroll to position [0, 0]
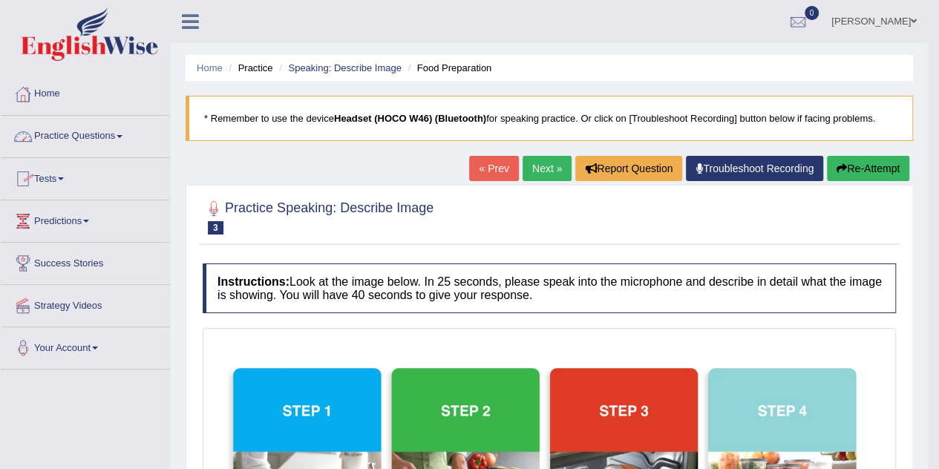
click at [122, 135] on span at bounding box center [120, 136] width 6 height 3
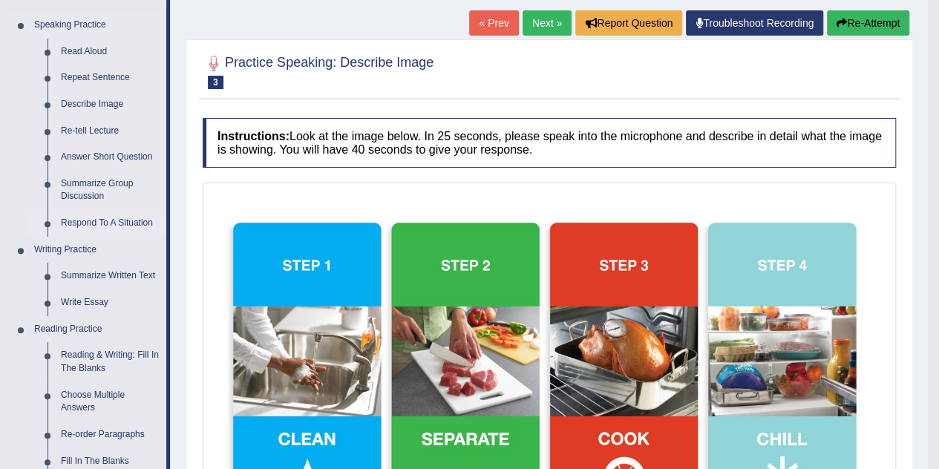
scroll to position [147, 0]
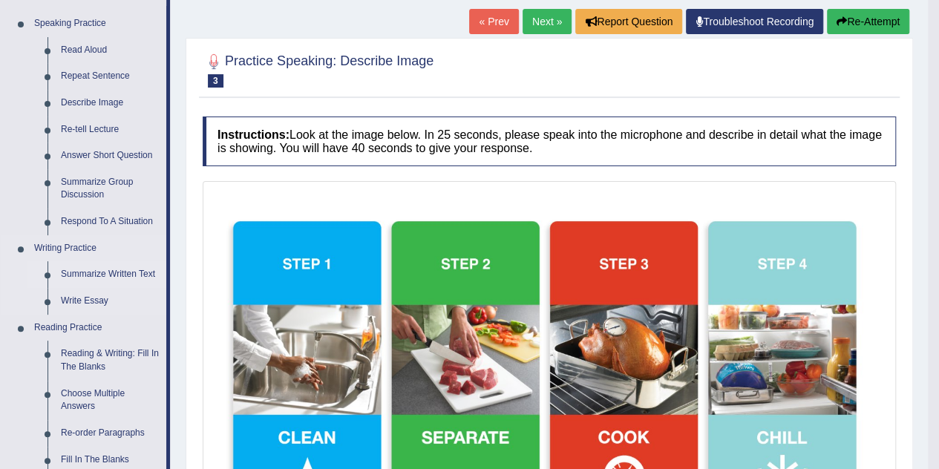
click at [124, 274] on link "Summarize Written Text" at bounding box center [110, 274] width 112 height 27
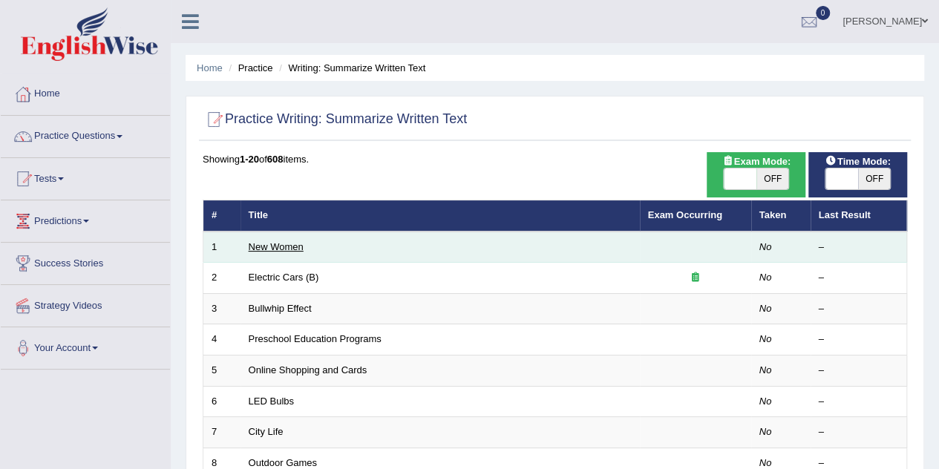
click at [270, 244] on link "New Women" at bounding box center [276, 246] width 55 height 11
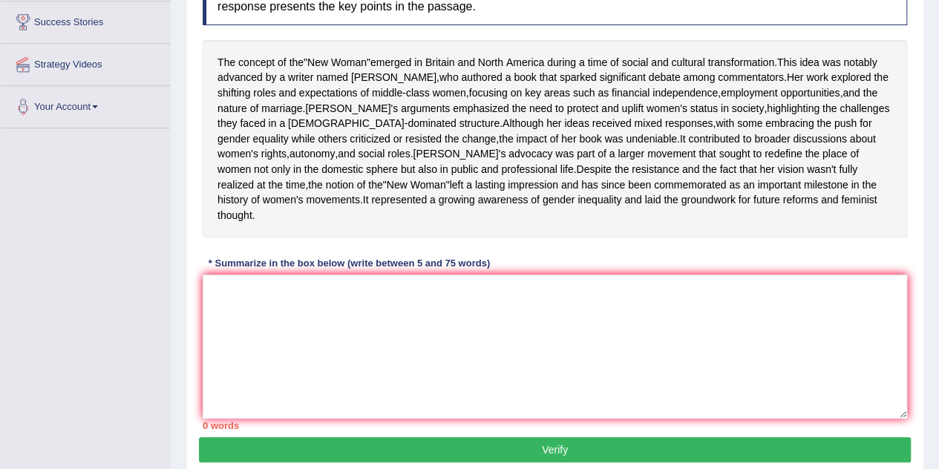
scroll to position [241, 0]
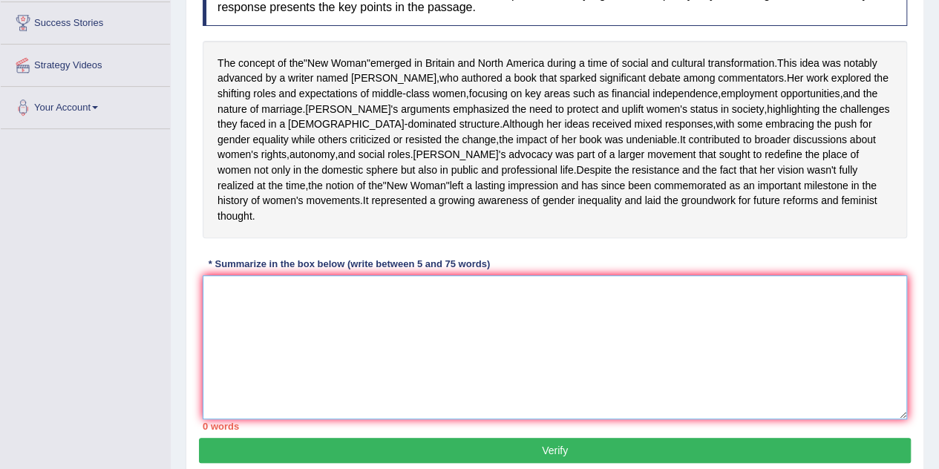
click at [260, 324] on textarea at bounding box center [555, 347] width 705 height 144
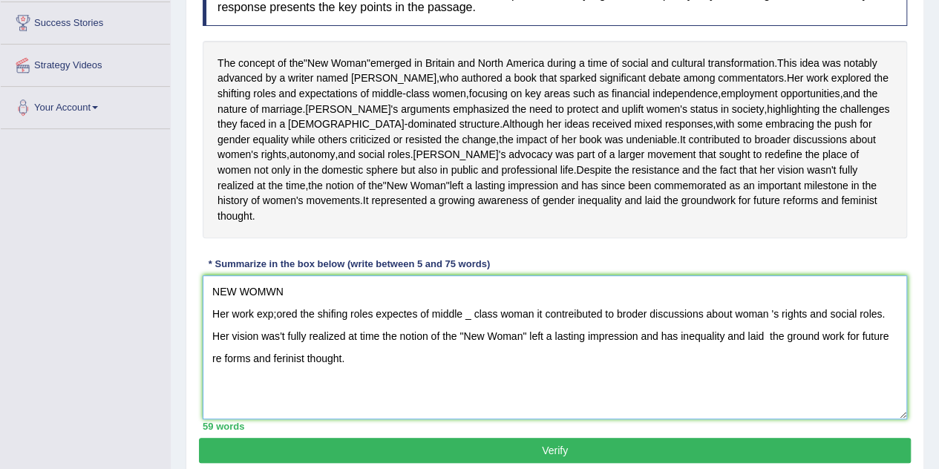
scroll to position [327, 0]
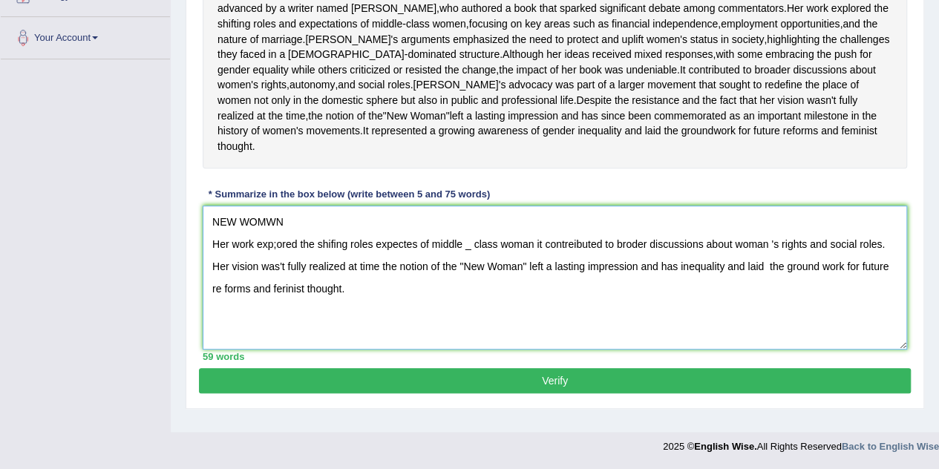
type textarea "NEW WOMWN Her work exp;ored the shifing roles expectes of middle _ class woman …"
click at [388, 388] on button "Verify" at bounding box center [555, 380] width 712 height 25
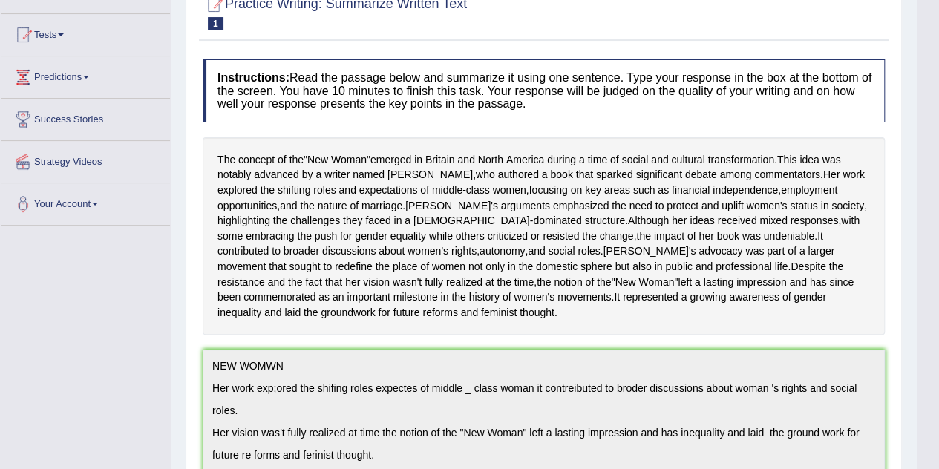
scroll to position [0, 0]
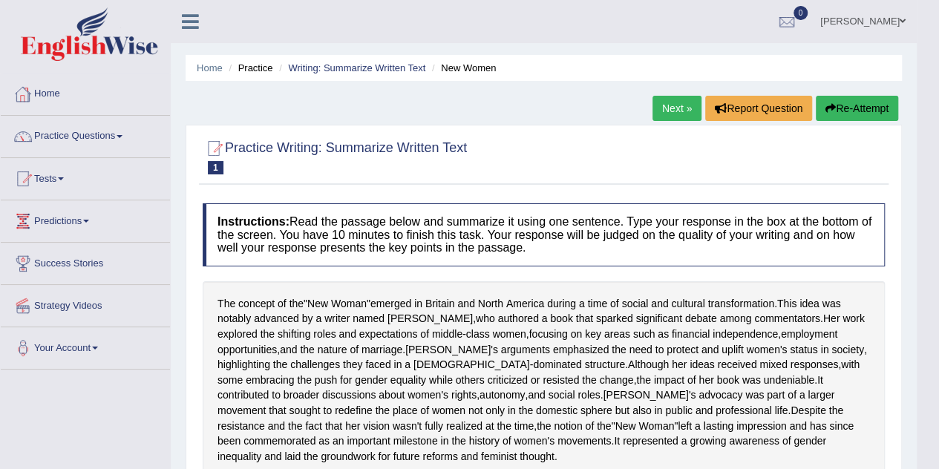
click at [48, 97] on link "Home" at bounding box center [85, 91] width 169 height 37
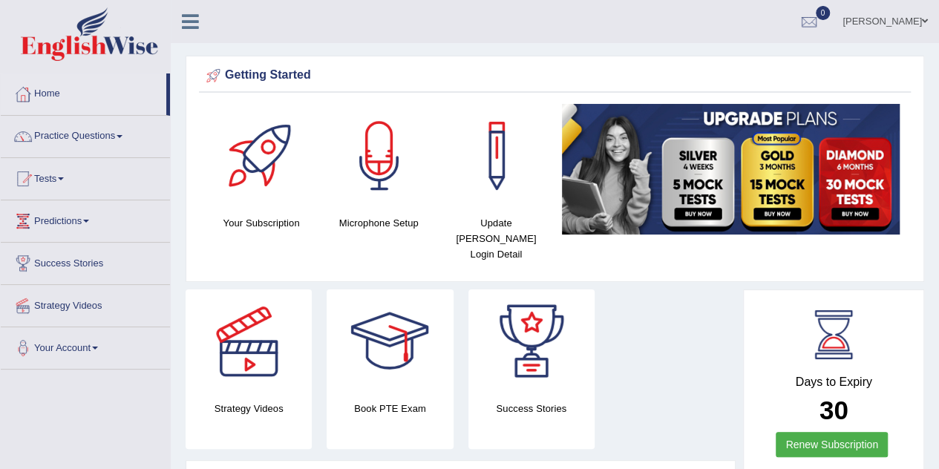
click at [930, 17] on link "[PERSON_NAME]" at bounding box center [885, 19] width 108 height 39
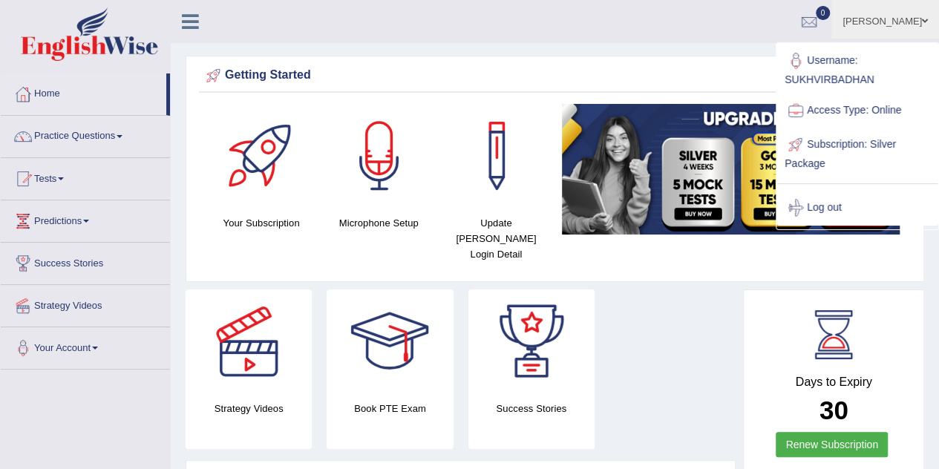
click at [826, 210] on link "Log out" at bounding box center [857, 208] width 160 height 34
